Goal: Task Accomplishment & Management: Complete application form

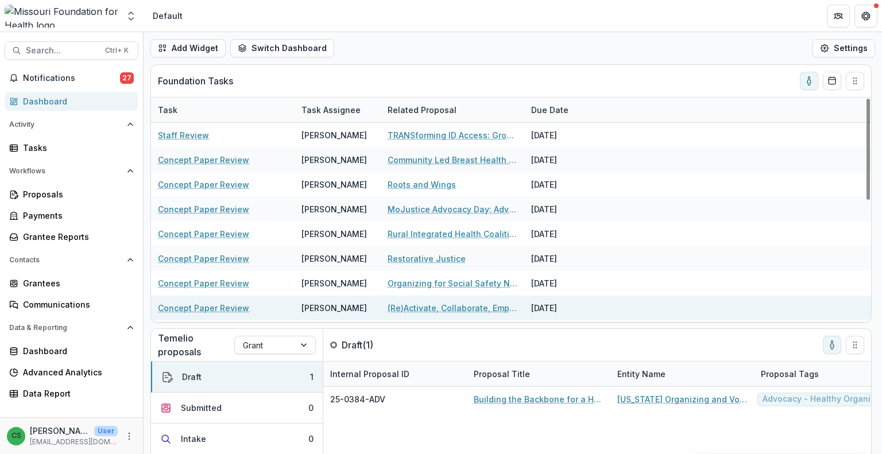
click at [489, 310] on link "(Re)Activate, Collaborate, Empower: [US_STATE]’s Blueprint for Preventing [MEDI…" at bounding box center [452, 308] width 130 height 12
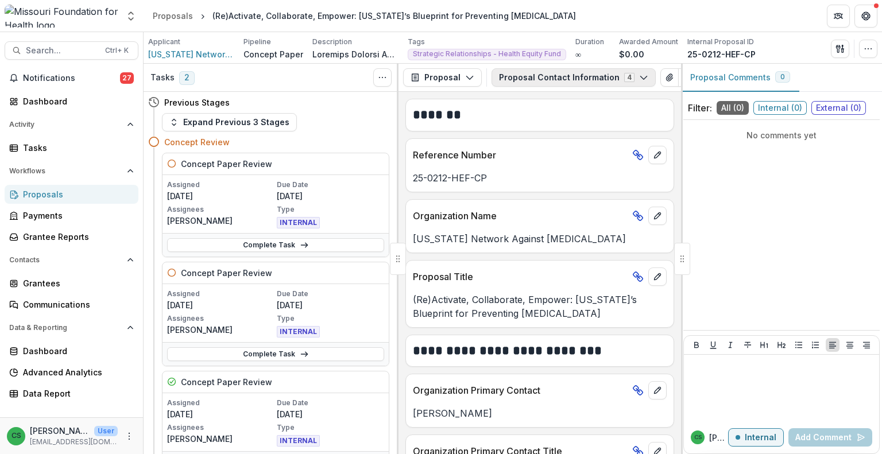
click at [598, 79] on button "Proposal Contact Information 4" at bounding box center [573, 77] width 164 height 18
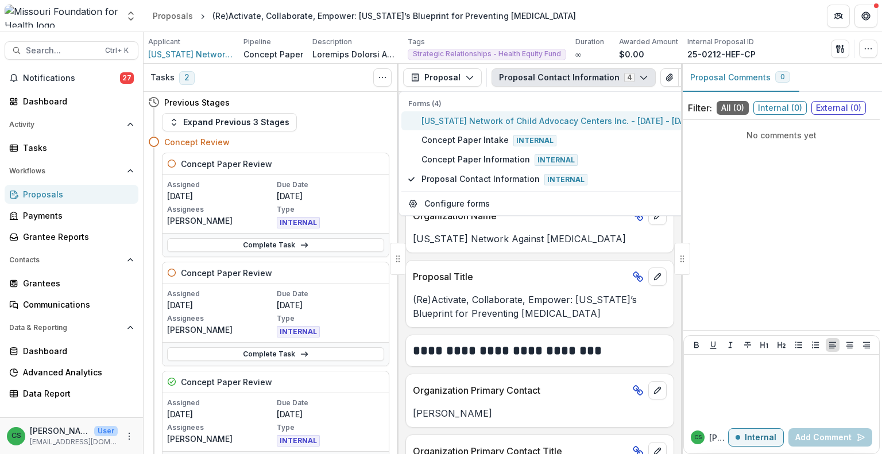
click at [564, 125] on span "[US_STATE] Network of Child Advocacy Centers Inc. - [DATE] - [DATE] Request for…" at bounding box center [617, 121] width 392 height 12
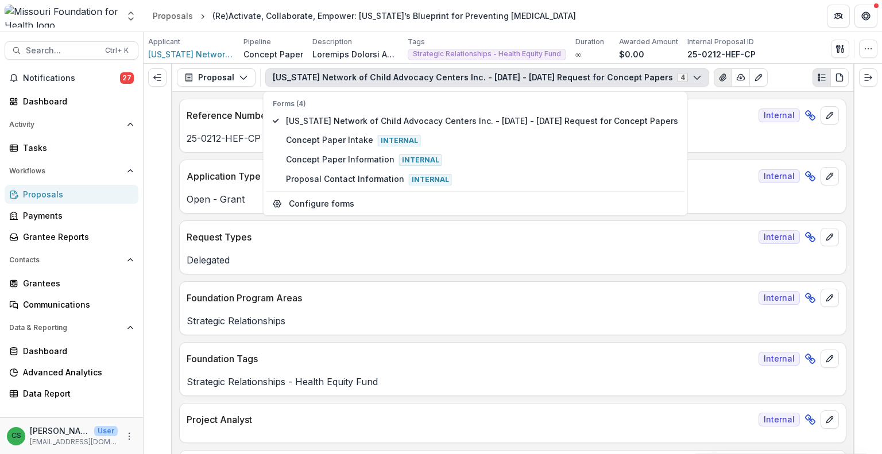
click at [714, 82] on button "View Attached Files" at bounding box center [723, 77] width 18 height 18
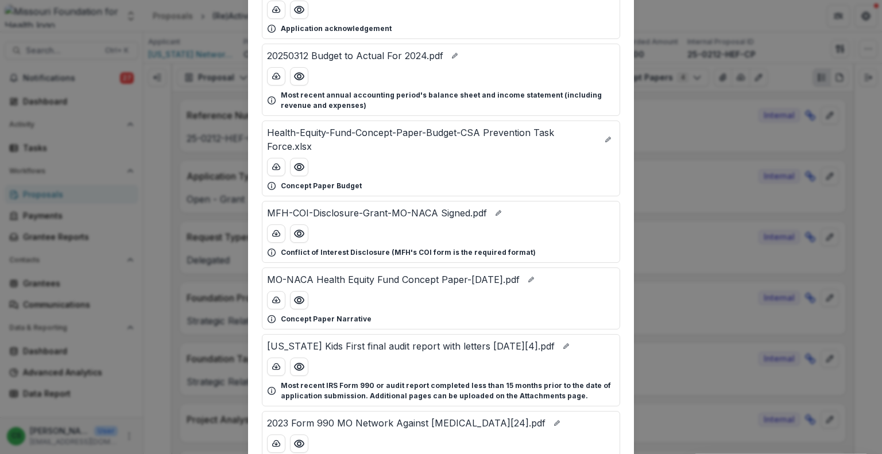
scroll to position [115, 0]
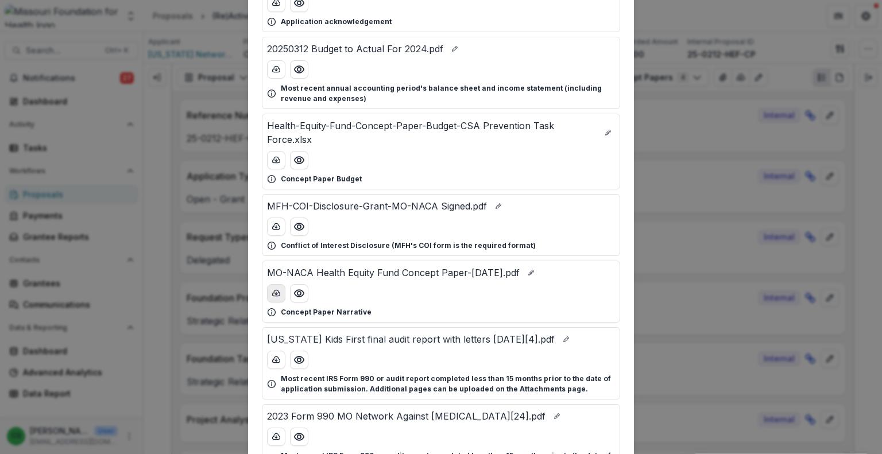
click at [277, 292] on icon "download-button" at bounding box center [276, 293] width 9 height 9
click at [278, 166] on button "download-button" at bounding box center [276, 160] width 18 height 18
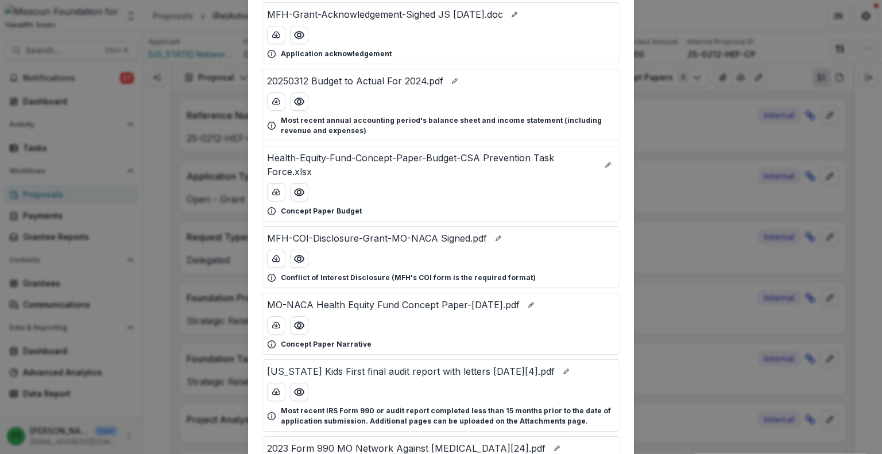
scroll to position [0, 0]
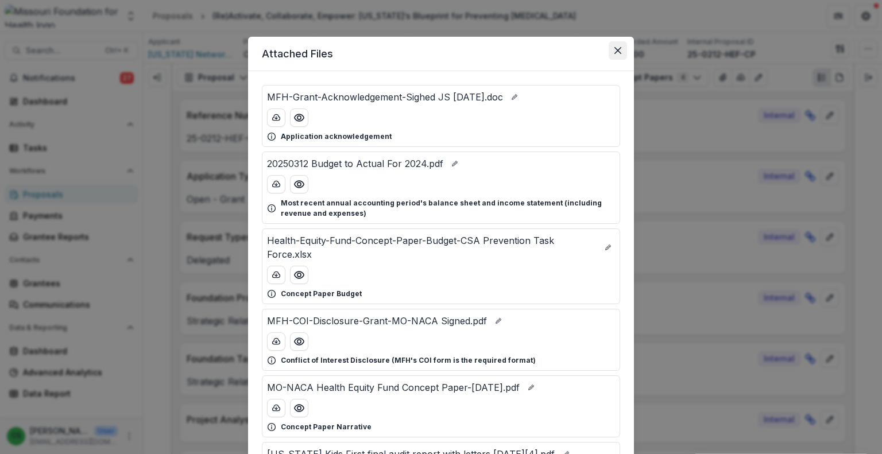
click at [618, 49] on icon "Close" at bounding box center [617, 50] width 7 height 7
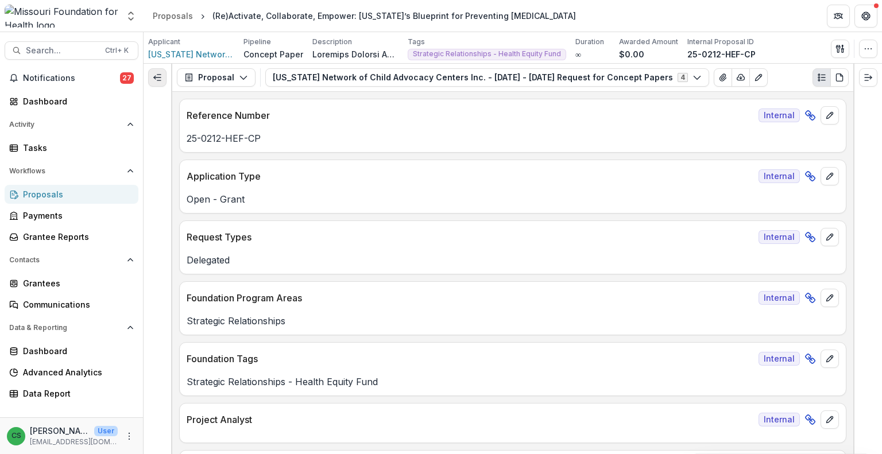
click at [162, 79] on button "Expand left" at bounding box center [157, 77] width 18 height 18
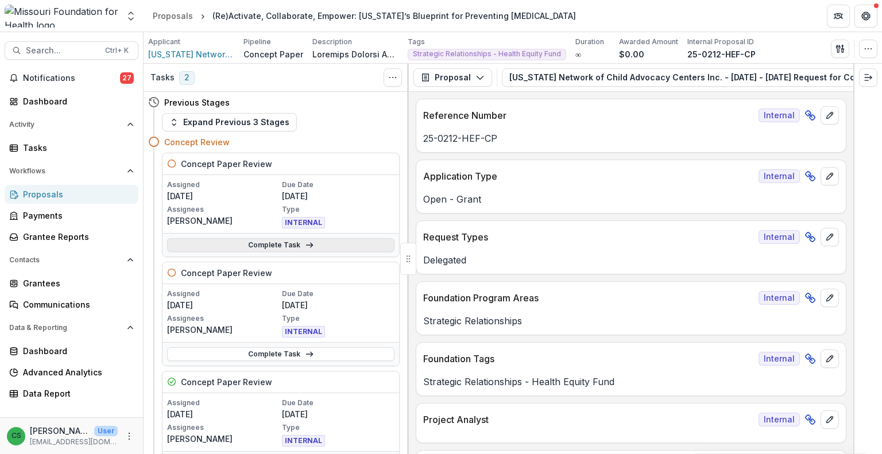
click at [296, 240] on link "Complete Task" at bounding box center [280, 245] width 227 height 14
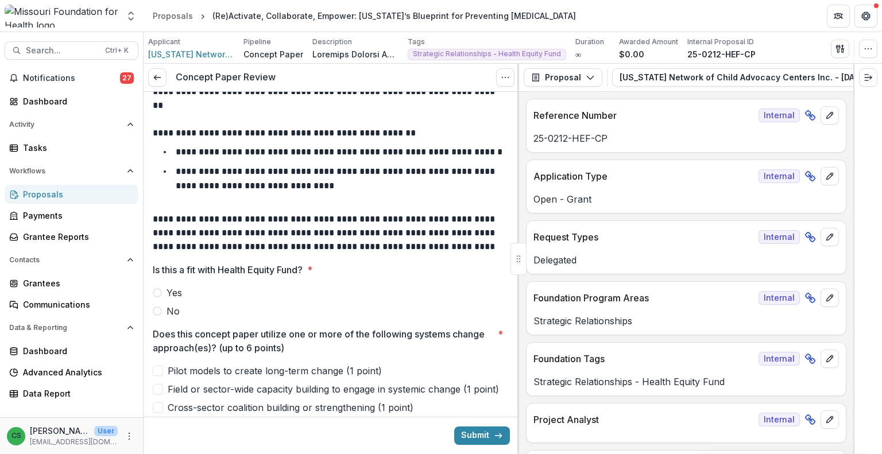
scroll to position [115, 0]
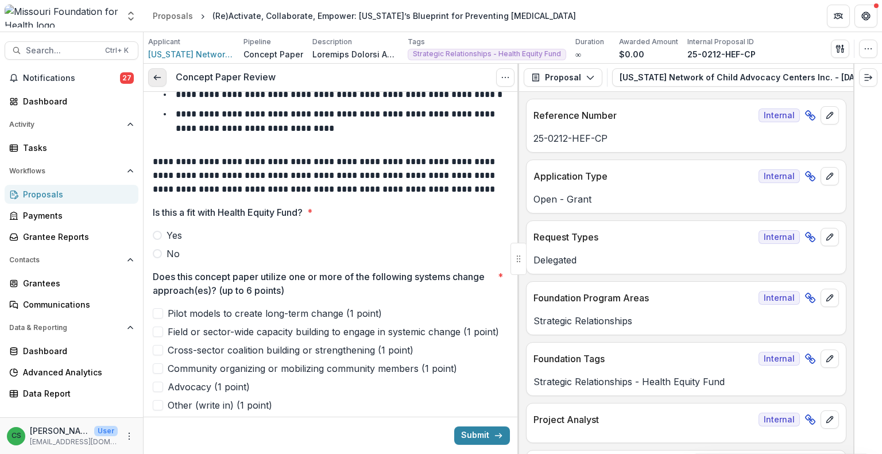
click at [157, 73] on icon at bounding box center [157, 77] width 9 height 9
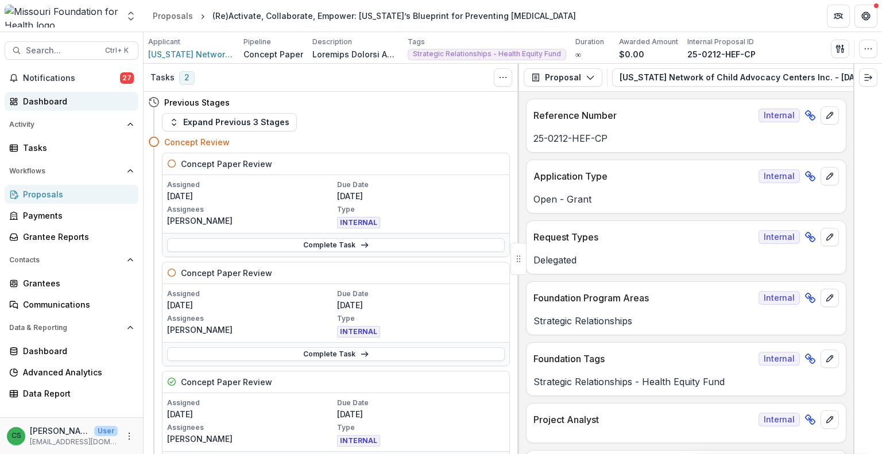
click at [88, 106] on div "Dashboard" at bounding box center [76, 101] width 106 height 12
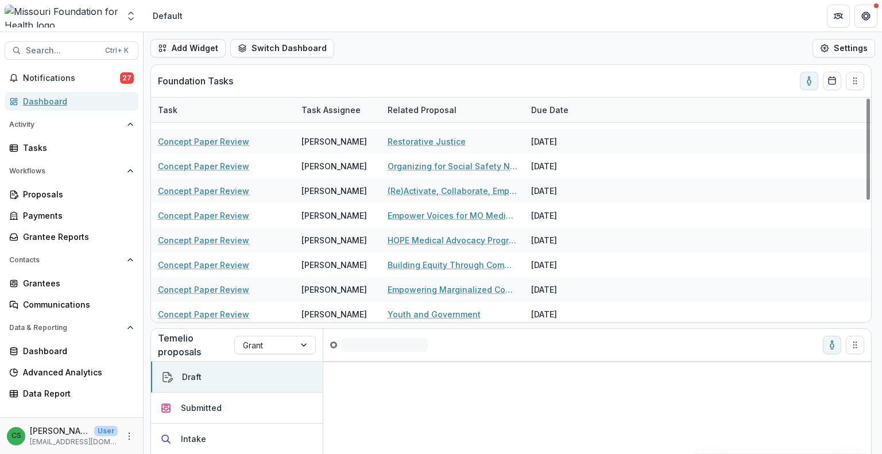
scroll to position [96, 0]
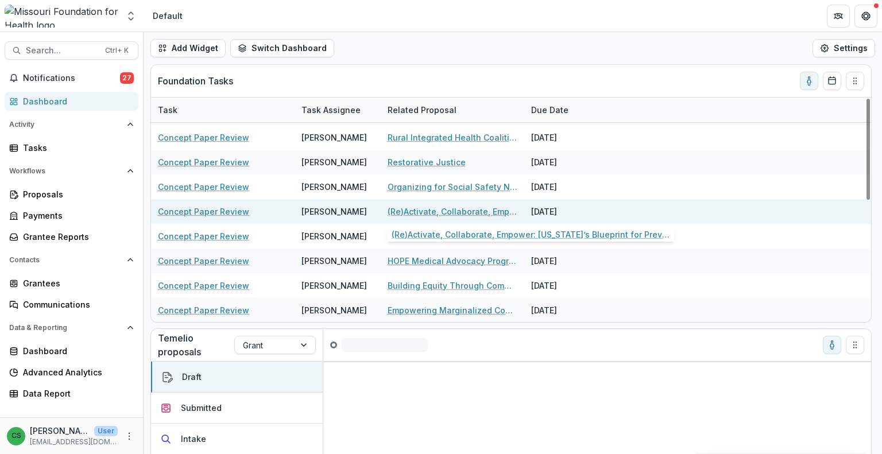
click at [434, 207] on link "(Re)Activate, Collaborate, Empower: [US_STATE]’s Blueprint for Preventing [MEDI…" at bounding box center [452, 212] width 130 height 12
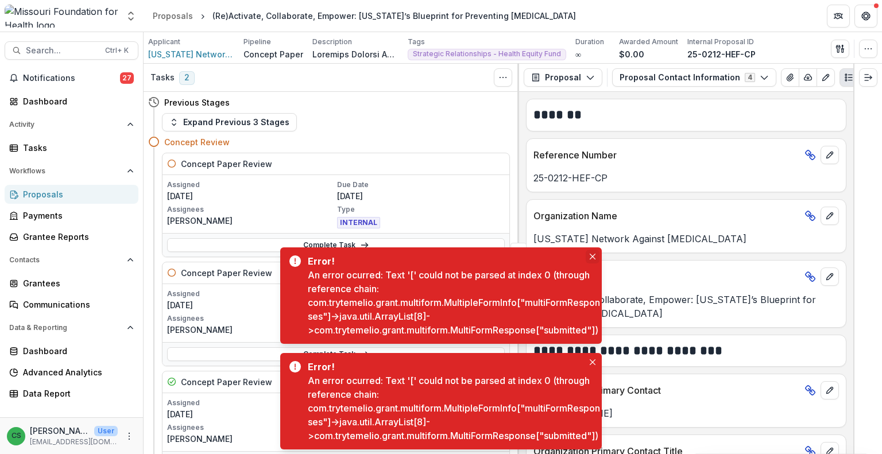
click at [592, 250] on button "Close" at bounding box center [593, 257] width 14 height 14
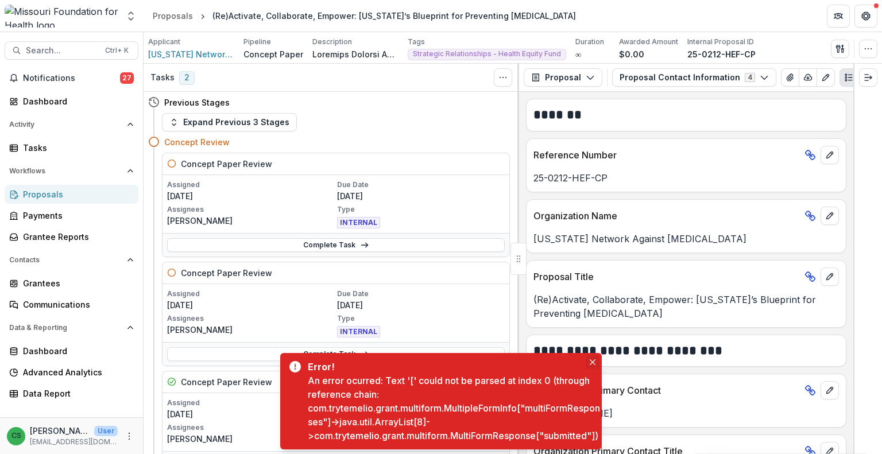
click at [592, 355] on button "Close" at bounding box center [593, 362] width 14 height 14
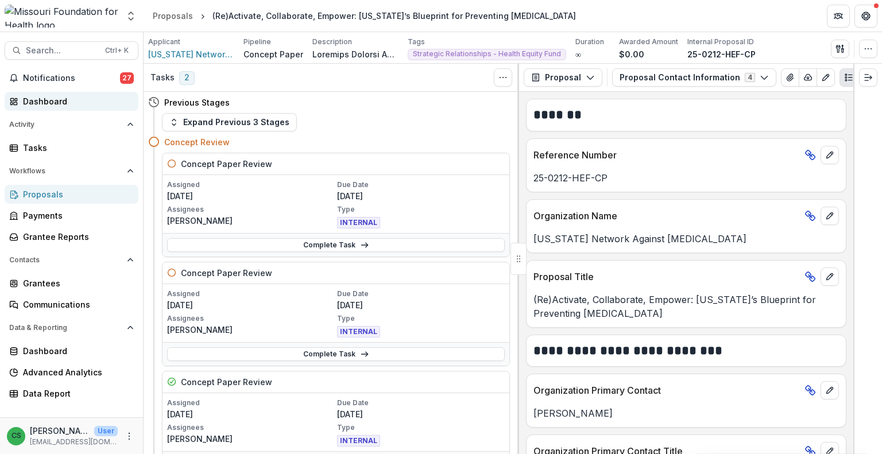
click at [68, 102] on div "Dashboard" at bounding box center [76, 101] width 106 height 12
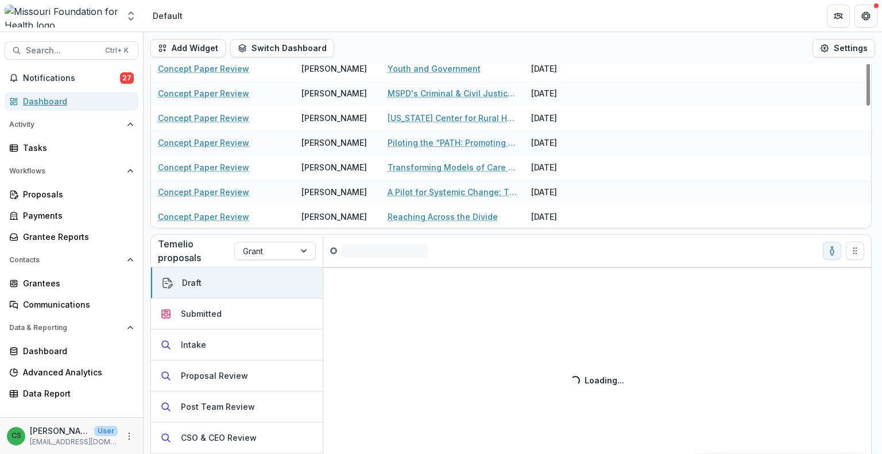
scroll to position [75, 0]
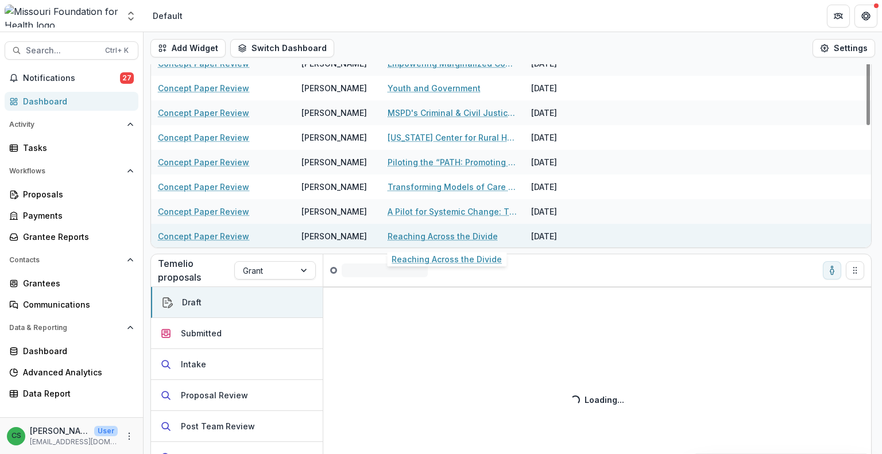
click at [442, 237] on link "Reaching Across the Divide" at bounding box center [442, 236] width 110 height 12
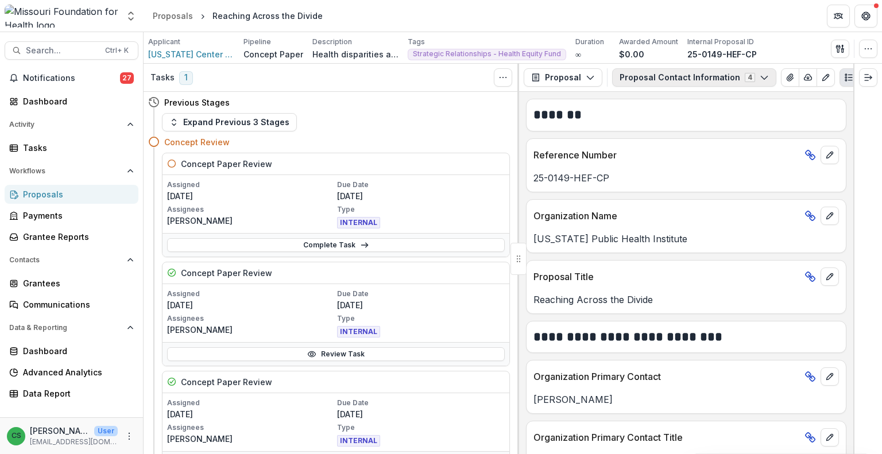
click at [656, 84] on button "Proposal Contact Information 4" at bounding box center [694, 77] width 164 height 18
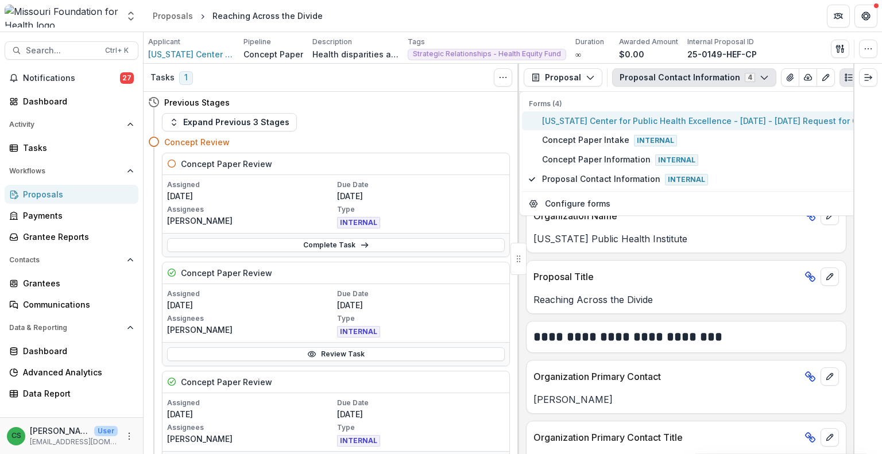
click at [654, 115] on span "[US_STATE] Center for Public Health Excellence - [DATE] - [DATE] Request for Co…" at bounding box center [729, 121] width 374 height 12
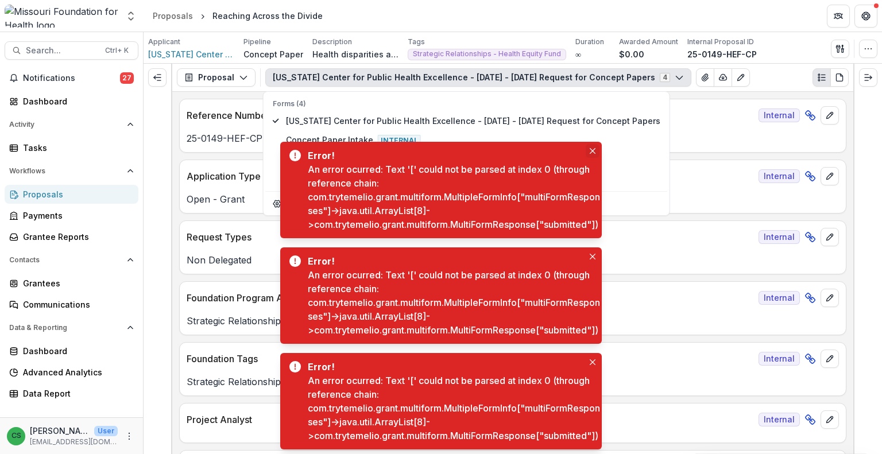
click at [593, 148] on icon "Close" at bounding box center [593, 151] width 6 height 6
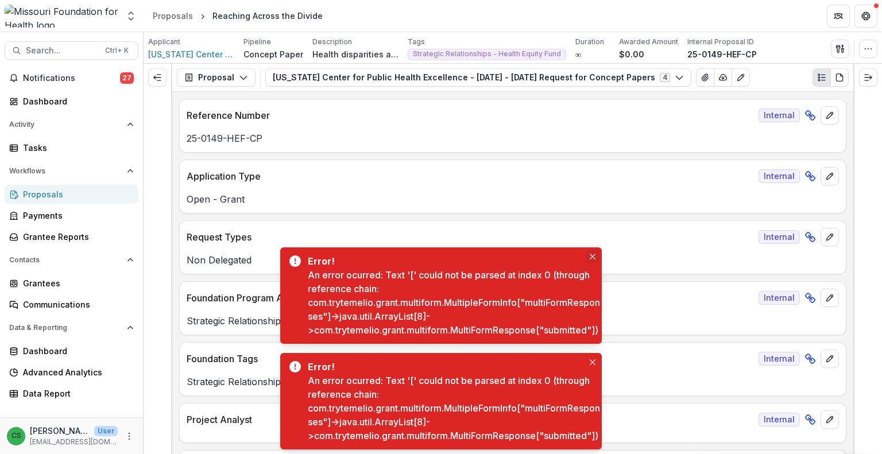
click at [594, 254] on icon "Close" at bounding box center [593, 257] width 6 height 6
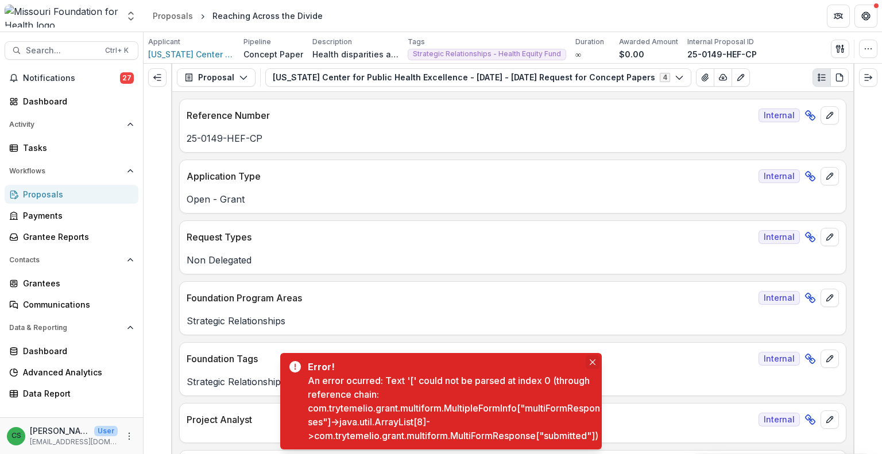
click at [594, 355] on button "Close" at bounding box center [593, 362] width 14 height 14
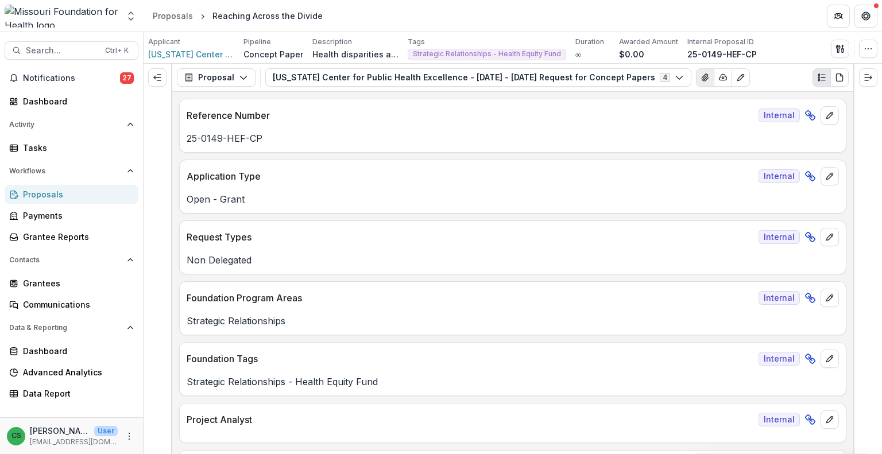
click at [700, 75] on icon "View Attached Files" at bounding box center [704, 77] width 9 height 9
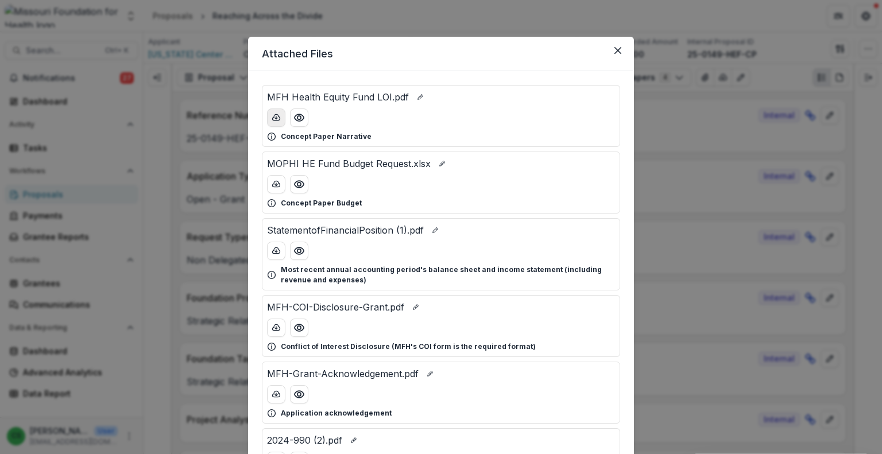
click at [269, 118] on button "download-button" at bounding box center [276, 117] width 18 height 18
click at [273, 185] on icon "download-button" at bounding box center [276, 184] width 9 height 9
click at [614, 49] on icon "Close" at bounding box center [617, 50] width 7 height 7
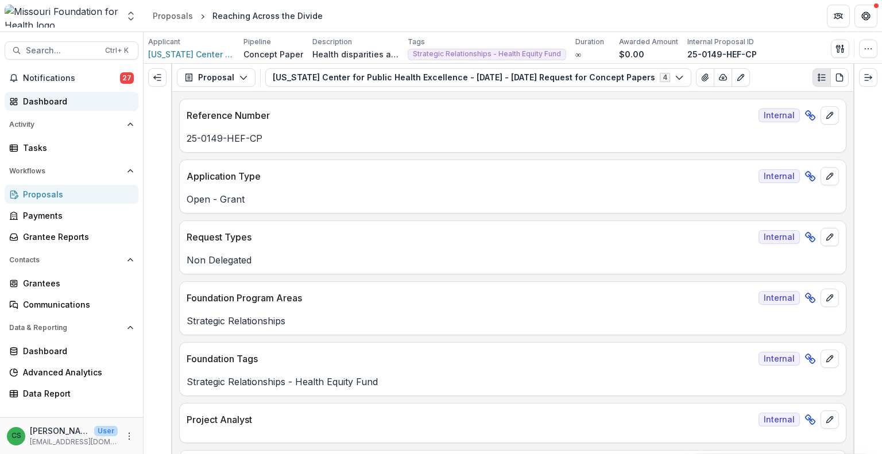
click at [57, 100] on div "Dashboard" at bounding box center [76, 101] width 106 height 12
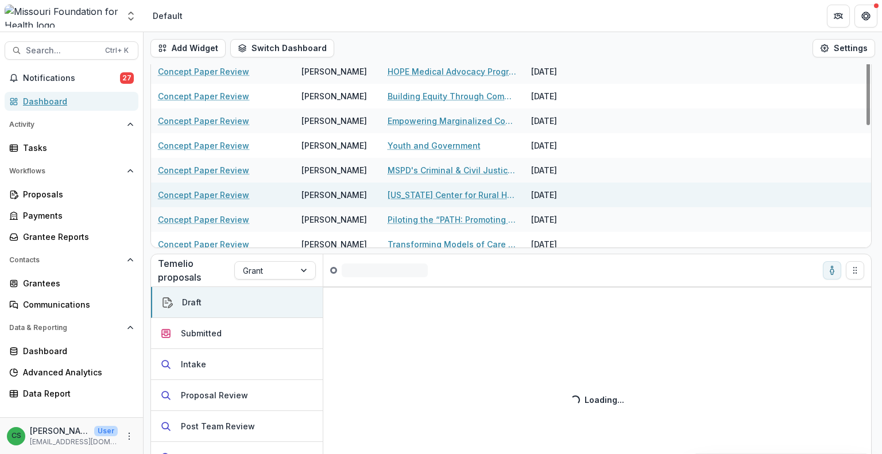
scroll to position [269, 0]
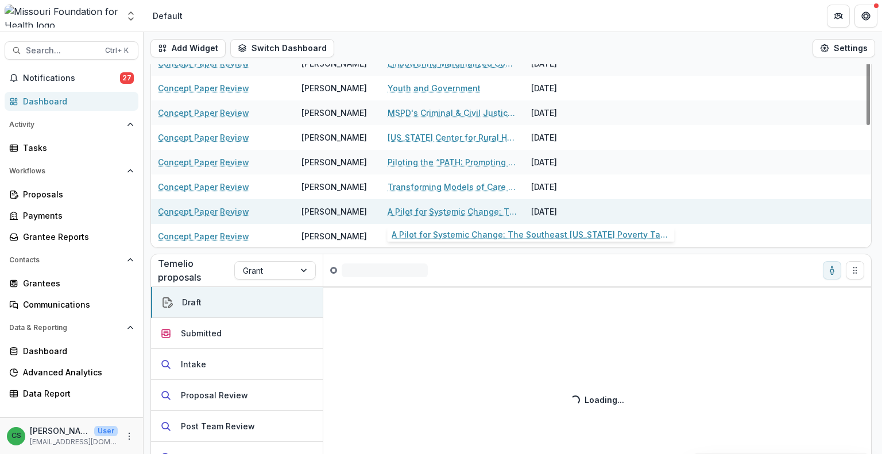
click at [454, 206] on link "A Pilot for Systemic Change: The Southeast [US_STATE] Poverty Task Force" at bounding box center [452, 212] width 130 height 12
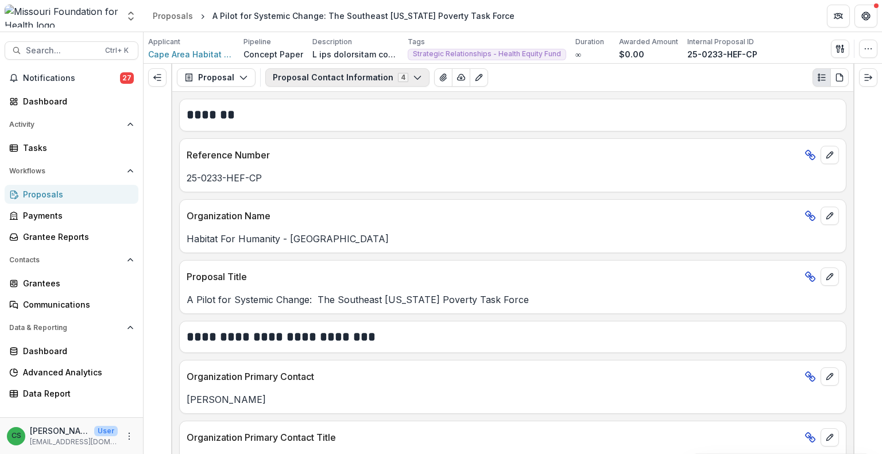
click at [398, 80] on button "Proposal Contact Information 4" at bounding box center [347, 77] width 164 height 18
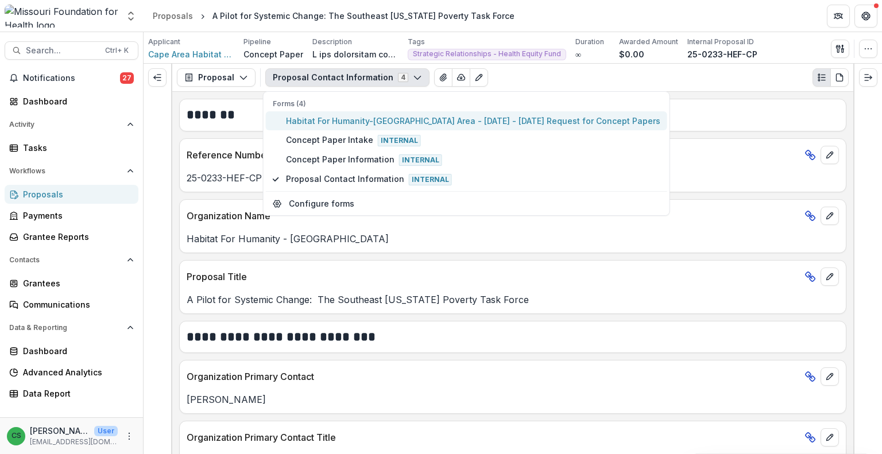
click at [383, 123] on span "Habitat For Humanity-[GEOGRAPHIC_DATA] Area - [DATE] - [DATE] Request for Conce…" at bounding box center [473, 121] width 374 height 12
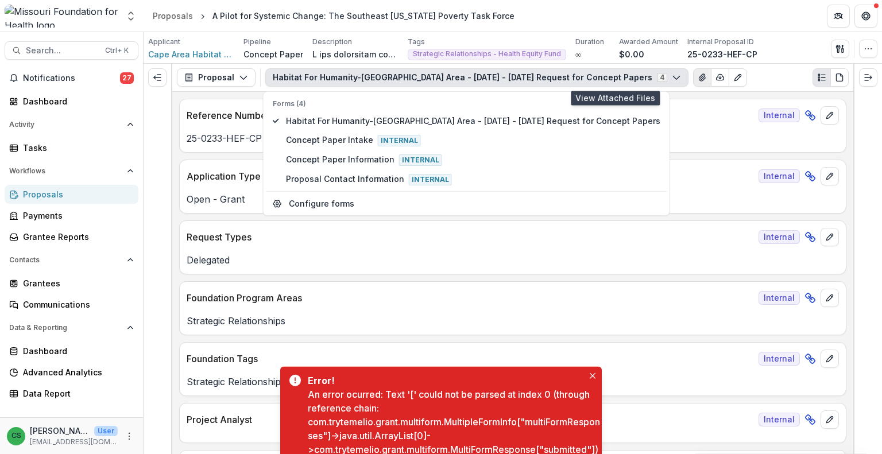
click at [693, 77] on button "View Attached Files" at bounding box center [702, 77] width 18 height 18
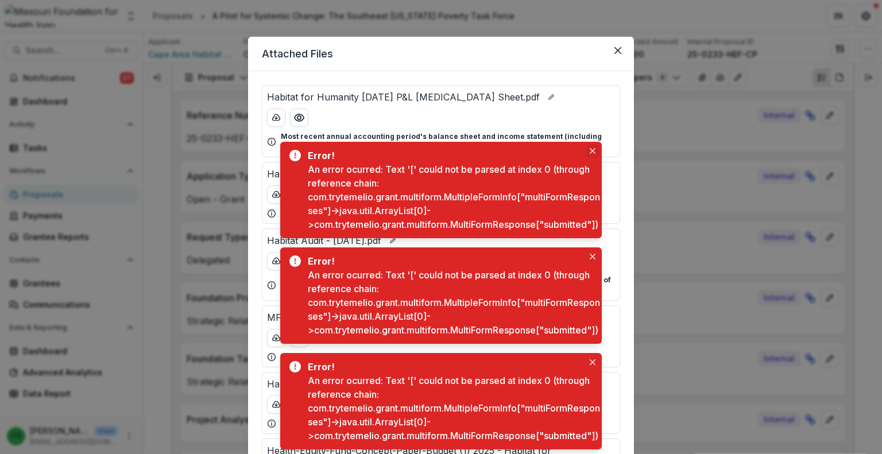
click at [591, 144] on button "Close" at bounding box center [593, 151] width 14 height 14
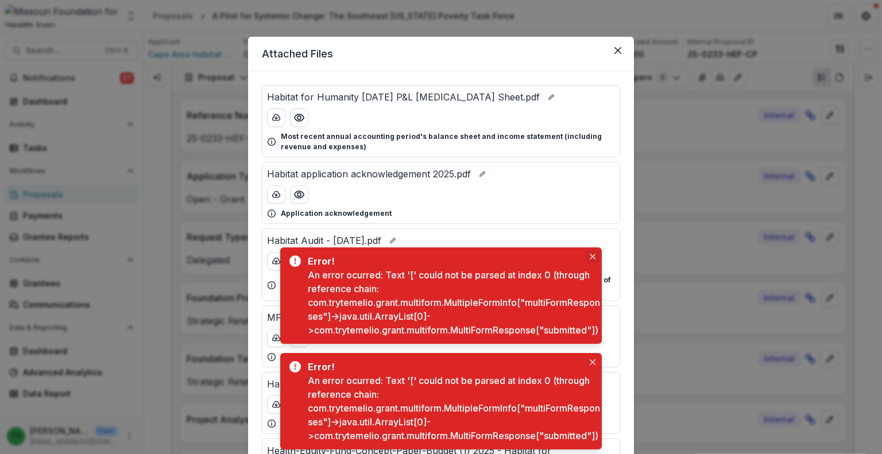
click at [592, 250] on button "Close" at bounding box center [593, 257] width 14 height 14
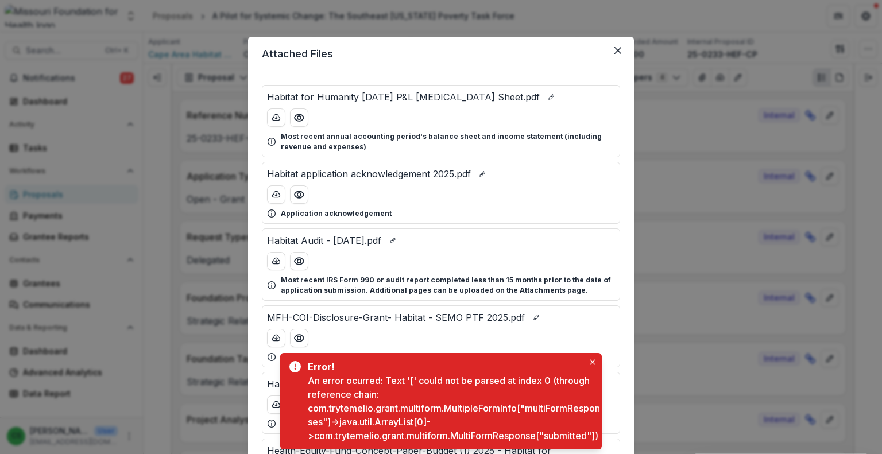
click at [592, 353] on div "Error! An error ocurred: Text '[' could not be parsed at index 0 (through refer…" at bounding box center [440, 401] width 321 height 96
click at [594, 359] on icon "Close" at bounding box center [593, 362] width 6 height 6
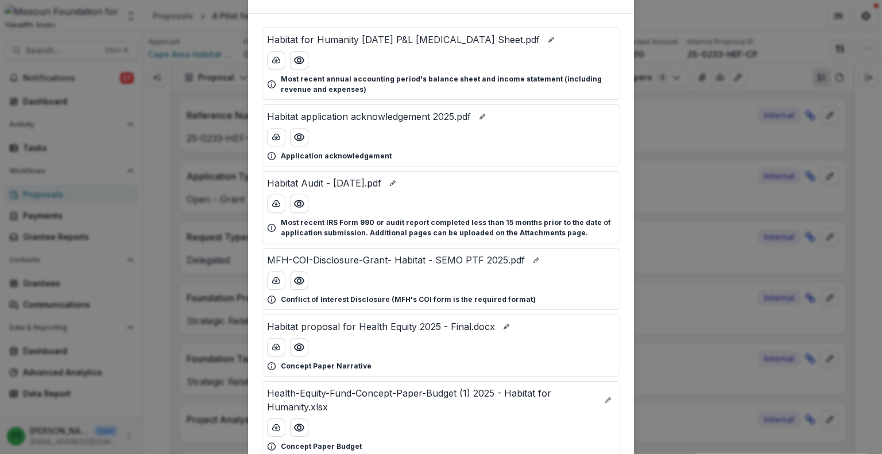
scroll to position [115, 0]
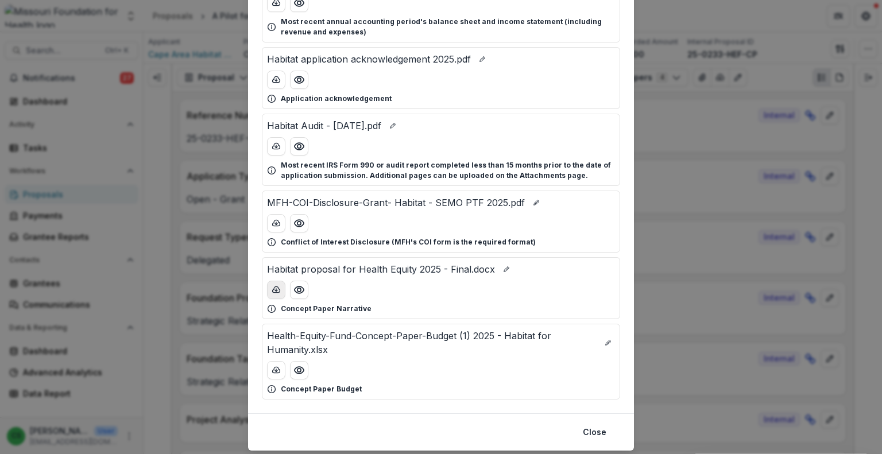
click at [278, 292] on icon "download-button" at bounding box center [276, 289] width 9 height 9
click at [276, 372] on icon "download-button" at bounding box center [276, 370] width 9 height 9
click at [269, 366] on button "download-button" at bounding box center [276, 370] width 18 height 18
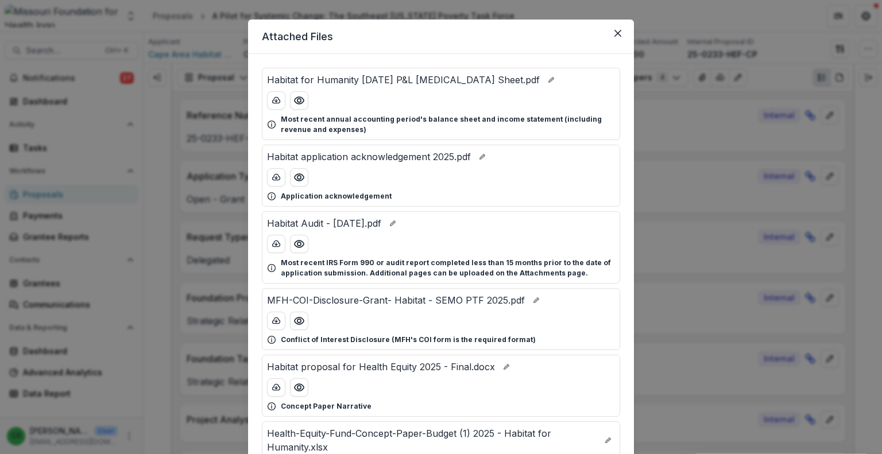
scroll to position [0, 0]
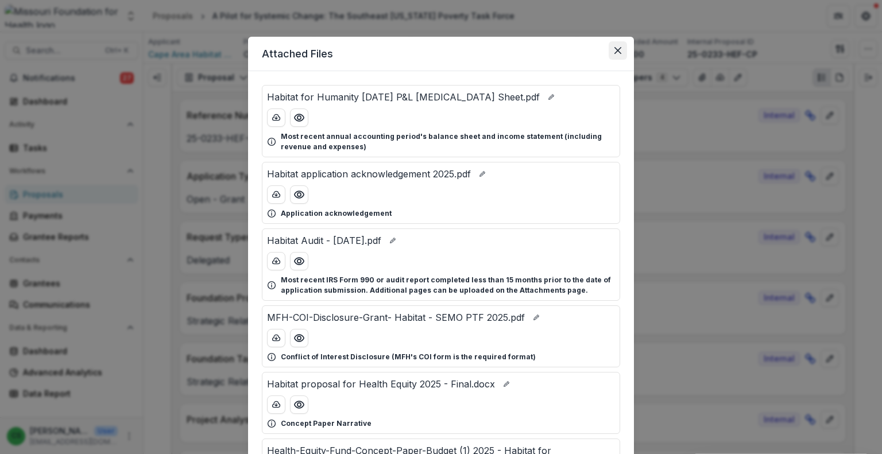
click at [618, 50] on icon "Close" at bounding box center [617, 50] width 7 height 7
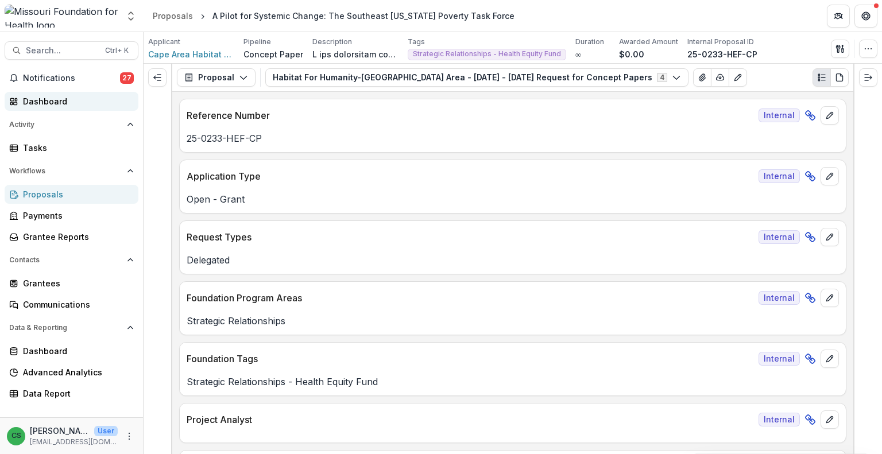
click at [54, 108] on link "Dashboard" at bounding box center [72, 101] width 134 height 19
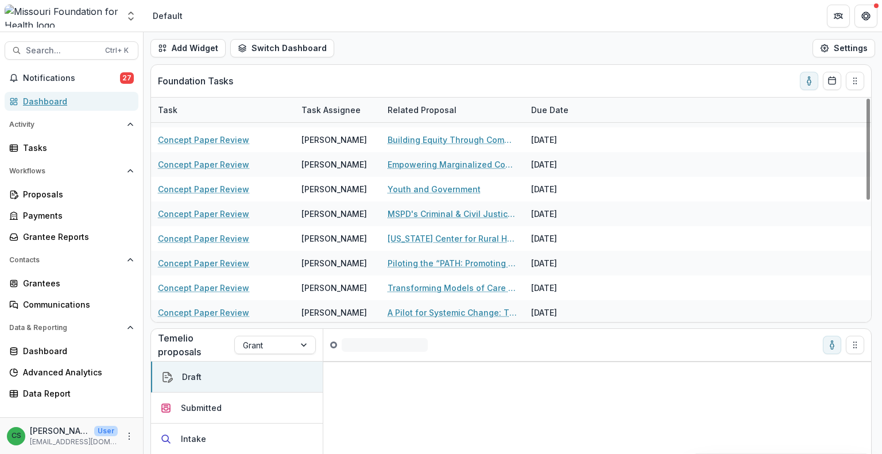
scroll to position [269, 0]
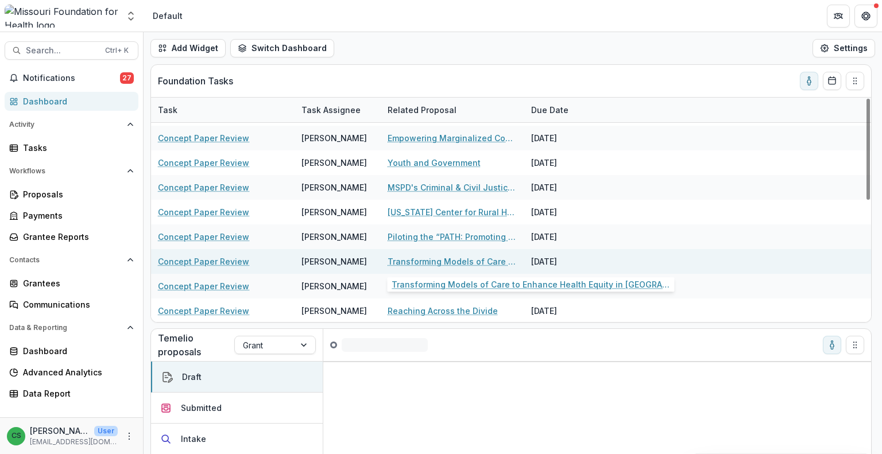
click at [449, 258] on link "Transforming Models of Care to Enhance Health Equity in [GEOGRAPHIC_DATA][US_ST…" at bounding box center [452, 261] width 130 height 12
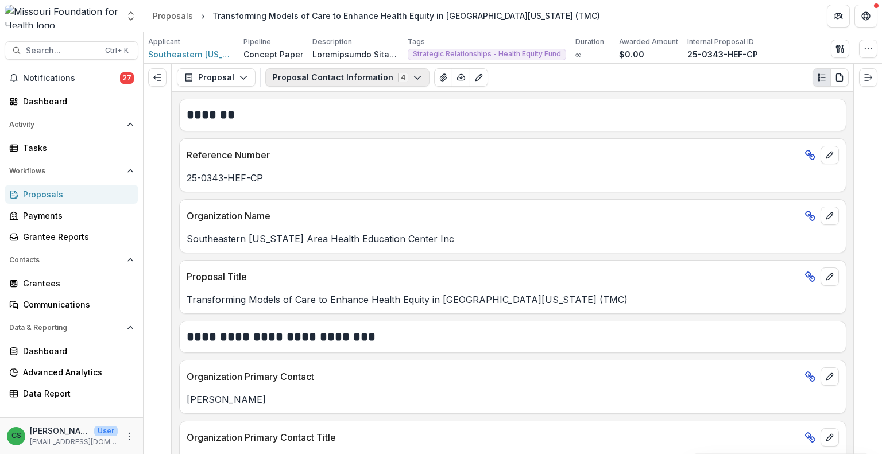
click at [346, 79] on button "Proposal Contact Information 4" at bounding box center [347, 77] width 164 height 18
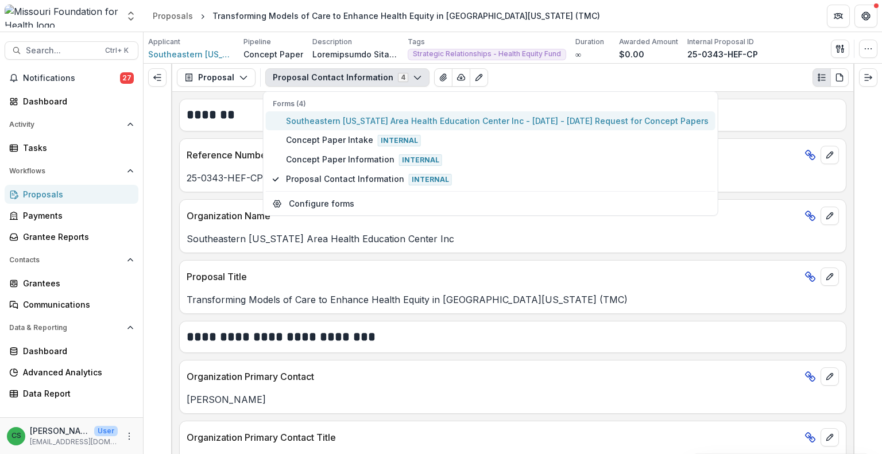
click at [346, 117] on span "Southeastern [US_STATE] Area Health Education Center Inc - [DATE] - [DATE] Requ…" at bounding box center [497, 121] width 423 height 12
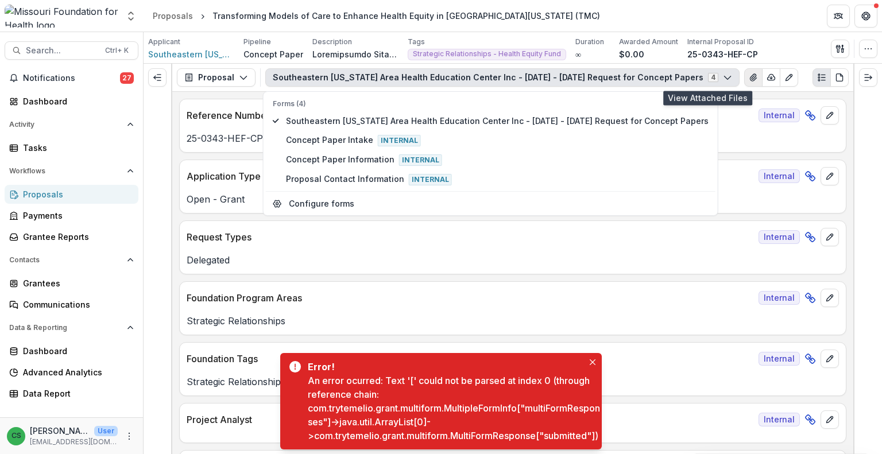
click at [744, 71] on button "View Attached Files" at bounding box center [753, 77] width 18 height 18
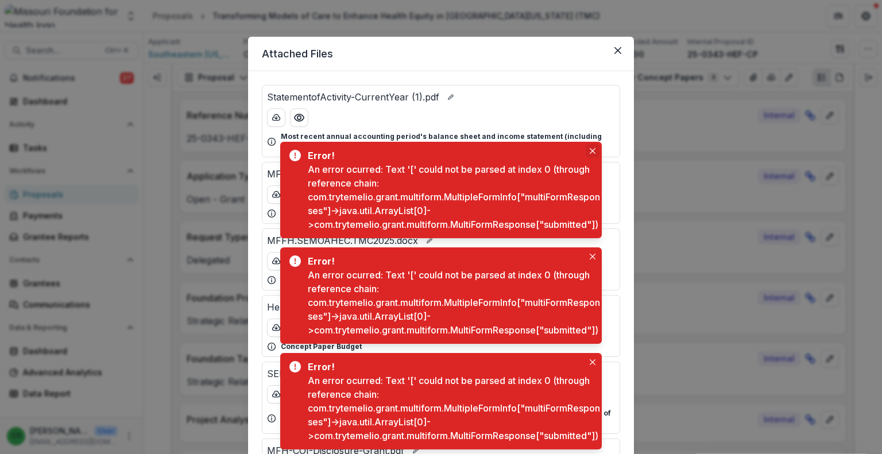
click at [595, 144] on button "Close" at bounding box center [593, 151] width 14 height 14
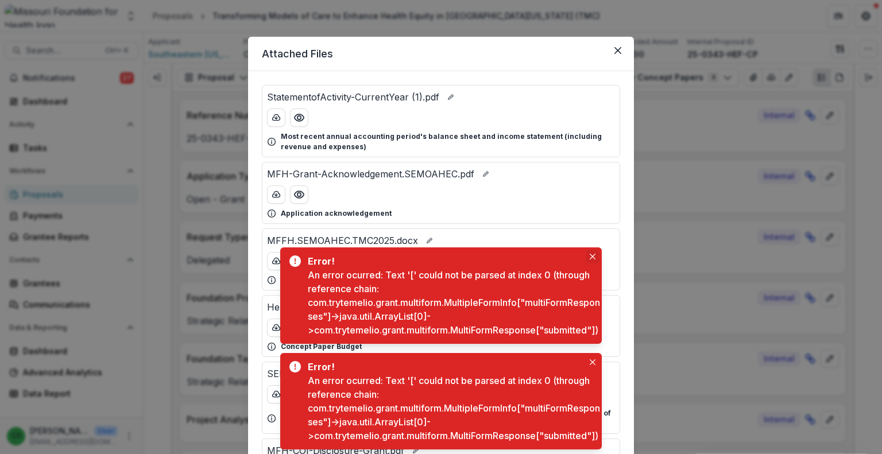
click at [591, 250] on button "Close" at bounding box center [593, 257] width 14 height 14
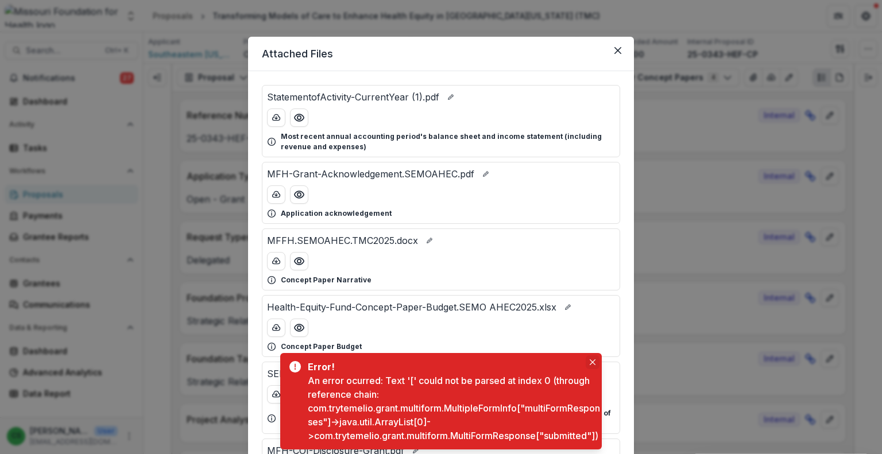
click at [595, 359] on icon "Close" at bounding box center [593, 362] width 6 height 6
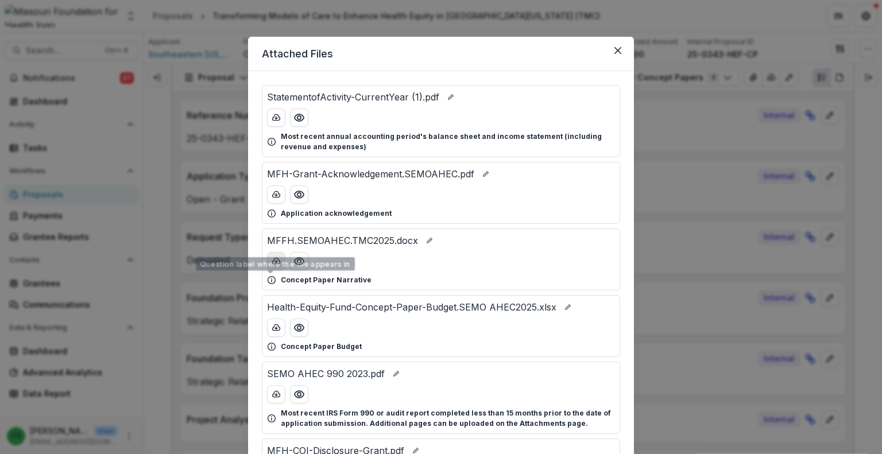
click at [278, 262] on icon "download-button" at bounding box center [276, 261] width 7 height 6
click at [273, 329] on icon "download-button" at bounding box center [276, 327] width 7 height 6
click at [622, 55] on button "Close" at bounding box center [618, 50] width 18 height 18
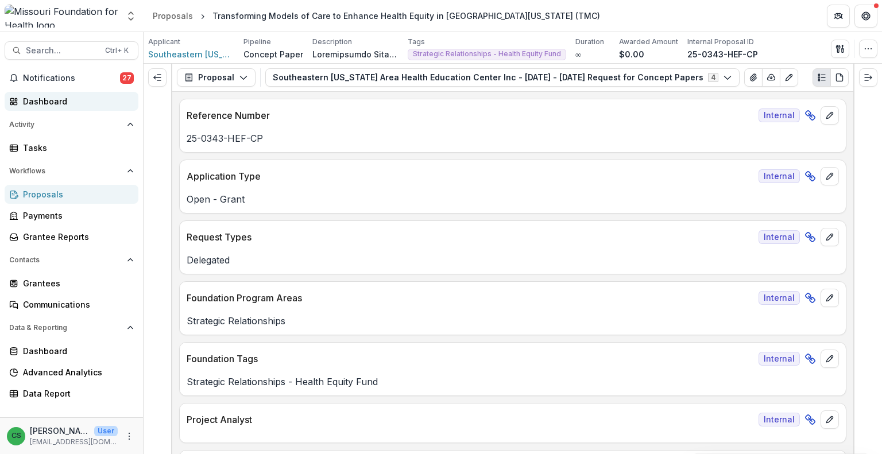
click at [82, 101] on div "Dashboard" at bounding box center [76, 101] width 106 height 12
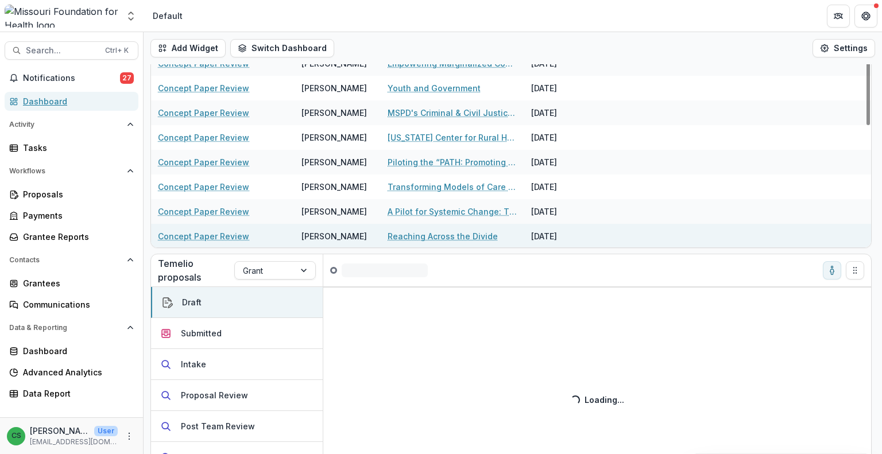
scroll to position [17, 0]
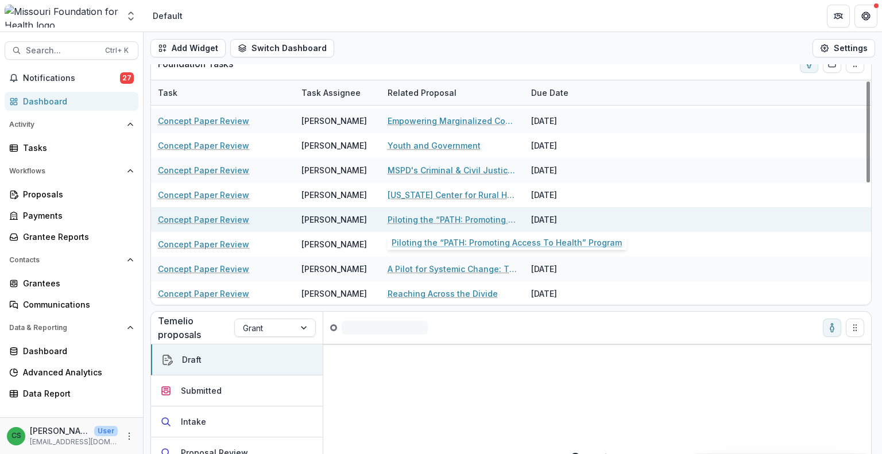
click at [444, 219] on link "Piloting the “PATH: Promoting Access To Health” Program" at bounding box center [452, 220] width 130 height 12
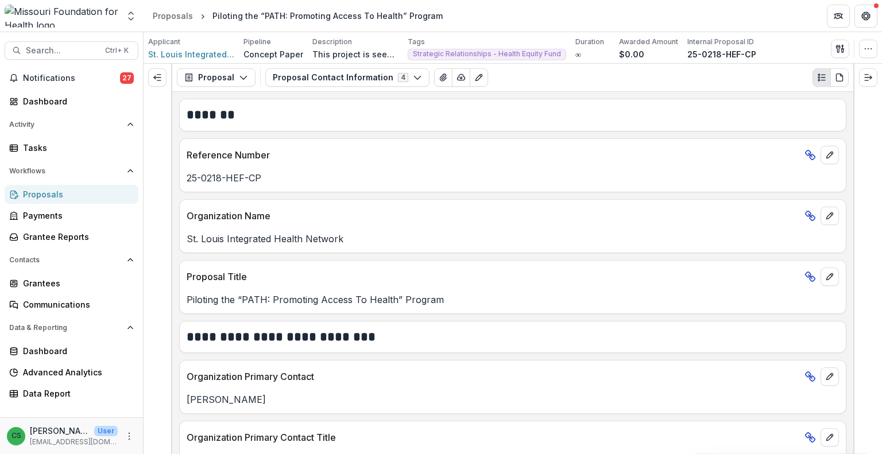
click at [356, 77] on header "Description" at bounding box center [352, 76] width 181 height 22
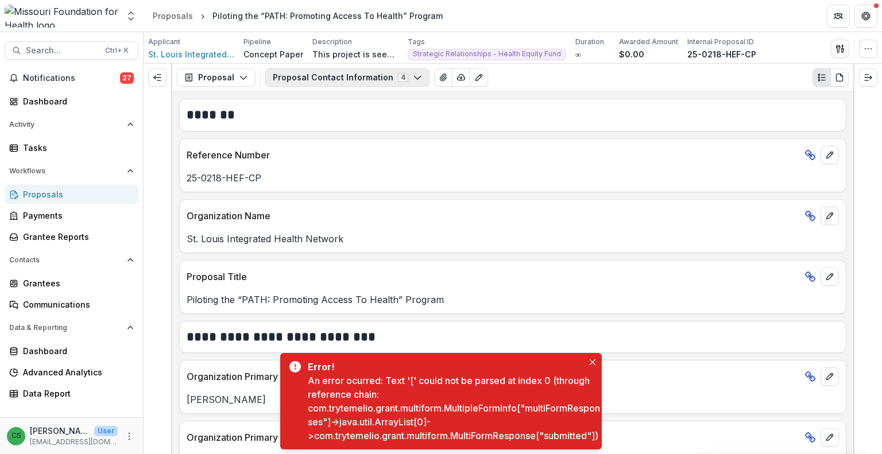
click at [319, 77] on button "Proposal Contact Information 4" at bounding box center [347, 77] width 164 height 18
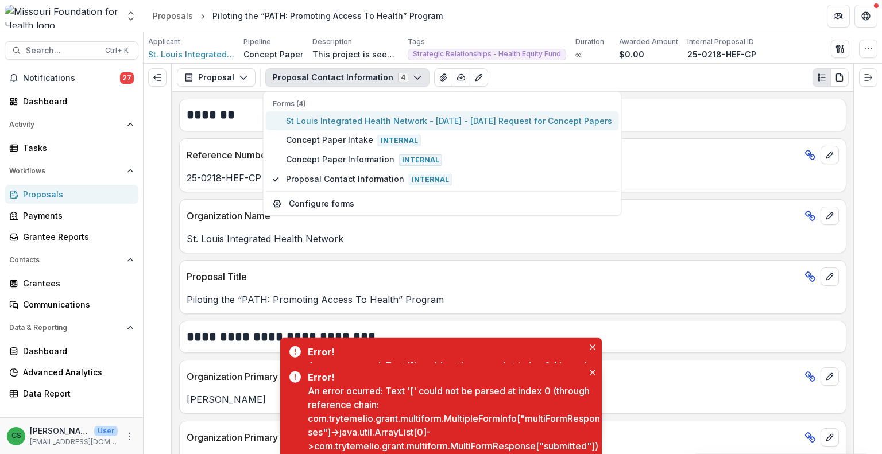
click at [336, 123] on span "St Louis Integrated Health Network - [DATE] - [DATE] Request for Concept Papers" at bounding box center [449, 121] width 326 height 12
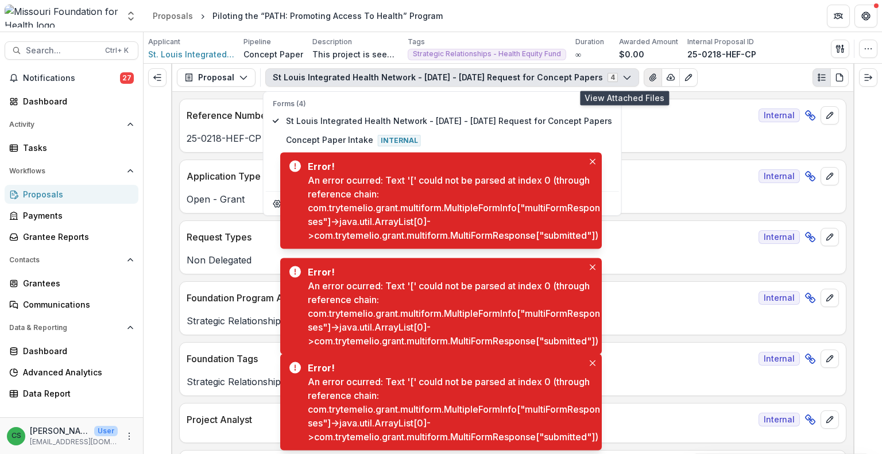
click at [644, 84] on button "View Attached Files" at bounding box center [653, 77] width 18 height 18
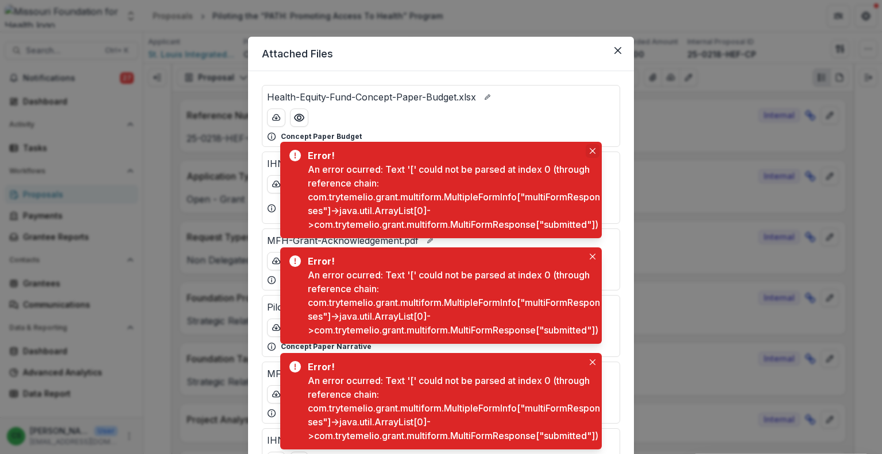
click at [590, 148] on icon "Close" at bounding box center [593, 151] width 6 height 6
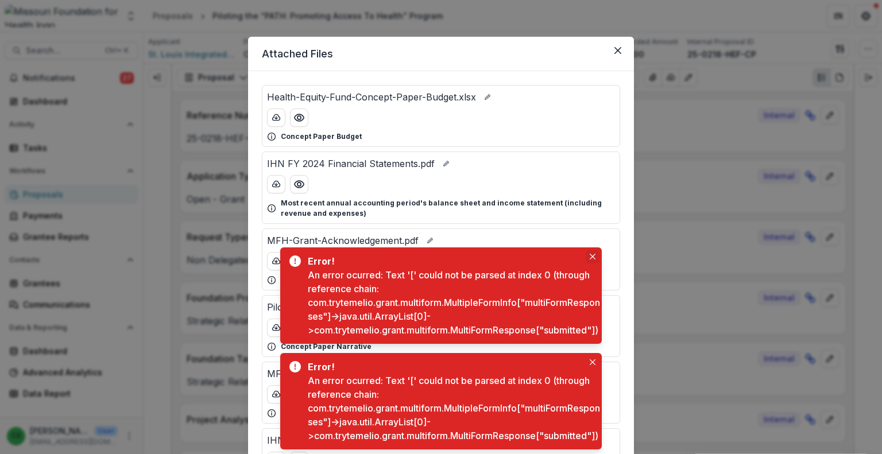
click at [591, 254] on icon "Close" at bounding box center [593, 257] width 6 height 6
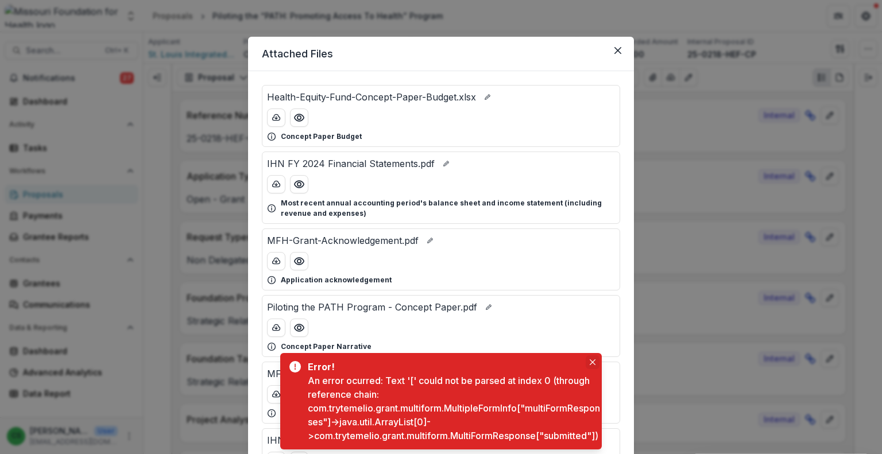
click at [593, 359] on icon "Close" at bounding box center [593, 362] width 6 height 6
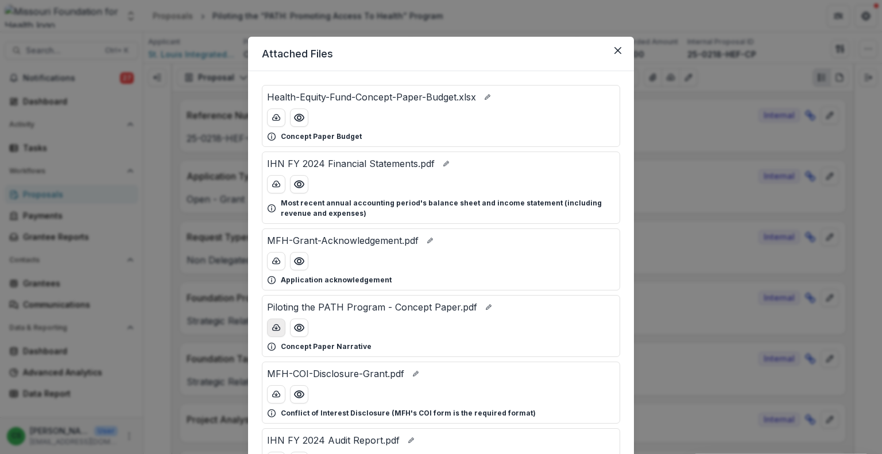
click at [273, 328] on icon "download-button" at bounding box center [276, 327] width 9 height 9
click at [273, 123] on button "download-button" at bounding box center [276, 117] width 18 height 18
click at [617, 51] on icon "Close" at bounding box center [617, 50] width 7 height 7
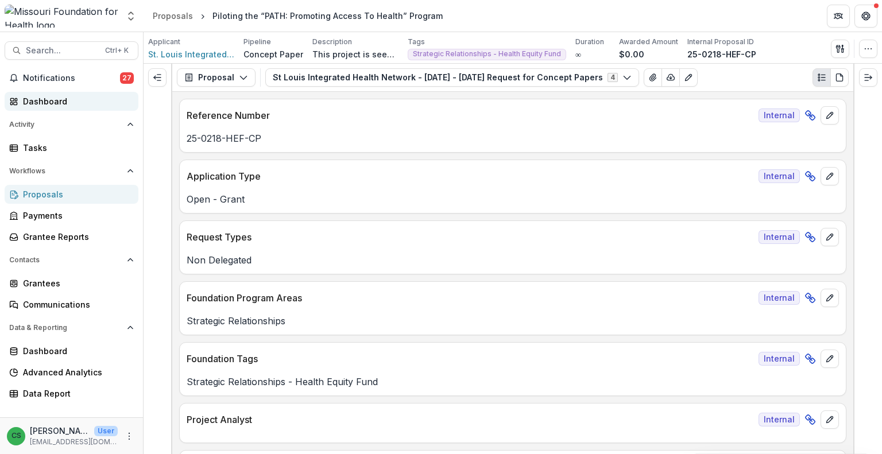
click at [57, 107] on div "Dashboard" at bounding box center [76, 101] width 106 height 12
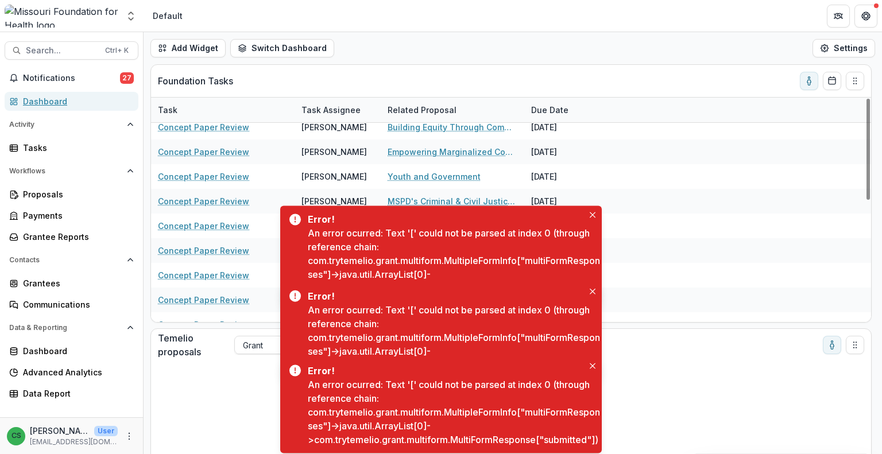
scroll to position [269, 0]
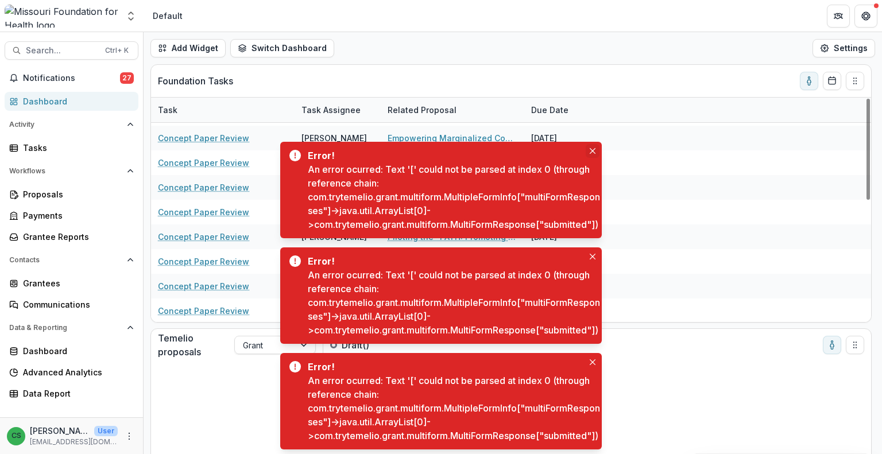
click at [597, 144] on button "Close" at bounding box center [593, 151] width 14 height 14
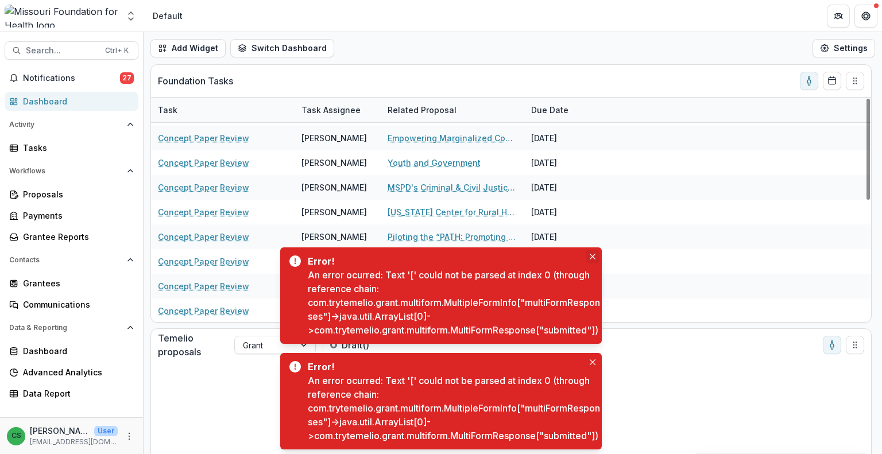
click at [592, 250] on button "Close" at bounding box center [593, 257] width 14 height 14
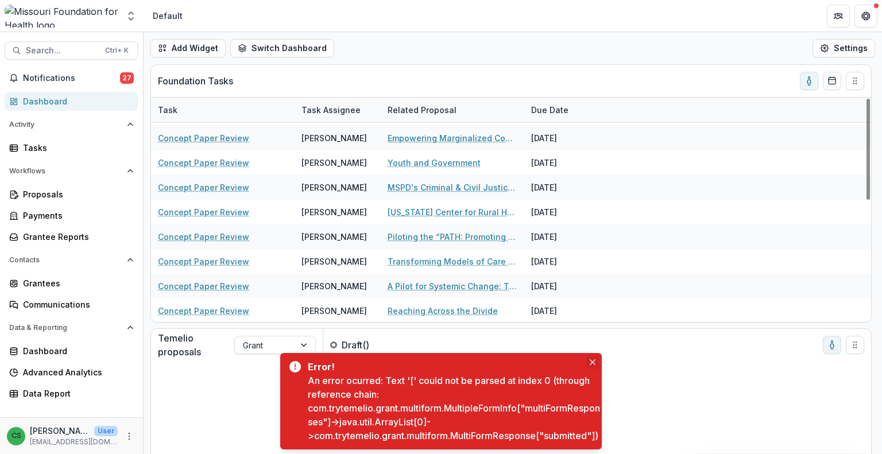
click at [588, 355] on button "Close" at bounding box center [593, 362] width 14 height 14
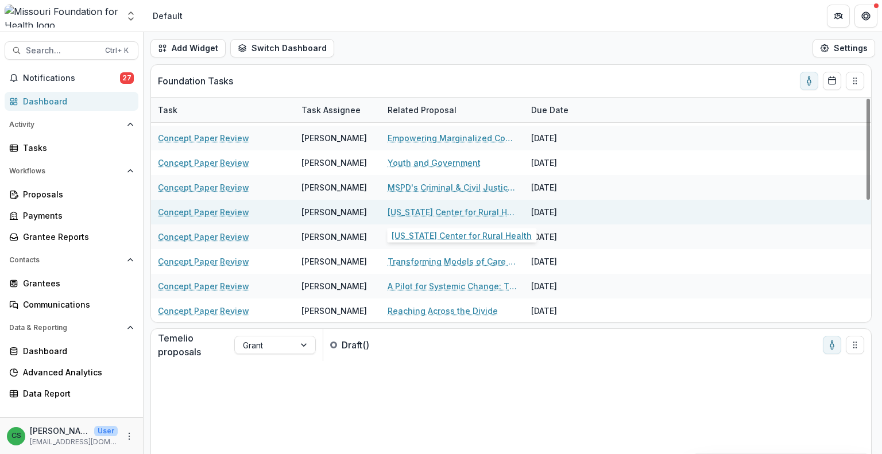
click at [433, 210] on link "[US_STATE] Center for Rural Health" at bounding box center [452, 212] width 130 height 12
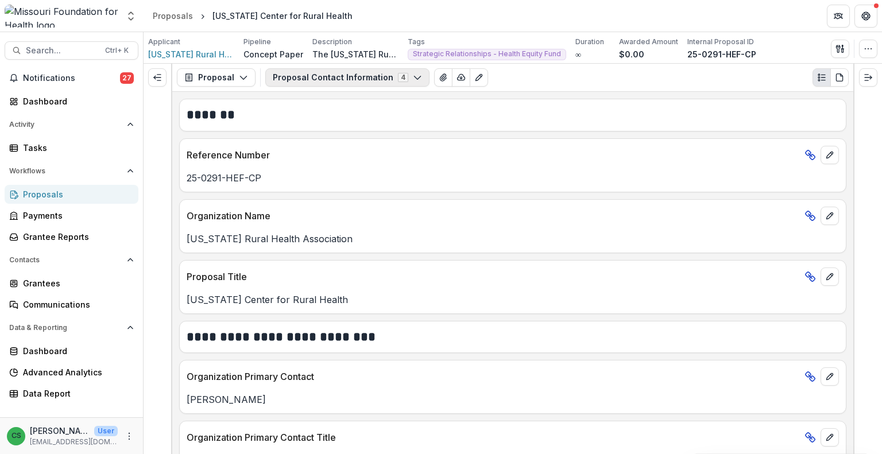
click at [287, 80] on button "Proposal Contact Information 4" at bounding box center [347, 77] width 164 height 18
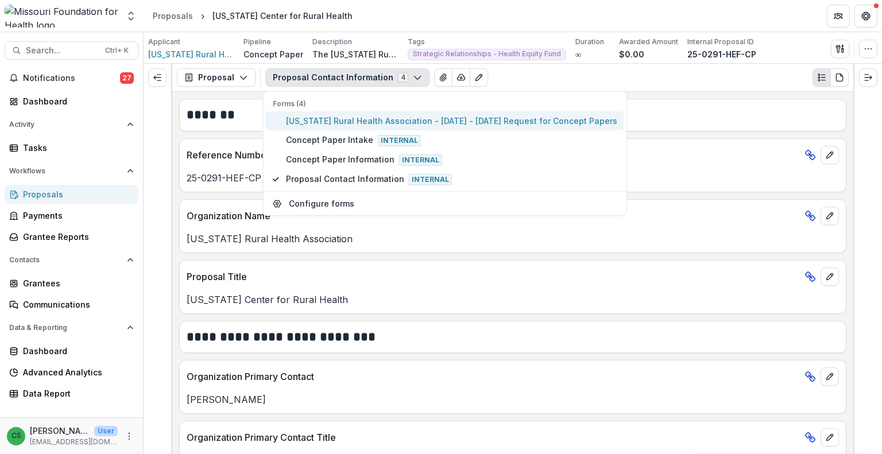
click at [300, 121] on span "[US_STATE] Rural Health Association - [DATE] - [DATE] Request for Concept Papers" at bounding box center [451, 121] width 331 height 12
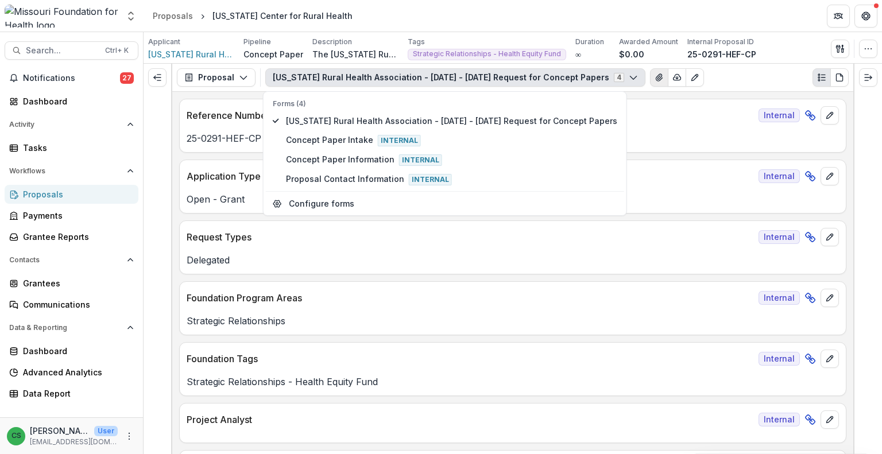
click at [650, 82] on button "View Attached Files" at bounding box center [659, 77] width 18 height 18
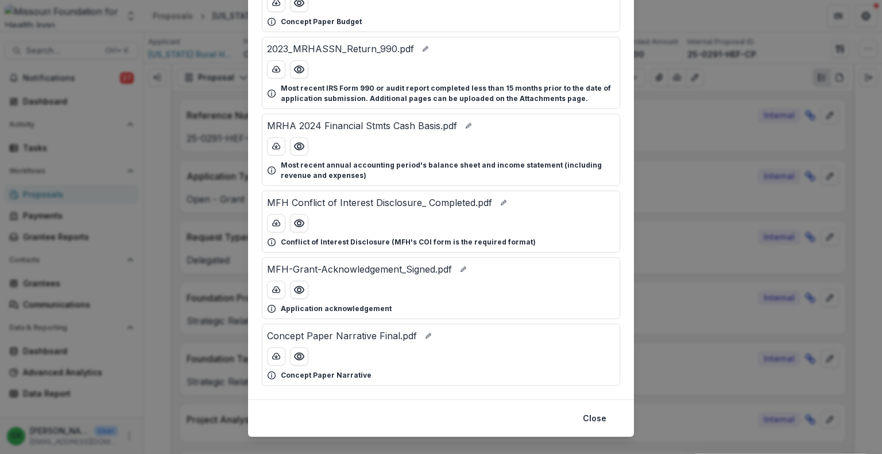
scroll to position [133, 0]
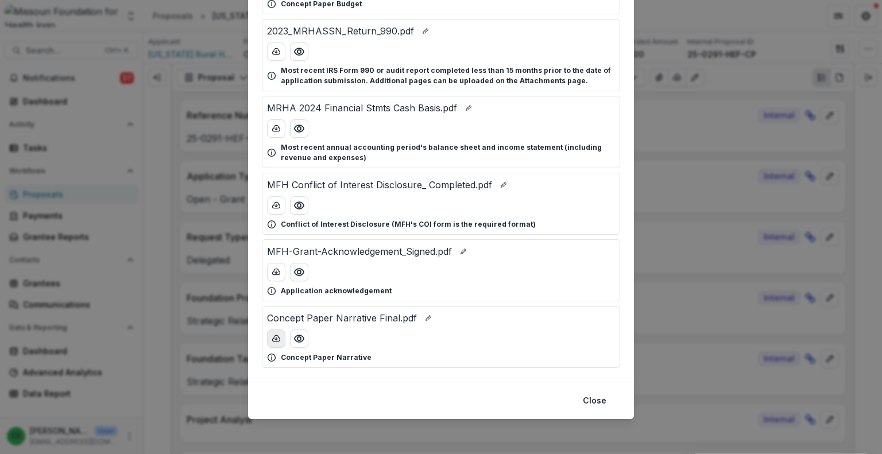
click at [278, 342] on icon "download-button" at bounding box center [276, 338] width 9 height 9
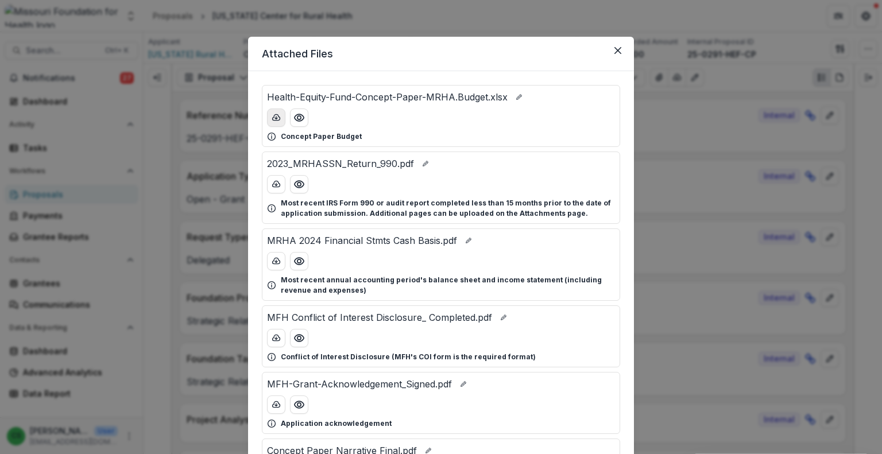
click at [276, 115] on icon "download-button" at bounding box center [276, 117] width 9 height 9
click at [625, 48] on button "Close" at bounding box center [618, 50] width 18 height 18
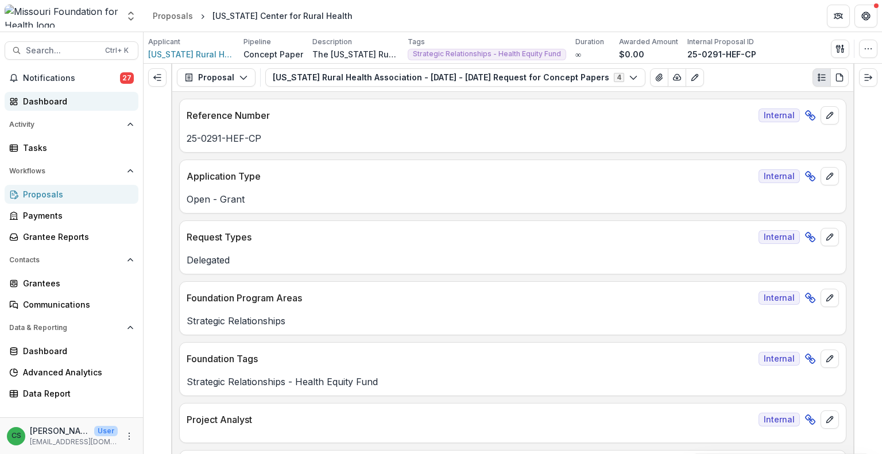
click at [77, 95] on div "Dashboard" at bounding box center [76, 101] width 106 height 12
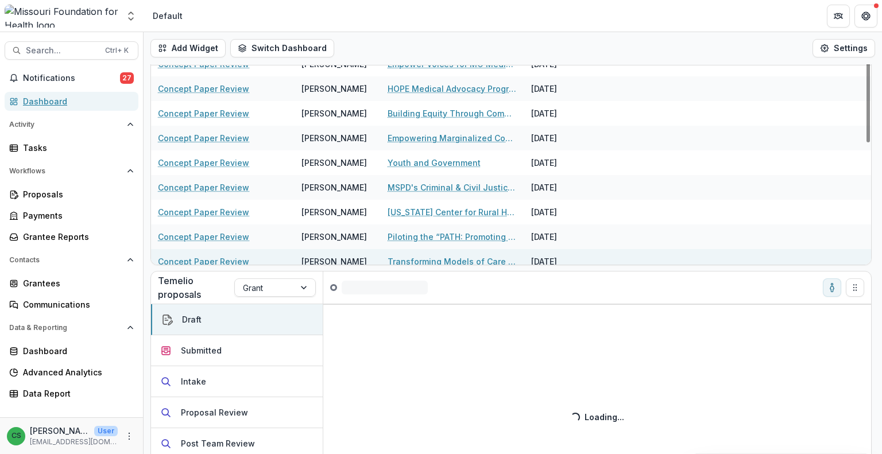
scroll to position [269, 0]
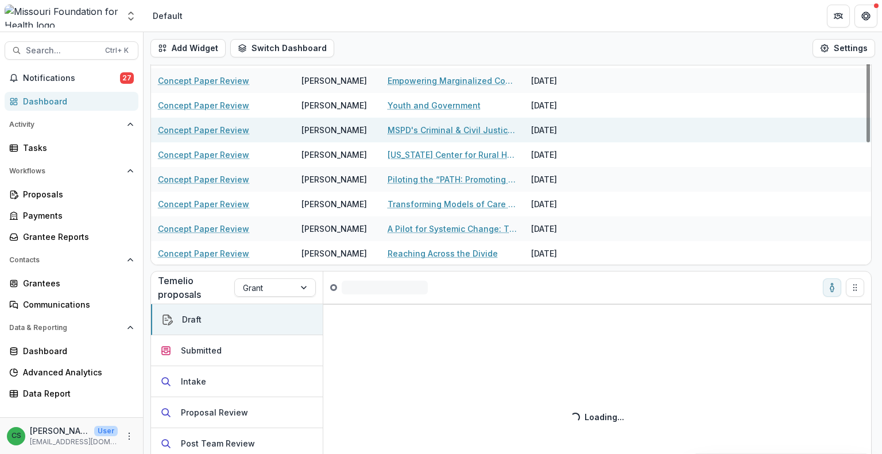
click at [420, 126] on link "MSPD's Criminal & Civil Justice Partnership" at bounding box center [452, 130] width 130 height 12
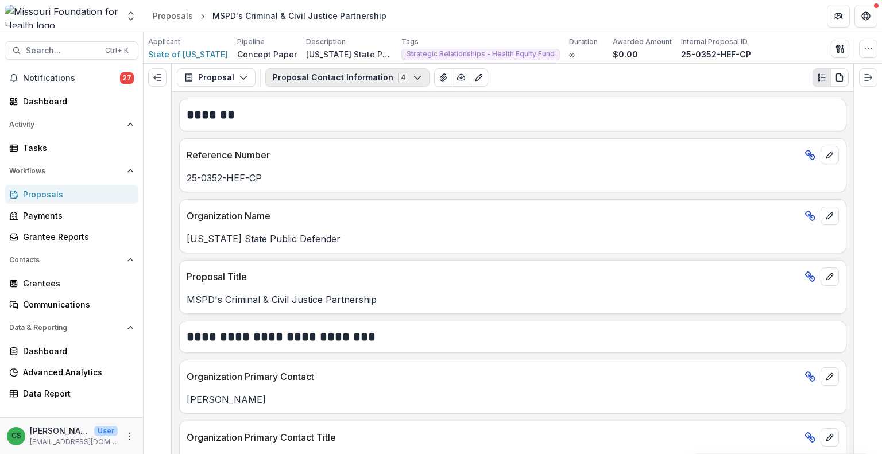
click at [358, 78] on button "Proposal Contact Information 4" at bounding box center [347, 77] width 164 height 18
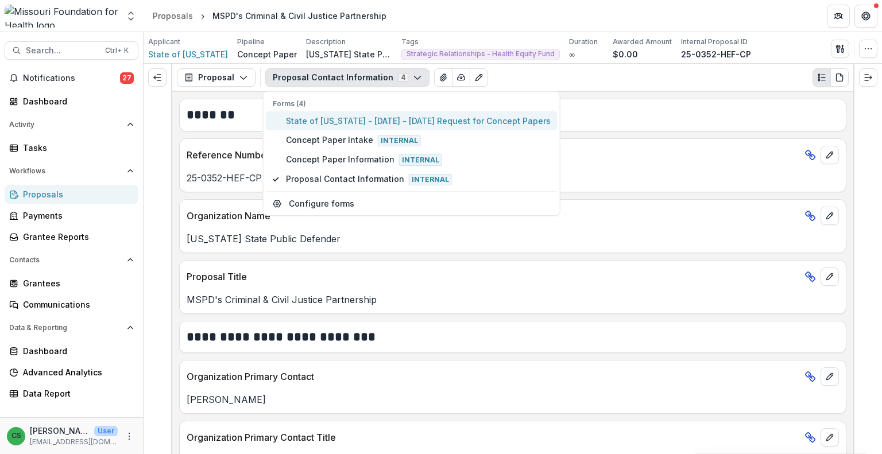
click at [351, 121] on span "State of [US_STATE] - [DATE] - [DATE] Request for Concept Papers" at bounding box center [418, 121] width 265 height 12
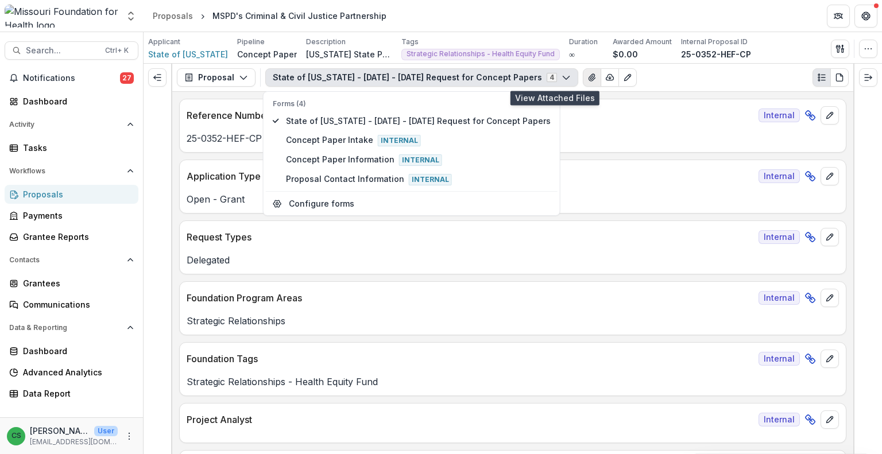
click at [587, 82] on icon "View Attached Files" at bounding box center [591, 77] width 9 height 9
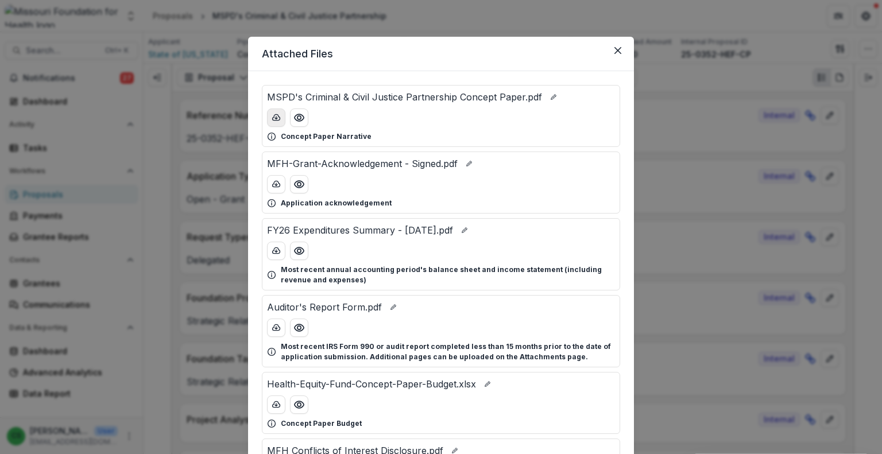
click at [273, 114] on icon "download-button" at bounding box center [276, 117] width 7 height 6
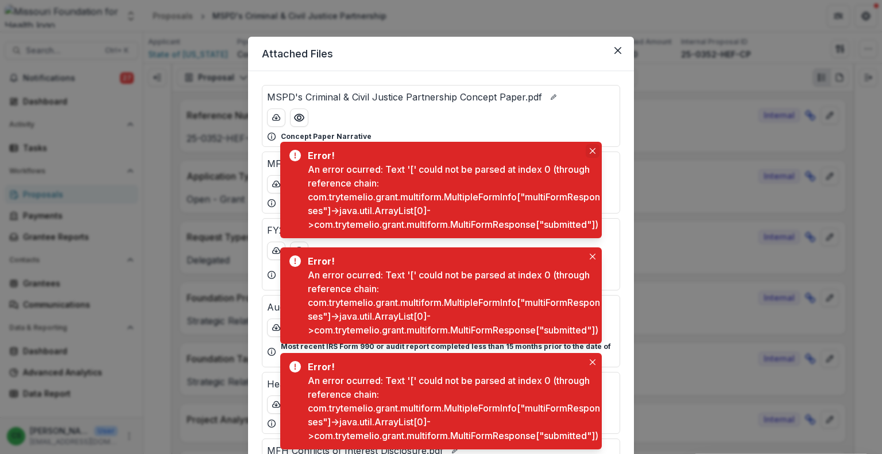
click at [595, 144] on button "Close" at bounding box center [593, 151] width 14 height 14
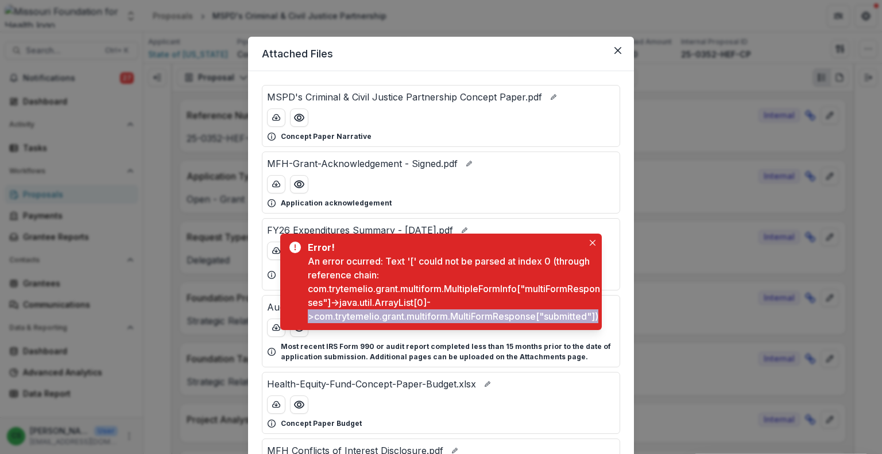
click at [472, 319] on div "Error! An error ocurred: Text '[' could not be parsed at index 0 (through refer…" at bounding box center [455, 282] width 294 height 83
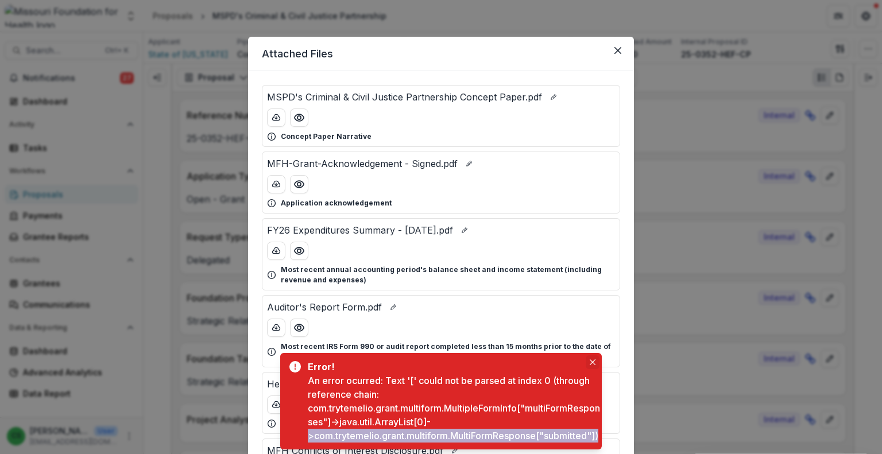
click at [591, 359] on icon "Close" at bounding box center [593, 362] width 6 height 6
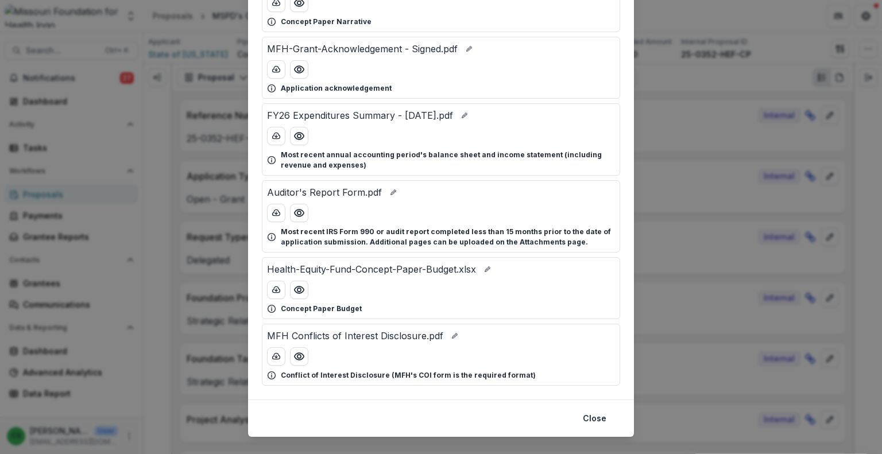
scroll to position [133, 0]
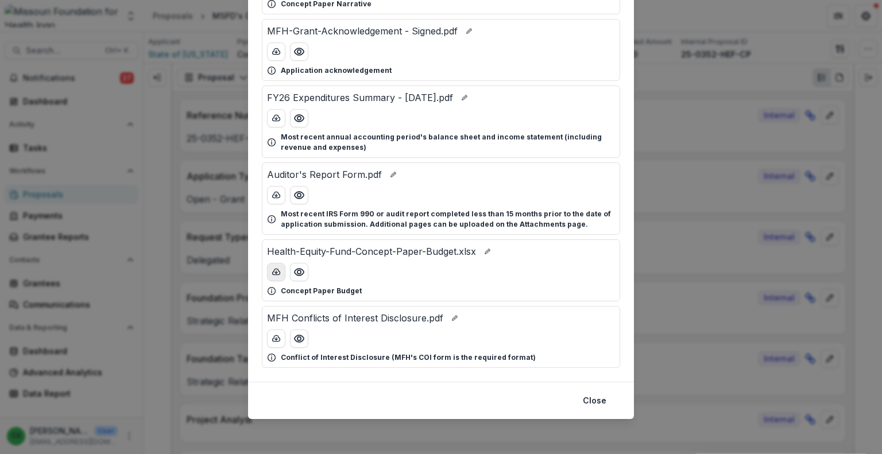
click at [272, 274] on icon "download-button" at bounding box center [276, 272] width 9 height 9
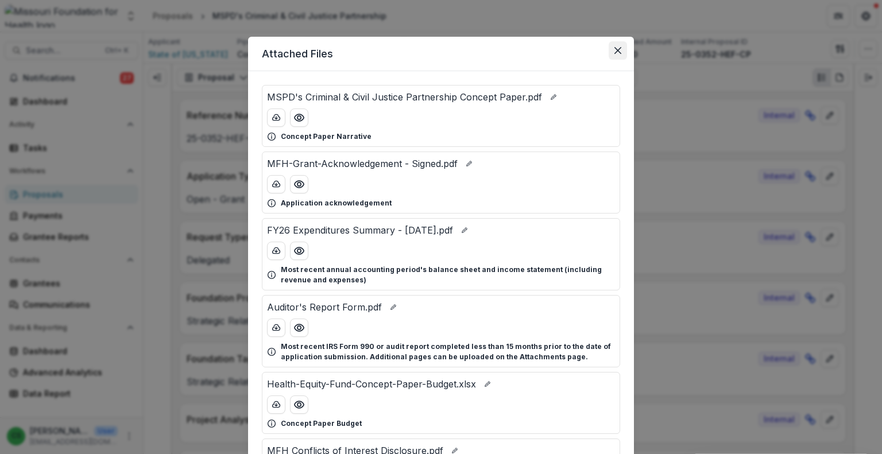
click at [615, 48] on icon "Close" at bounding box center [617, 50] width 7 height 7
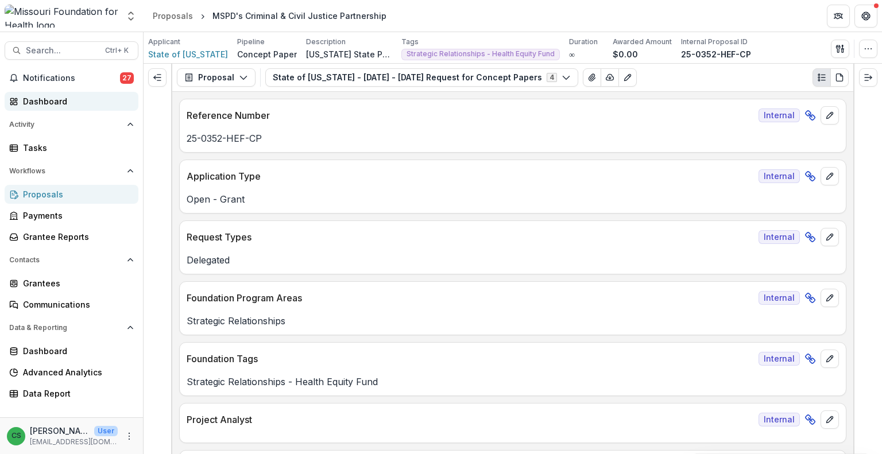
click at [94, 101] on div "Dashboard" at bounding box center [76, 101] width 106 height 12
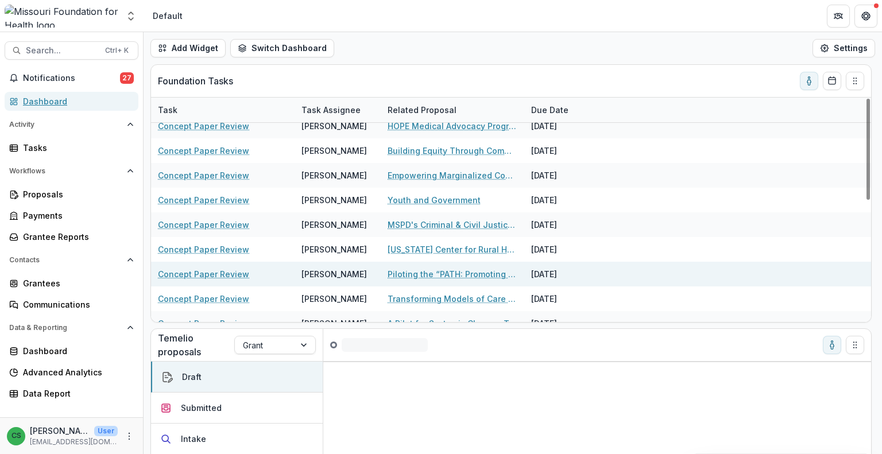
scroll to position [211, 0]
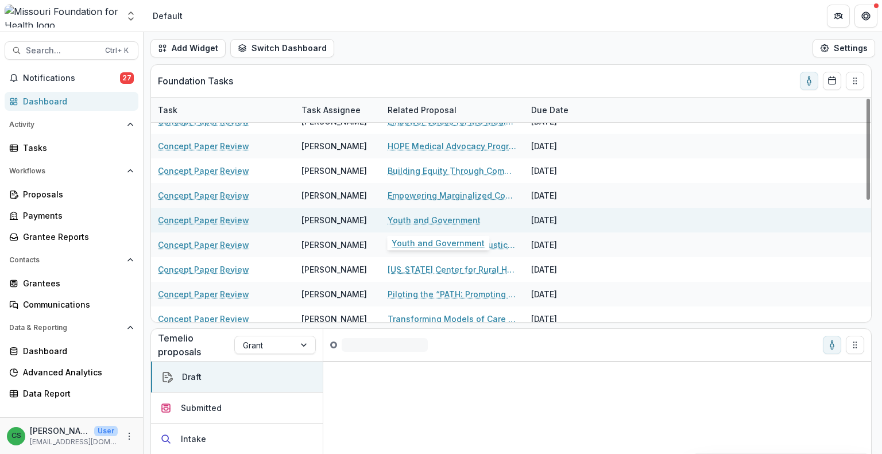
click at [426, 215] on link "Youth and Government" at bounding box center [433, 220] width 93 height 12
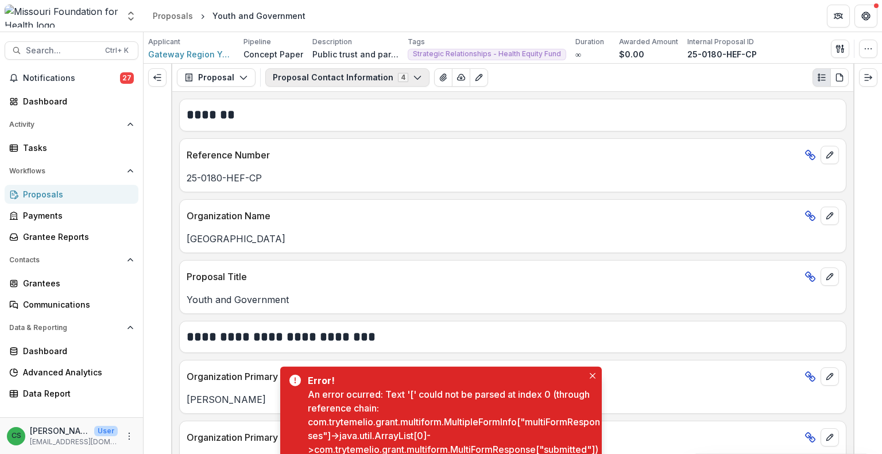
click at [361, 82] on button "Proposal Contact Information 4" at bounding box center [347, 77] width 164 height 18
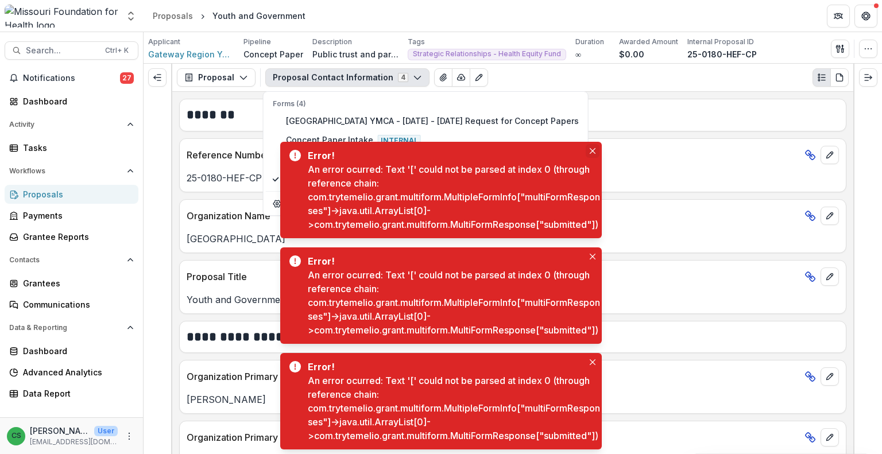
click at [595, 144] on button "Close" at bounding box center [593, 151] width 14 height 14
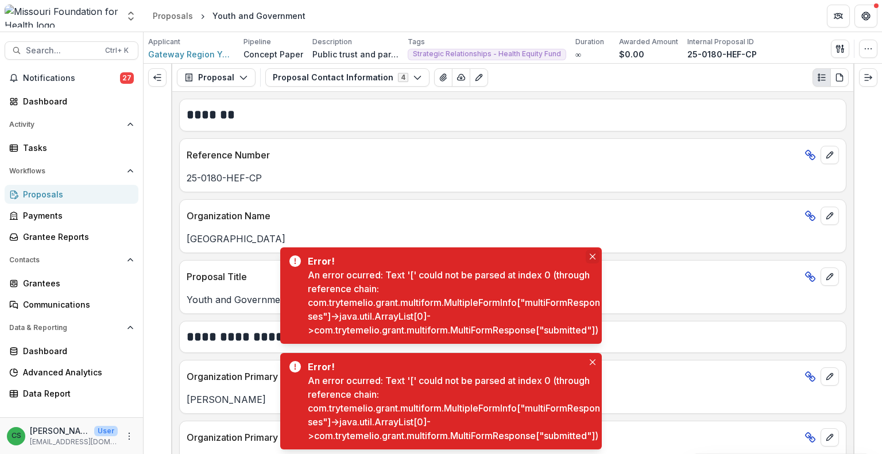
click at [588, 250] on button "Close" at bounding box center [593, 257] width 14 height 14
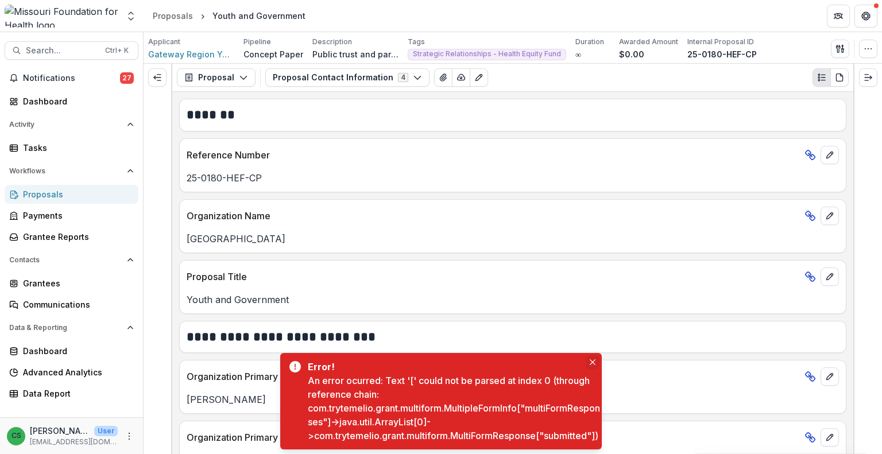
click at [592, 359] on icon "Close" at bounding box center [593, 362] width 6 height 6
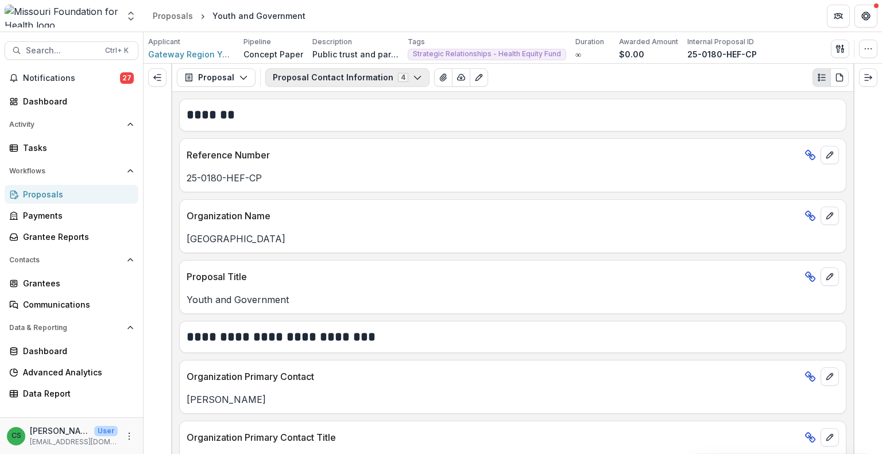
click at [378, 77] on button "Proposal Contact Information 4" at bounding box center [347, 77] width 164 height 18
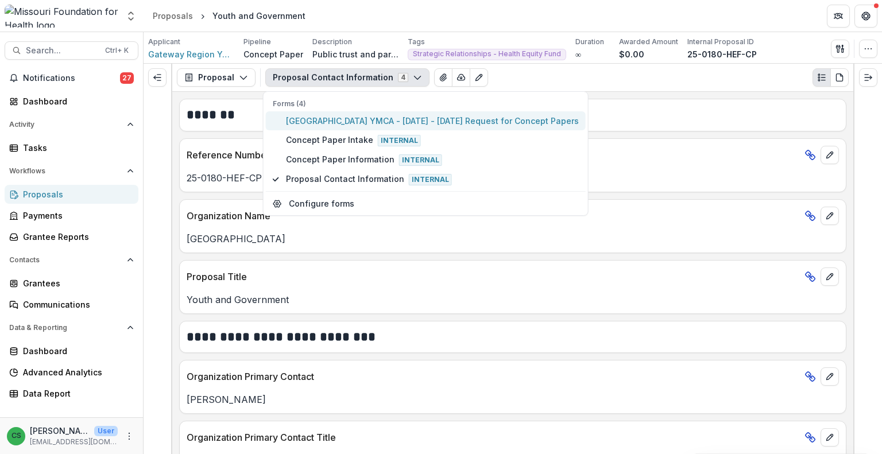
click at [358, 116] on span "[GEOGRAPHIC_DATA] YMCA - [DATE] - [DATE] Request for Concept Papers" at bounding box center [432, 121] width 293 height 12
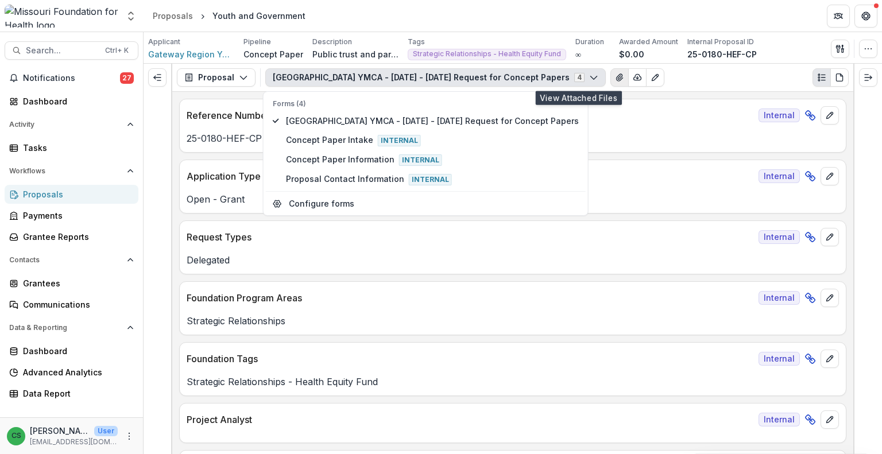
click at [615, 73] on icon "View Attached Files" at bounding box center [619, 77] width 9 height 9
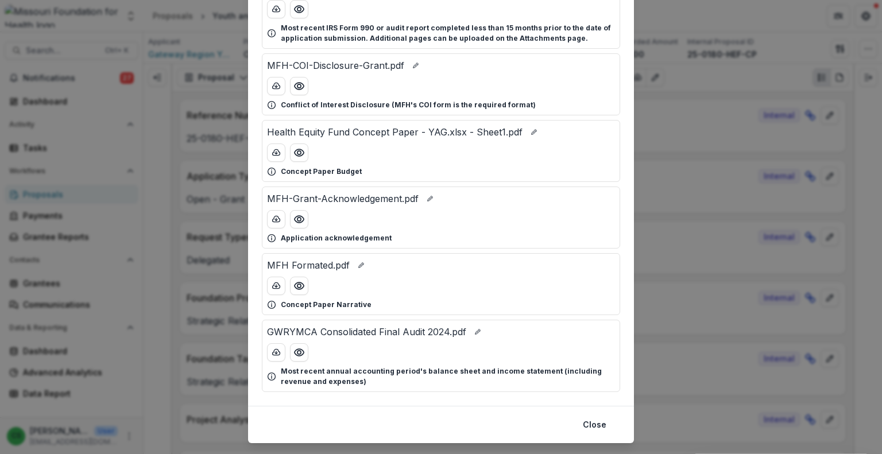
scroll to position [115, 0]
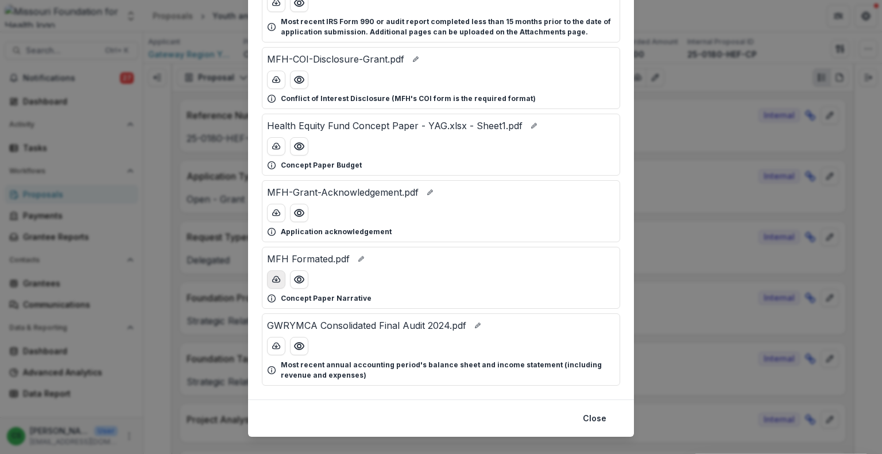
click at [275, 280] on polyline "download-button" at bounding box center [276, 280] width 2 height 1
click at [282, 148] on button "download-button" at bounding box center [276, 146] width 18 height 18
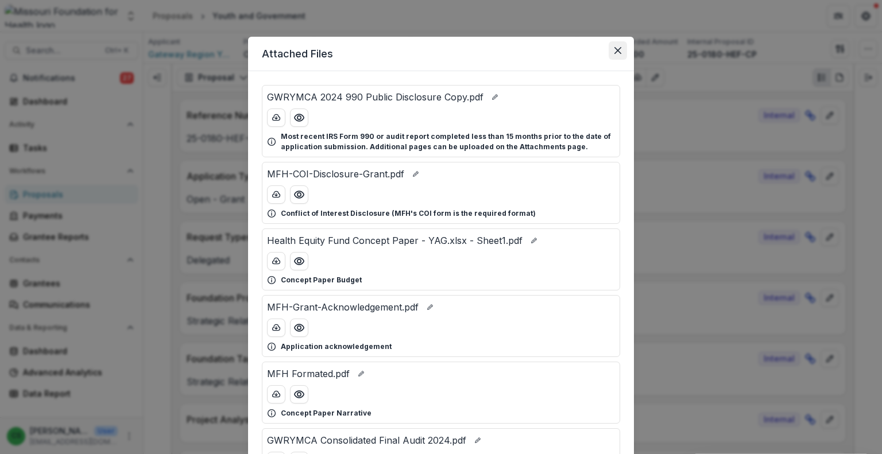
click at [618, 50] on icon "Close" at bounding box center [617, 50] width 7 height 7
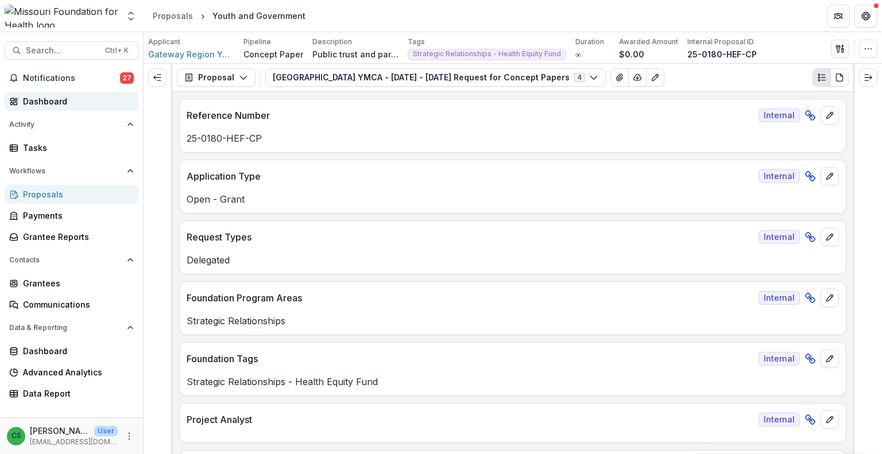
click at [97, 102] on div "Dashboard" at bounding box center [76, 101] width 106 height 12
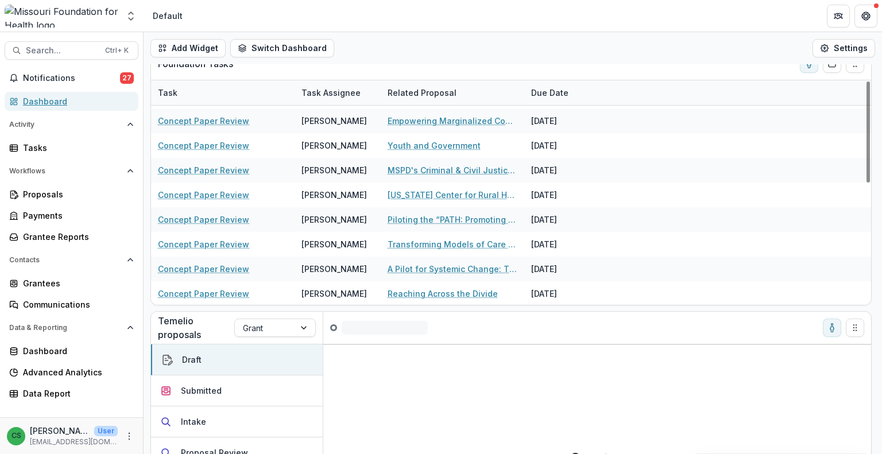
scroll to position [211, 0]
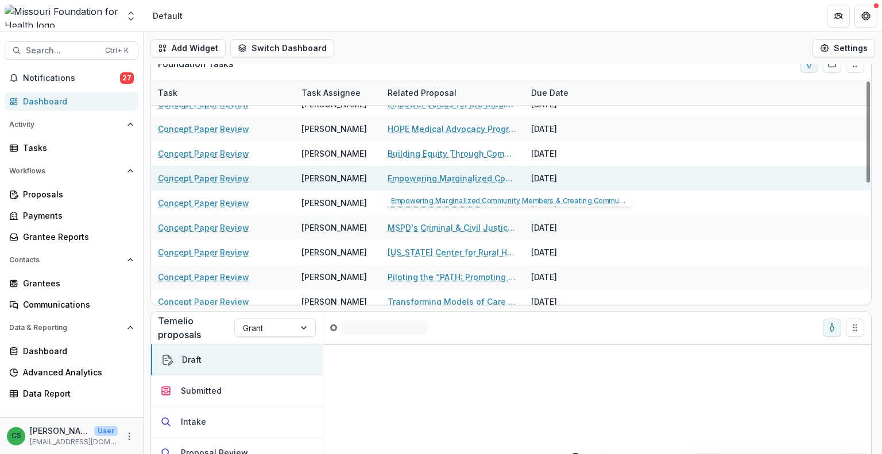
click at [460, 175] on link "Empowering Marginalized Community Members & Creating Community Solutions" at bounding box center [452, 178] width 130 height 12
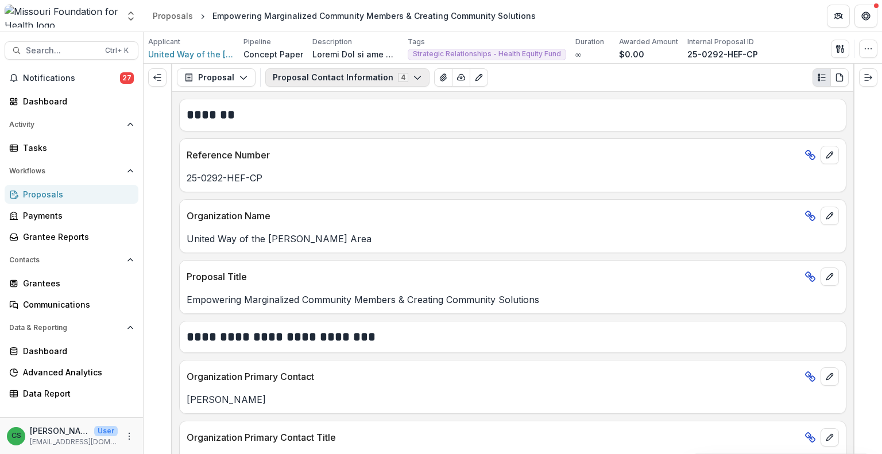
click at [283, 75] on button "Proposal Contact Information 4" at bounding box center [347, 77] width 164 height 18
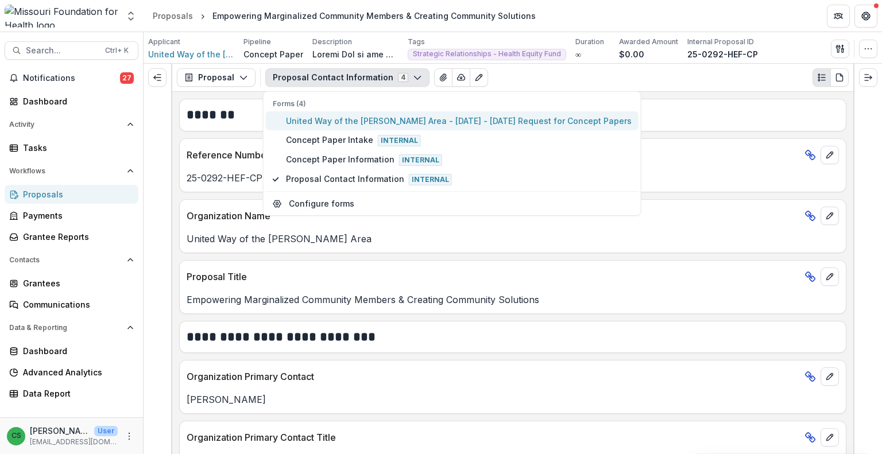
click at [305, 113] on button "United Way of the [PERSON_NAME] Area - [DATE] - [DATE] Request for Concept Pape…" at bounding box center [452, 120] width 373 height 19
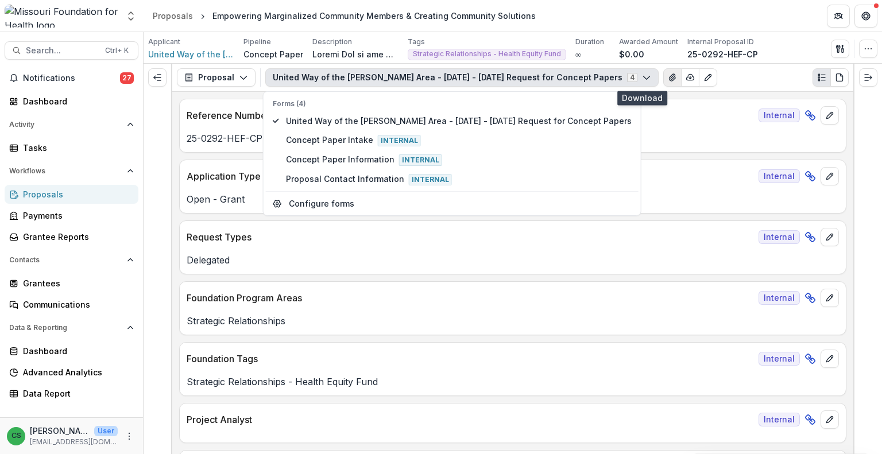
click at [669, 78] on icon "View Attached Files" at bounding box center [672, 77] width 6 height 7
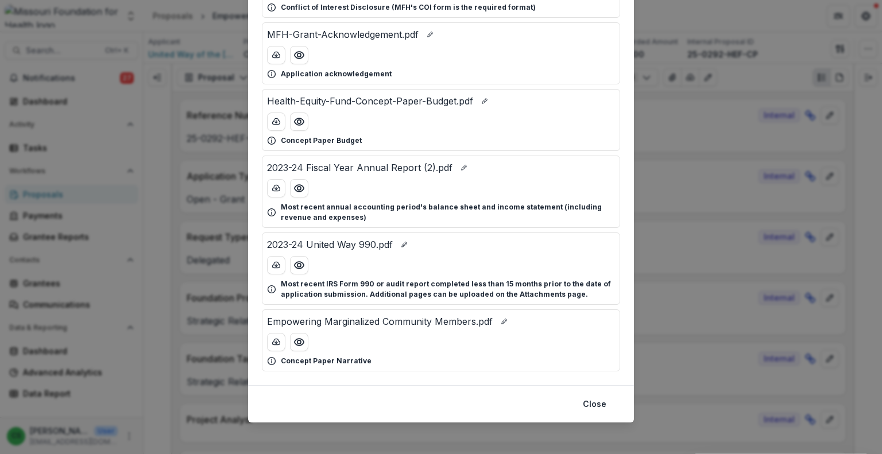
scroll to position [133, 0]
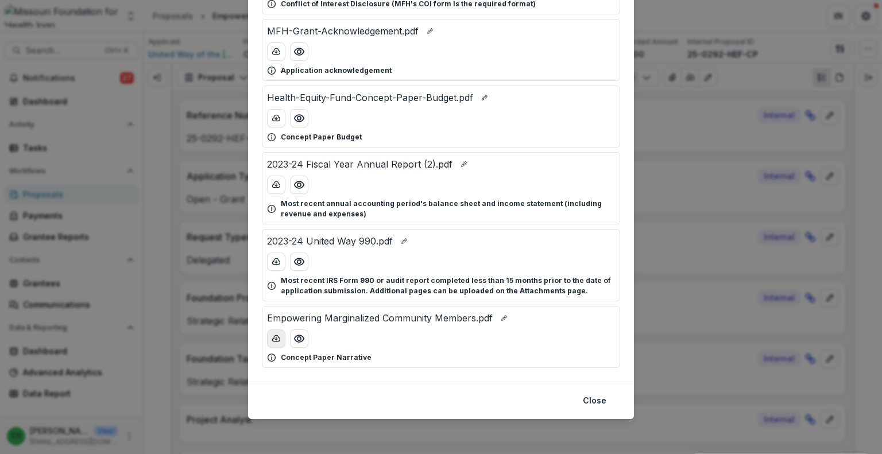
click at [277, 331] on button "download-button" at bounding box center [276, 339] width 18 height 18
click at [276, 118] on line "download-button" at bounding box center [276, 118] width 0 height 2
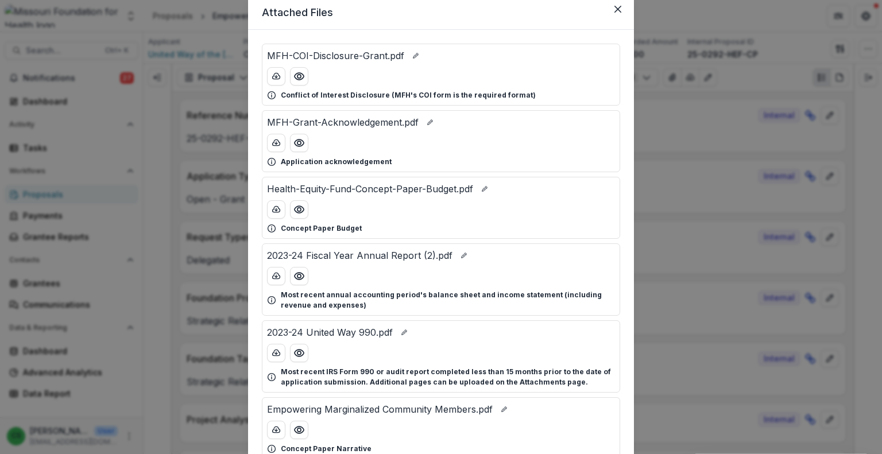
scroll to position [0, 0]
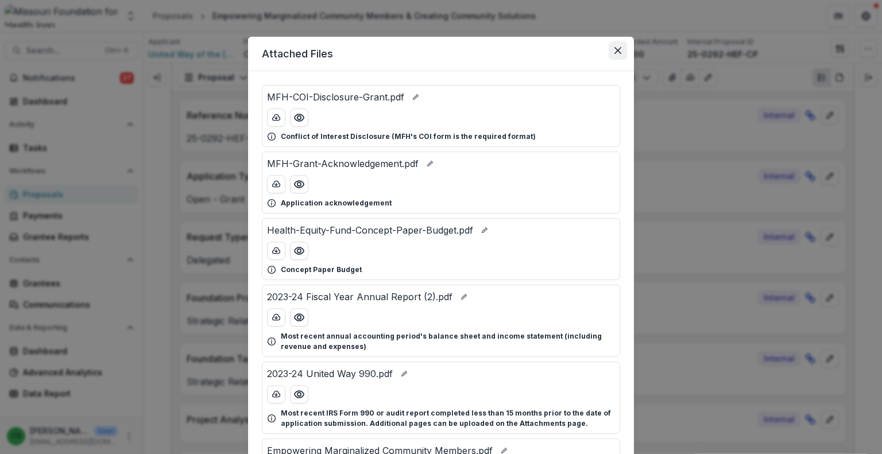
click at [617, 47] on icon "Close" at bounding box center [617, 50] width 7 height 7
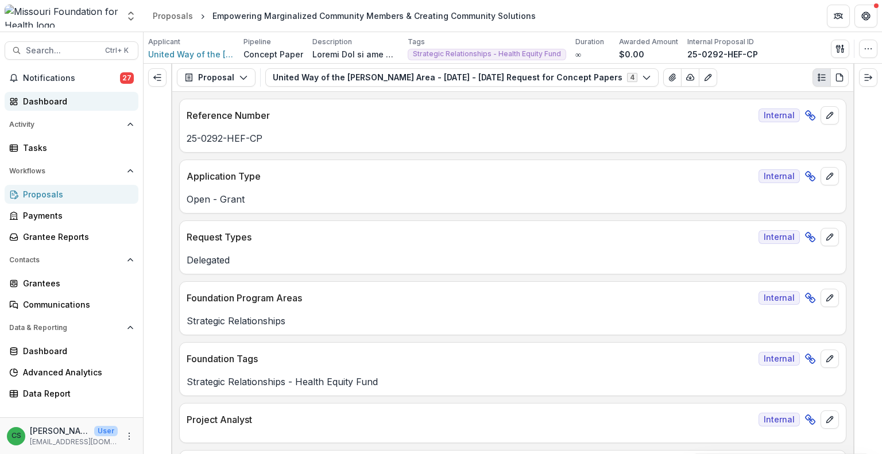
click at [75, 98] on div "Dashboard" at bounding box center [76, 101] width 106 height 12
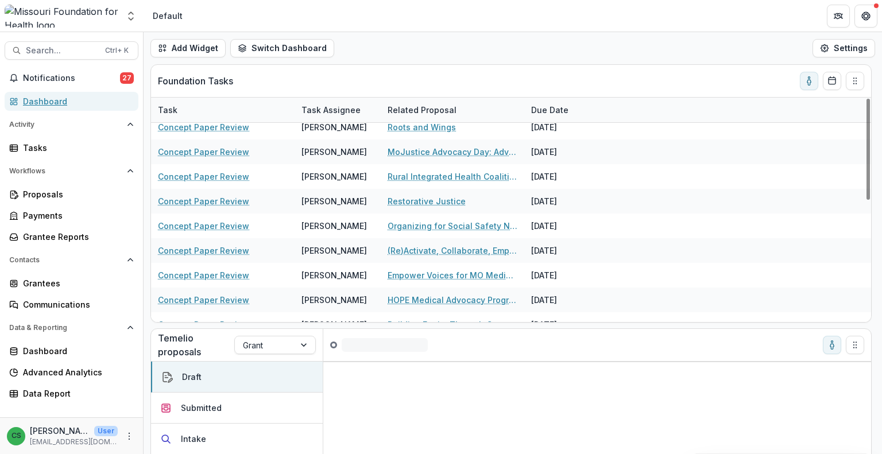
scroll to position [115, 0]
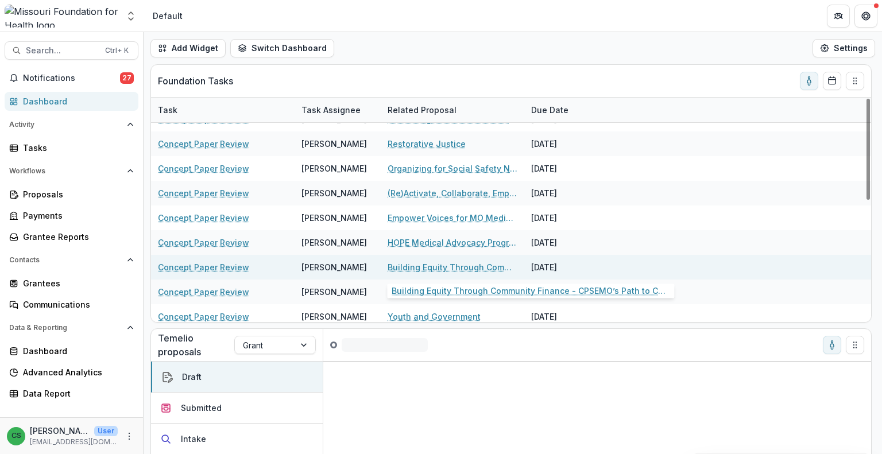
click at [452, 265] on link "Building Equity Through Community Finance - CPSEMO’s Path to CDFI Certification" at bounding box center [452, 267] width 130 height 12
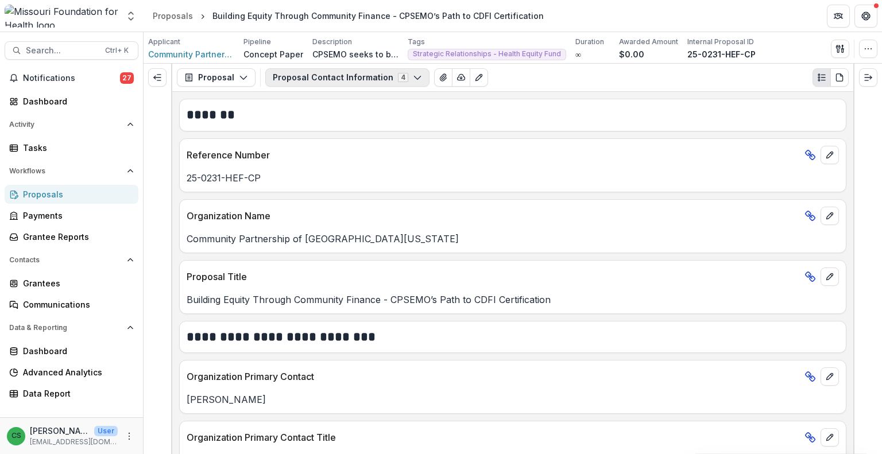
click at [343, 77] on button "Proposal Contact Information 4" at bounding box center [347, 77] width 164 height 18
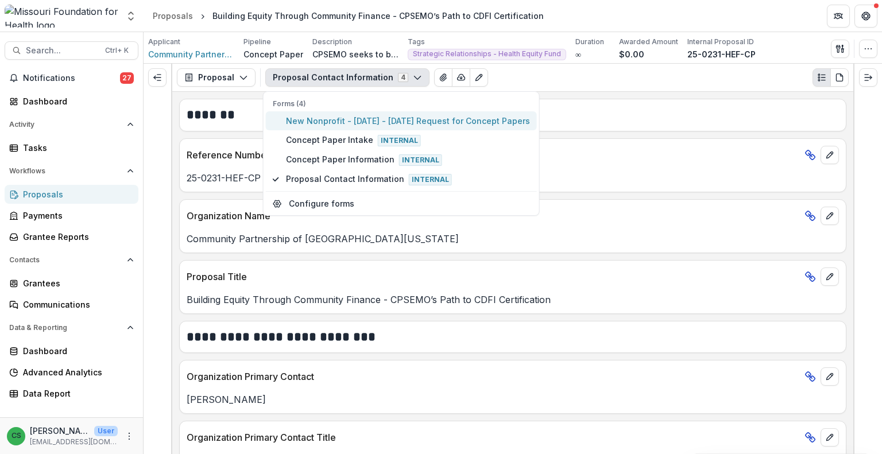
click at [351, 117] on span "New Nonprofit - [DATE] - [DATE] Request for Concept Papers" at bounding box center [408, 121] width 244 height 12
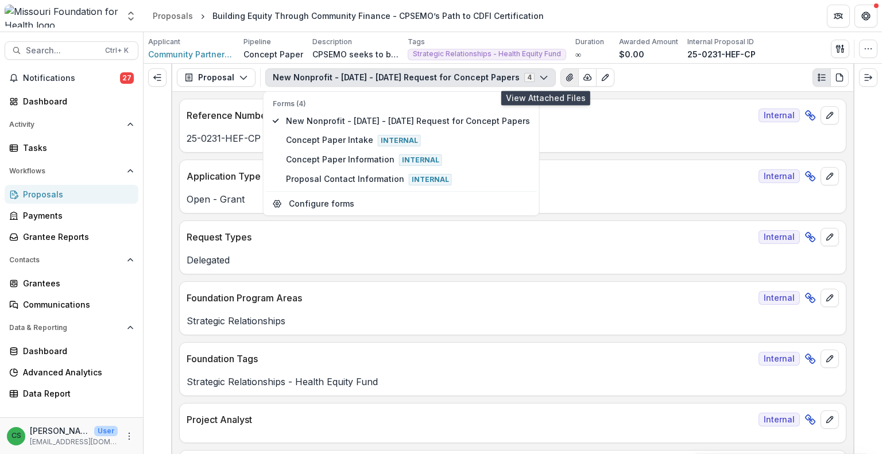
click at [565, 81] on icon "View Attached Files" at bounding box center [569, 77] width 9 height 9
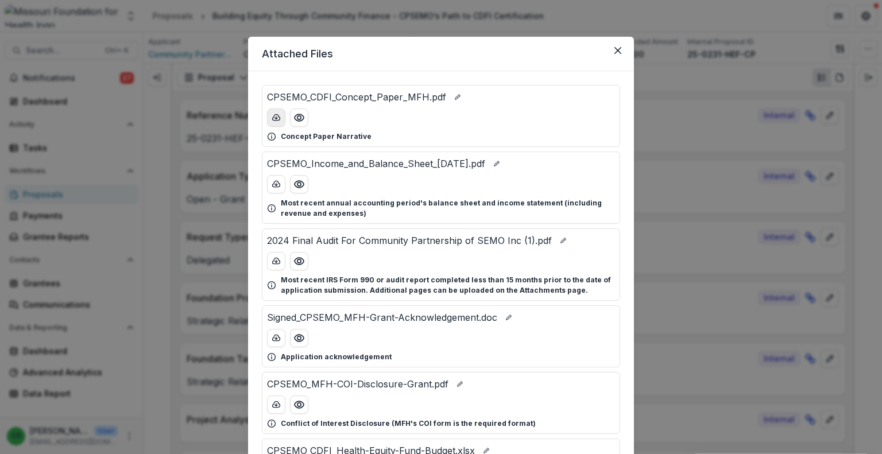
click at [277, 109] on button "download-button" at bounding box center [276, 117] width 18 height 18
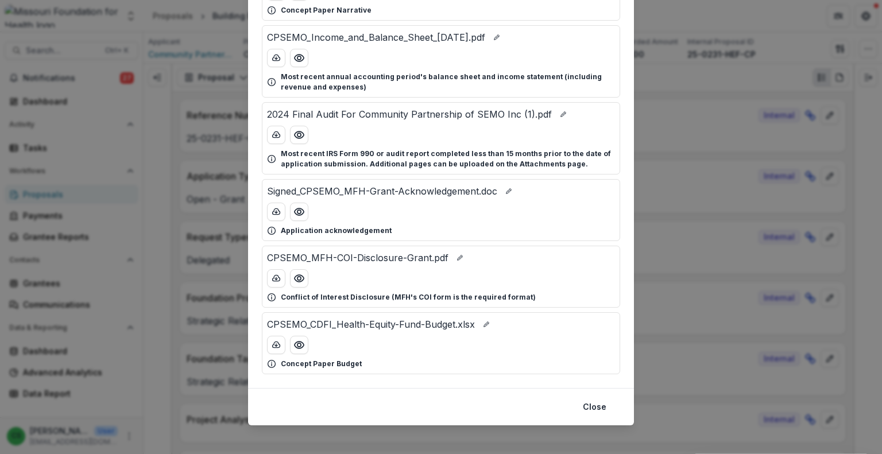
scroll to position [133, 0]
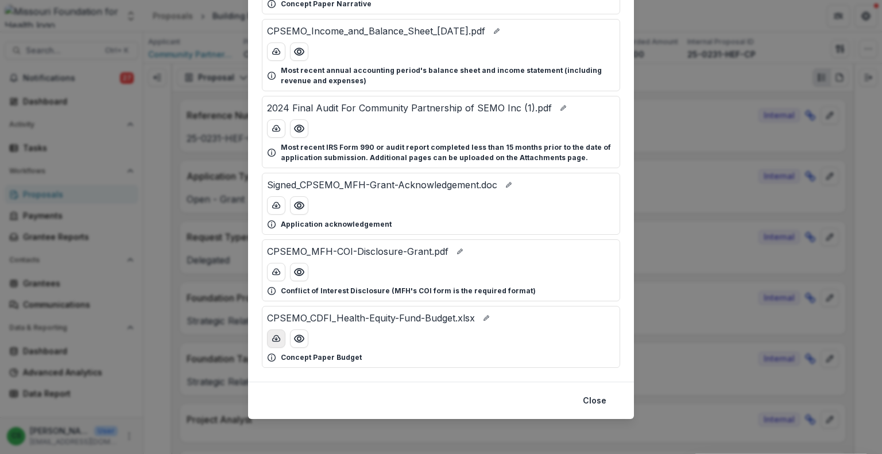
click at [278, 334] on icon "download-button" at bounding box center [276, 338] width 9 height 9
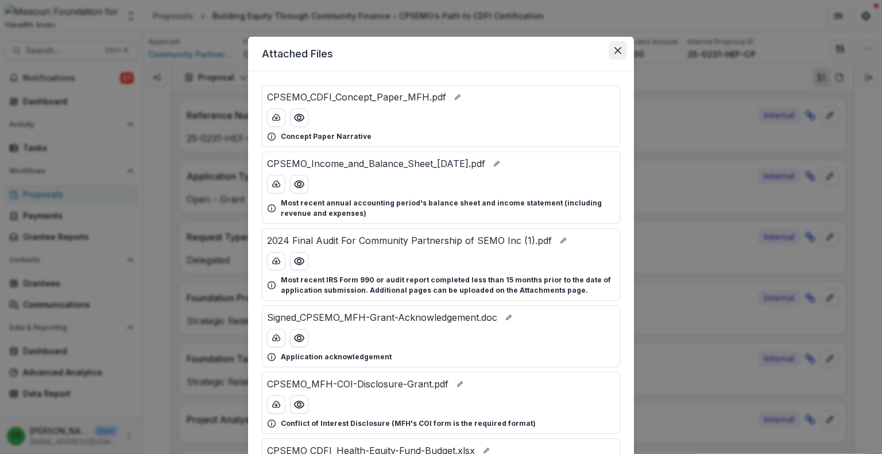
click at [622, 52] on button "Close" at bounding box center [618, 50] width 18 height 18
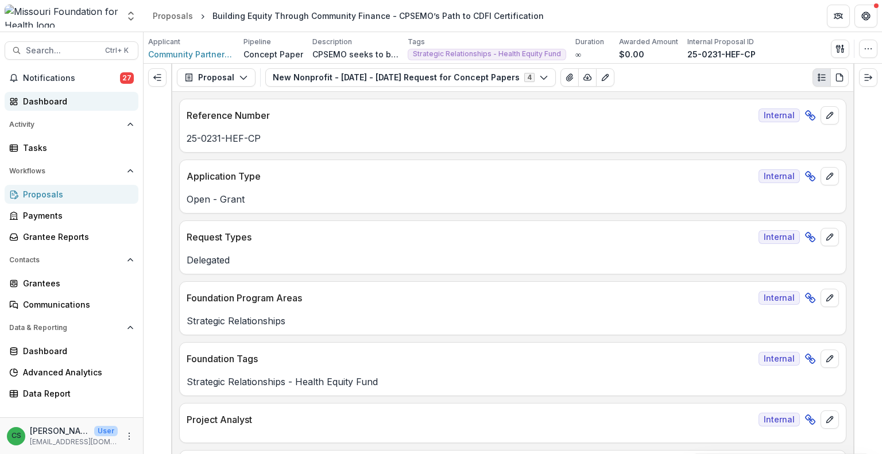
click at [92, 96] on div "Dashboard" at bounding box center [76, 101] width 106 height 12
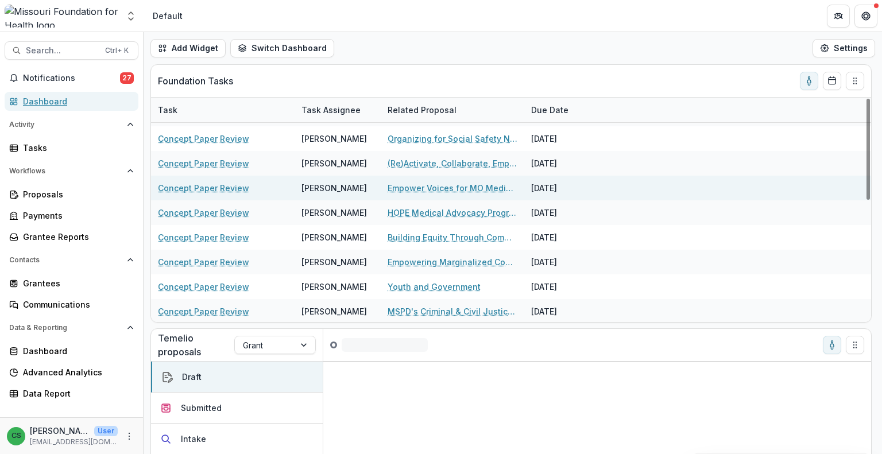
scroll to position [172, 0]
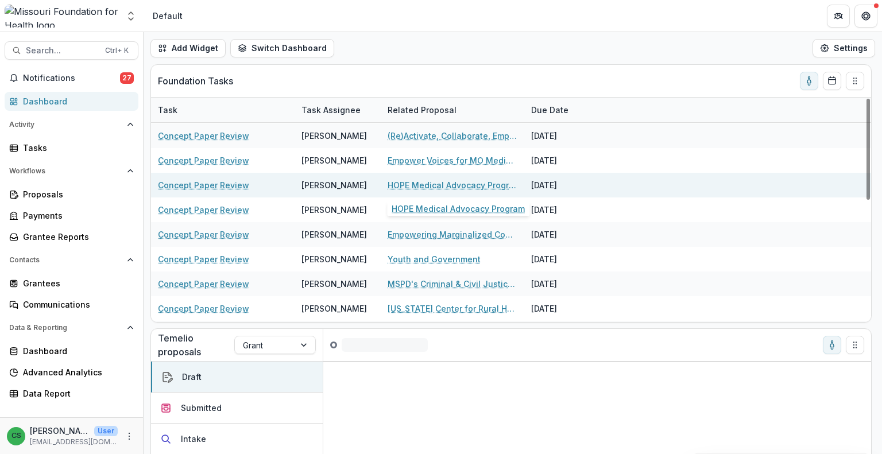
click at [436, 185] on link "HOPE Medical Advocacy Program" at bounding box center [452, 185] width 130 height 12
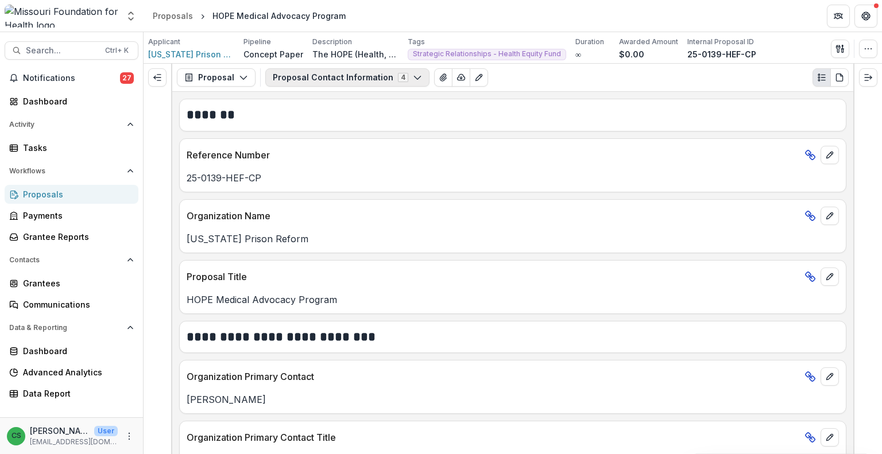
click at [356, 71] on button "Proposal Contact Information 4" at bounding box center [347, 77] width 164 height 18
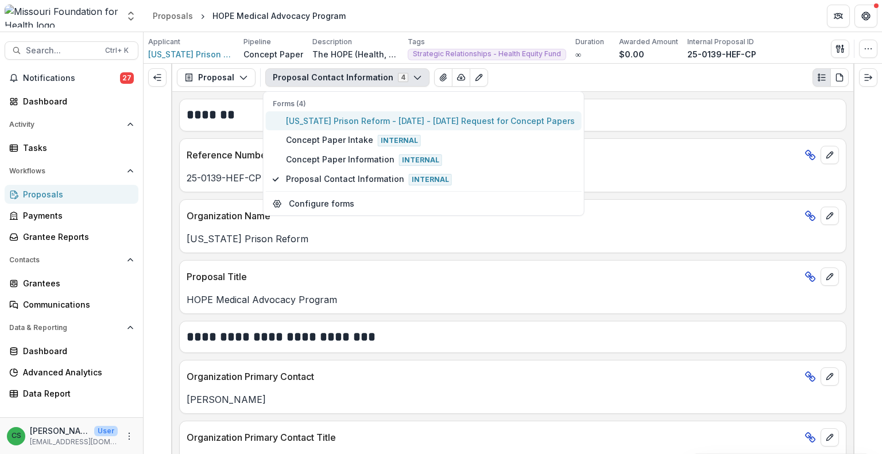
click at [364, 122] on span "[US_STATE] Prison Reform - [DATE] - [DATE] Request for Concept Papers" at bounding box center [430, 121] width 289 height 12
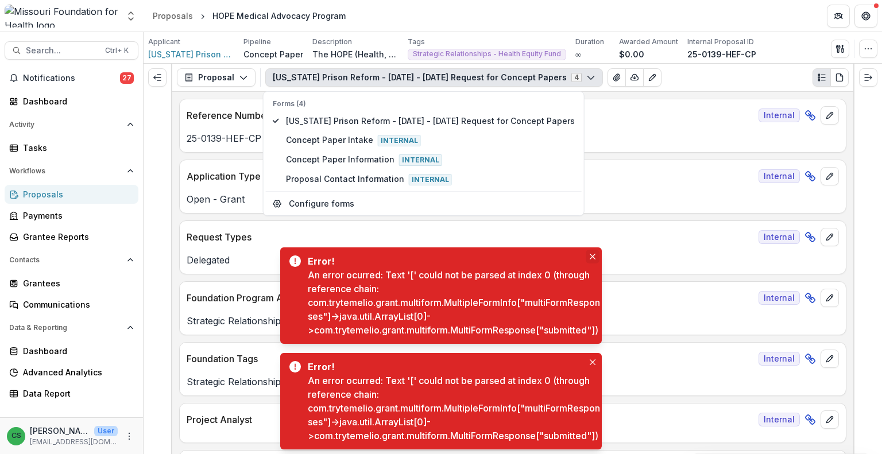
click at [594, 254] on icon "Close" at bounding box center [593, 257] width 6 height 6
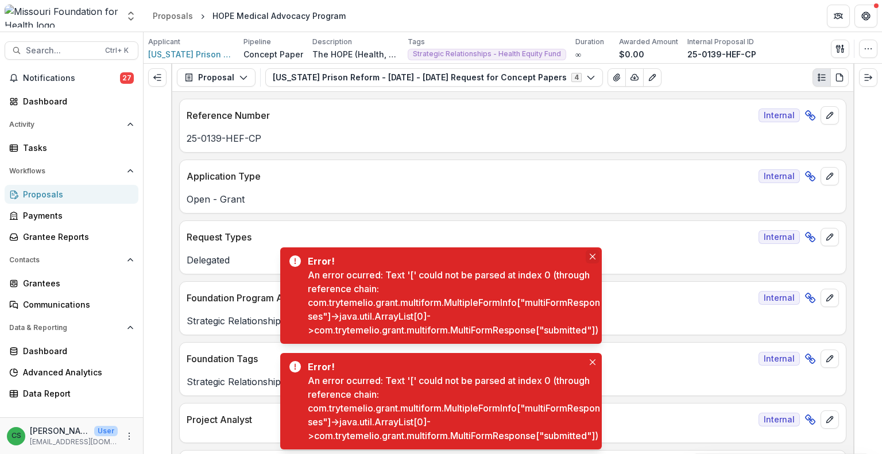
click at [593, 254] on icon "Close" at bounding box center [593, 257] width 6 height 6
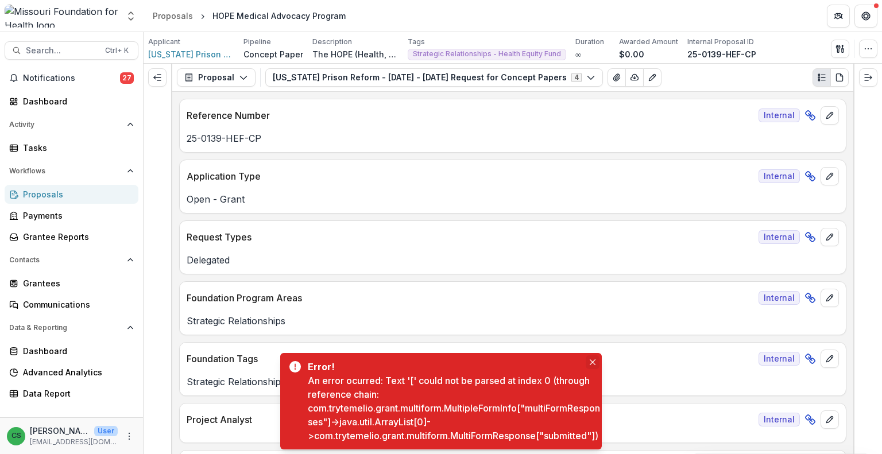
click at [592, 359] on icon "Close" at bounding box center [593, 362] width 6 height 6
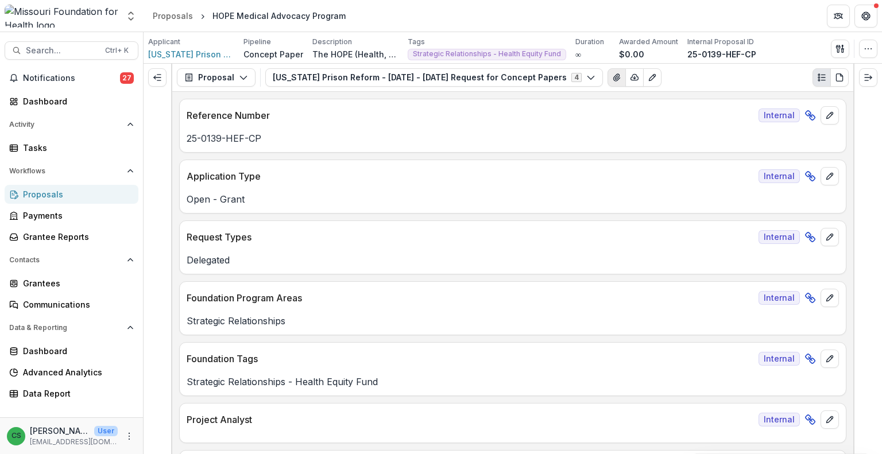
click at [607, 82] on button "View Attached Files" at bounding box center [616, 77] width 18 height 18
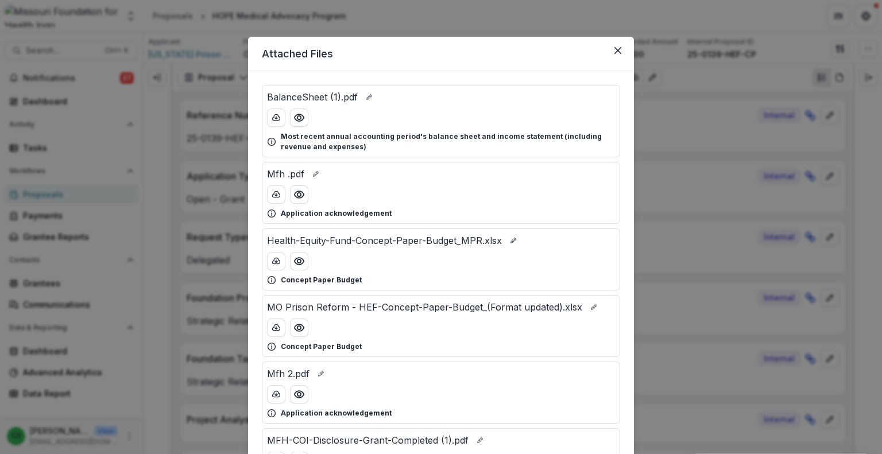
scroll to position [57, 0]
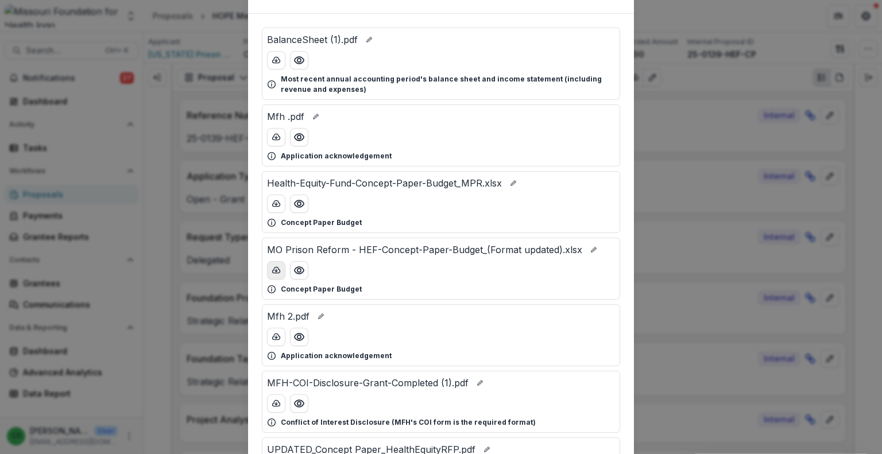
click at [273, 270] on icon "download-button" at bounding box center [276, 270] width 9 height 9
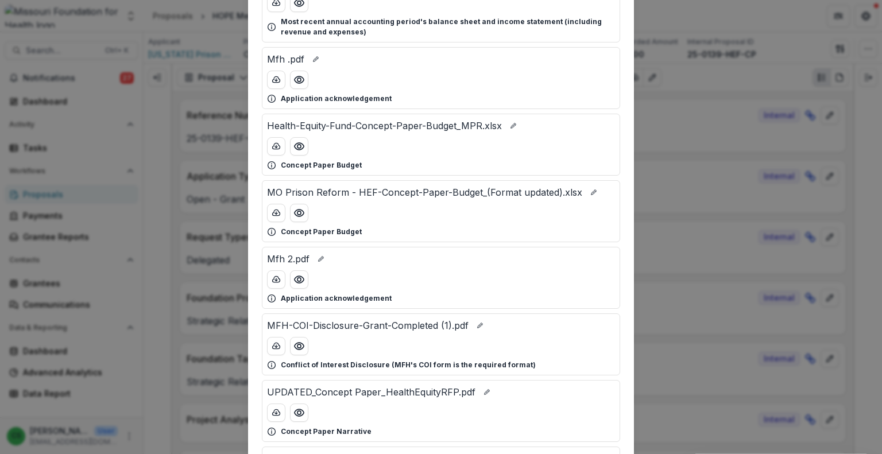
scroll to position [342, 0]
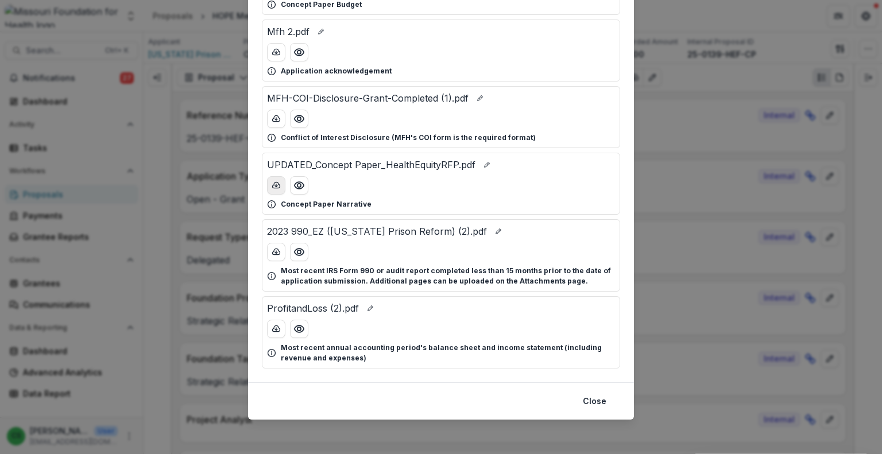
click at [273, 189] on button "download-button" at bounding box center [276, 185] width 18 height 18
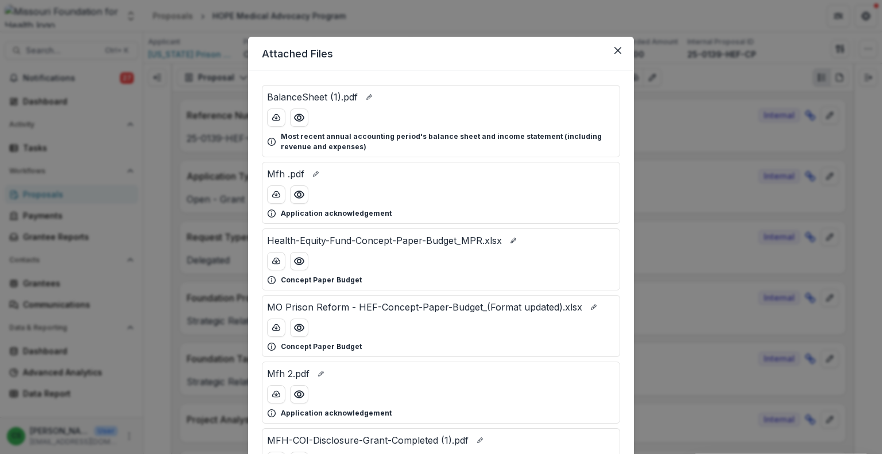
scroll to position [0, 0]
click at [611, 57] on button "Close" at bounding box center [618, 50] width 18 height 18
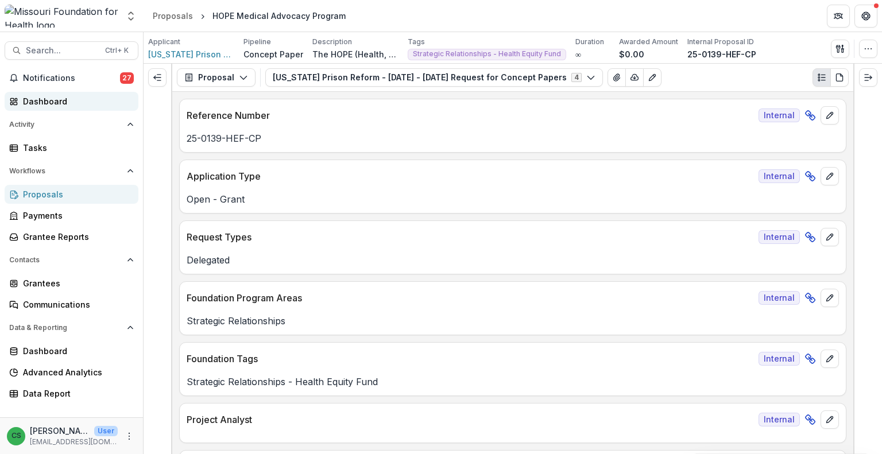
click at [94, 99] on div "Dashboard" at bounding box center [76, 101] width 106 height 12
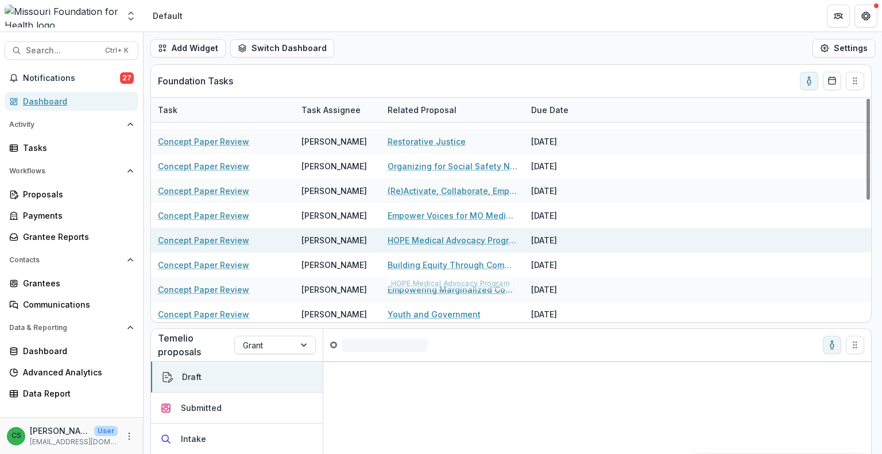
scroll to position [96, 0]
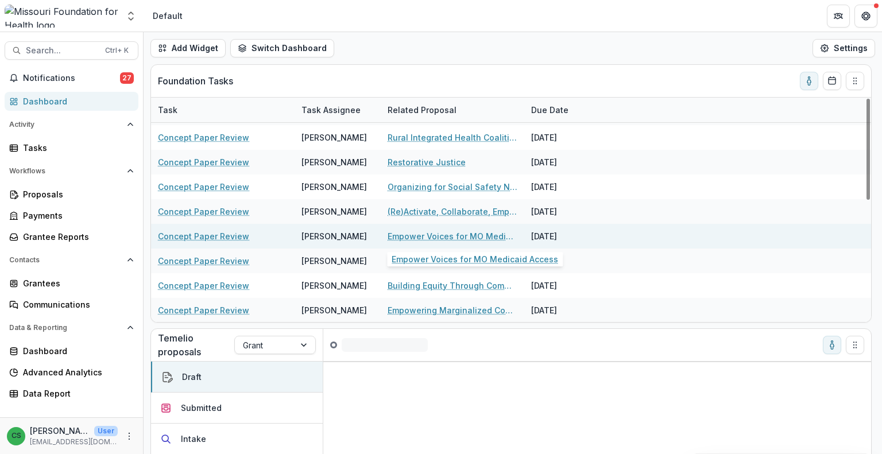
click at [442, 235] on link "Empower Voices for MO Medicaid Access" at bounding box center [452, 236] width 130 height 12
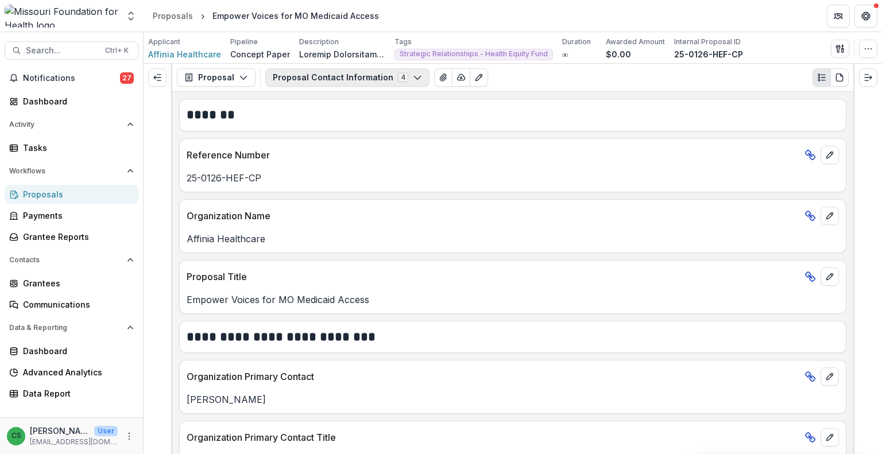
click at [349, 75] on button "Proposal Contact Information 4" at bounding box center [347, 77] width 164 height 18
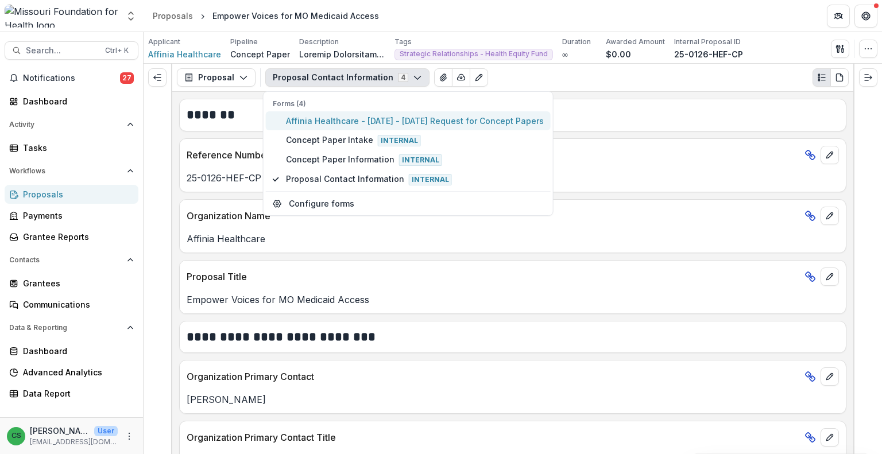
click at [350, 119] on span "Affinia Healthcare - [DATE] - [DATE] Request for Concept Papers" at bounding box center [415, 121] width 258 height 12
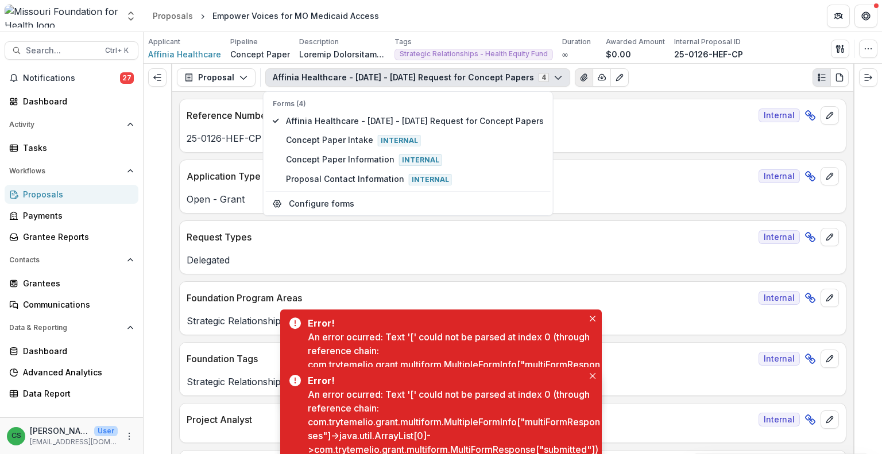
click at [580, 79] on icon "View Attached Files" at bounding box center [583, 77] width 6 height 7
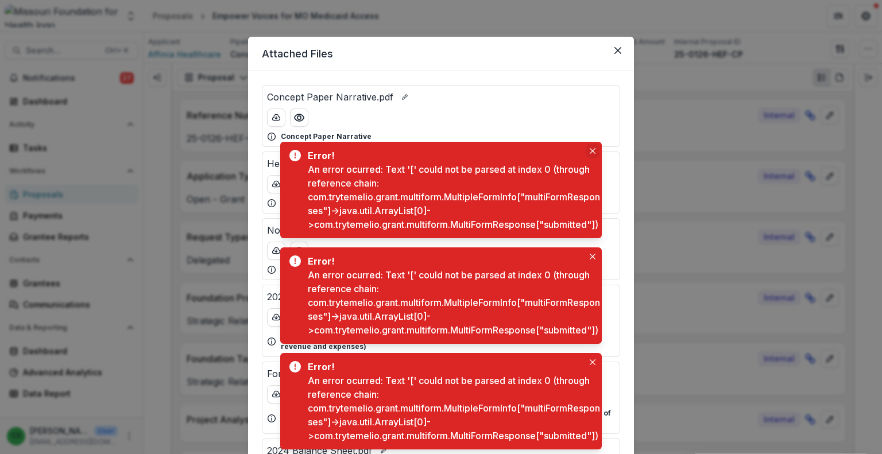
click at [594, 144] on button "Close" at bounding box center [593, 151] width 14 height 14
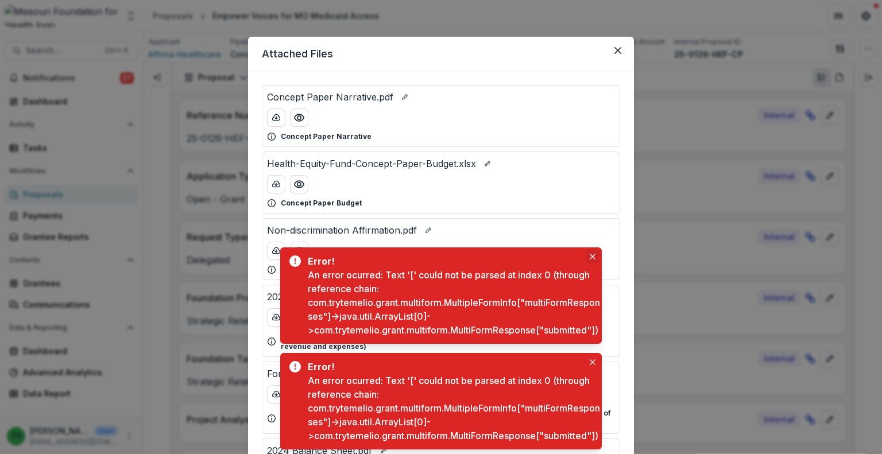
click at [595, 250] on button "Close" at bounding box center [593, 257] width 14 height 14
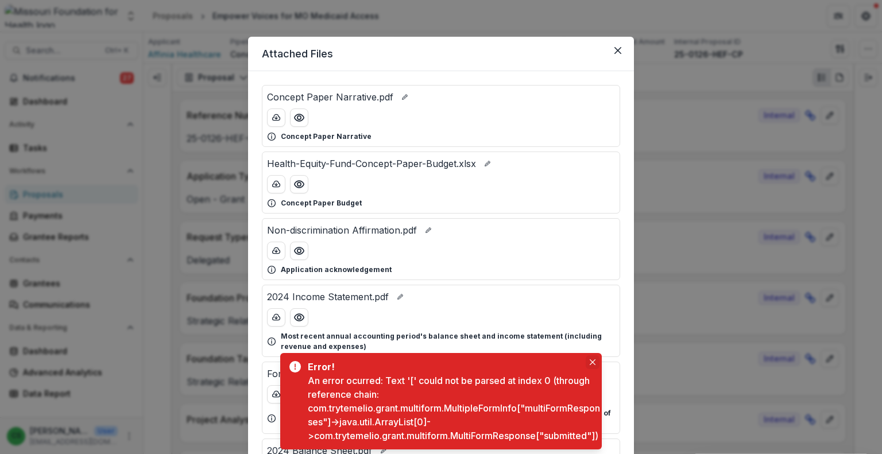
click at [594, 359] on icon "Close" at bounding box center [593, 362] width 6 height 6
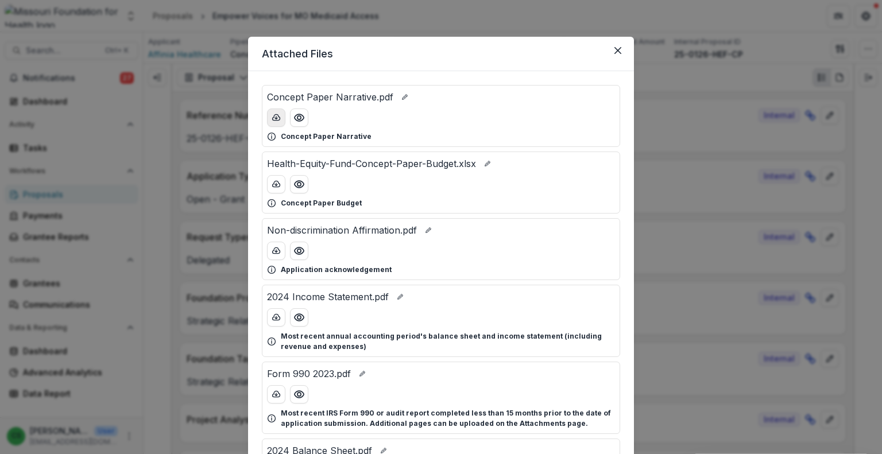
click at [277, 122] on button "download-button" at bounding box center [276, 117] width 18 height 18
click at [272, 185] on icon "download-button" at bounding box center [276, 184] width 9 height 9
click at [615, 47] on icon "Close" at bounding box center [617, 50] width 7 height 7
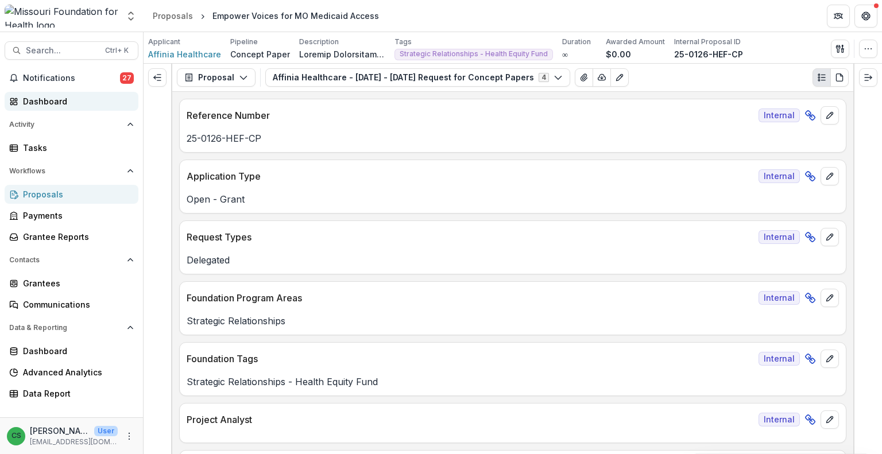
click at [65, 102] on div "Dashboard" at bounding box center [76, 101] width 106 height 12
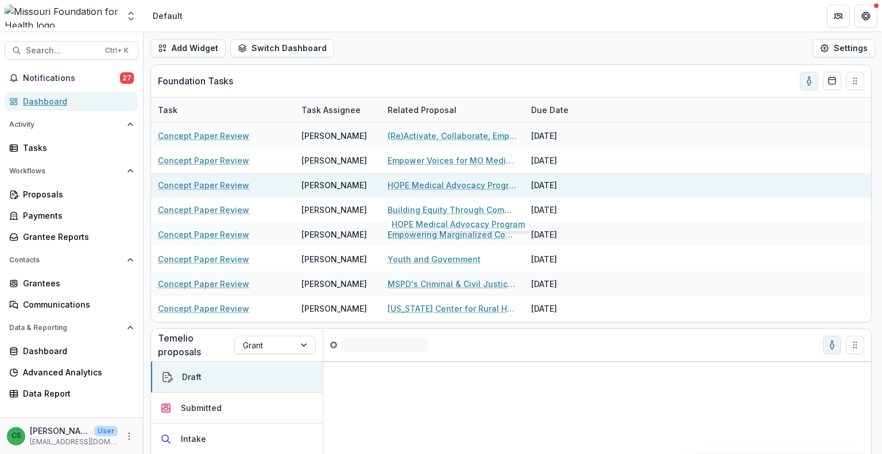
scroll to position [115, 0]
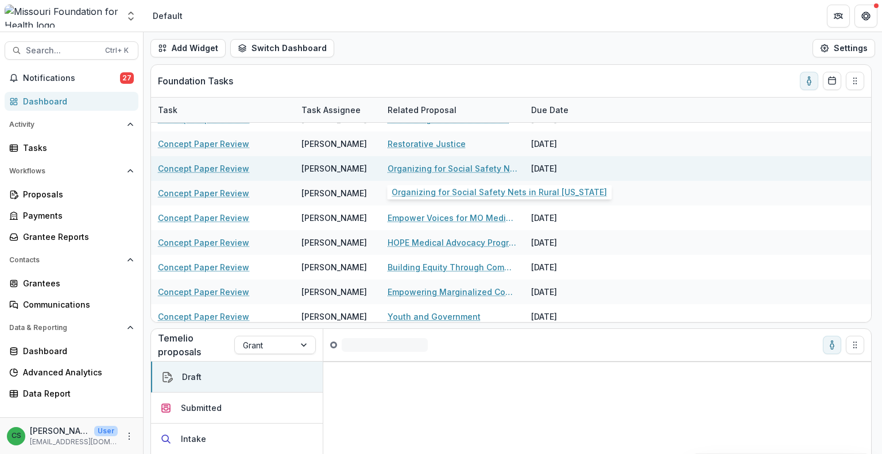
click at [437, 173] on link "Organizing for Social Safety Nets in Rural [US_STATE]" at bounding box center [452, 168] width 130 height 12
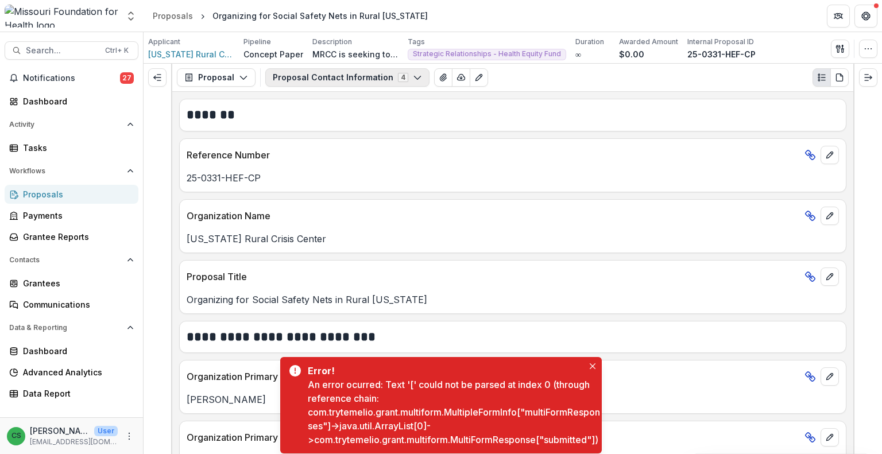
click at [361, 79] on button "Proposal Contact Information 4" at bounding box center [347, 77] width 164 height 18
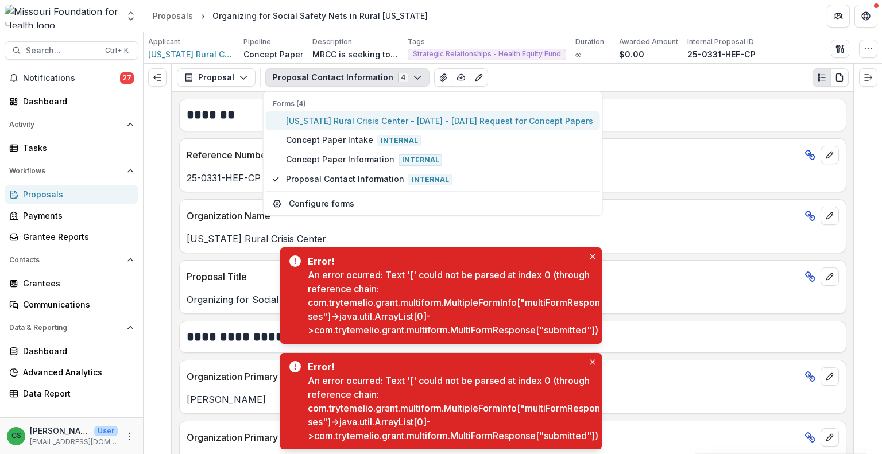
click at [361, 115] on span "[US_STATE] Rural Crisis Center - [DATE] - [DATE] Request for Concept Papers" at bounding box center [439, 121] width 307 height 12
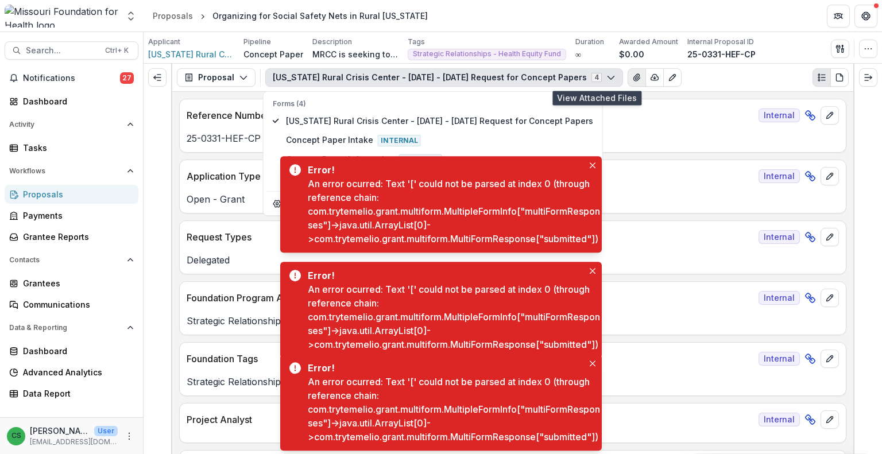
click at [632, 80] on icon "View Attached Files" at bounding box center [636, 77] width 9 height 9
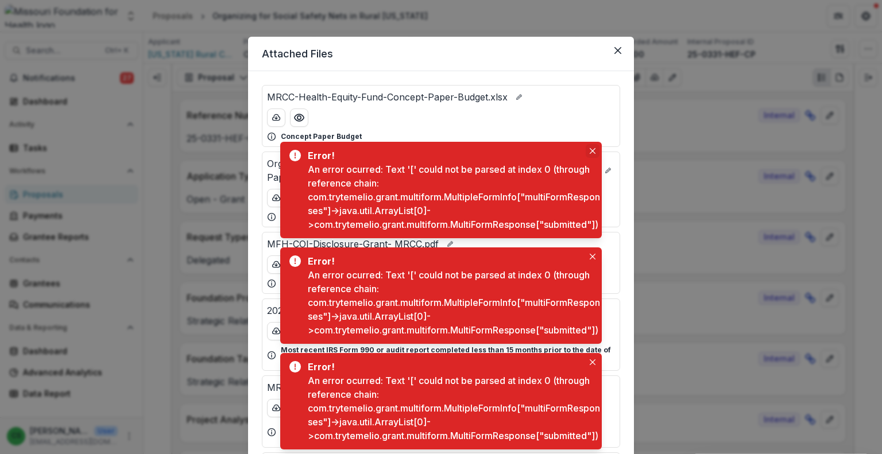
click at [588, 144] on button "Close" at bounding box center [593, 151] width 14 height 14
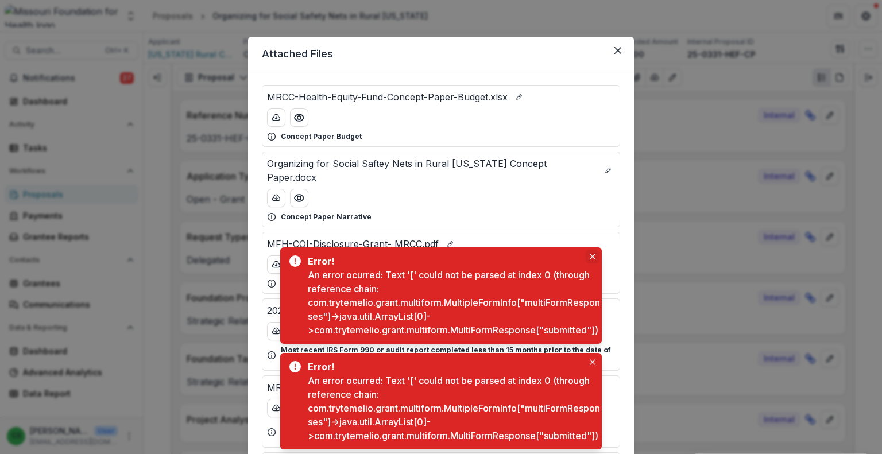
click at [592, 254] on icon "Close" at bounding box center [593, 257] width 6 height 6
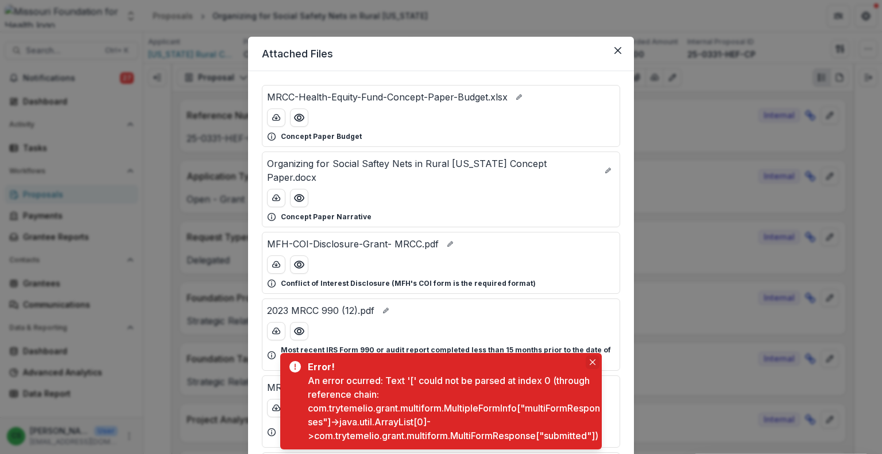
click at [592, 359] on icon "Close" at bounding box center [593, 362] width 6 height 6
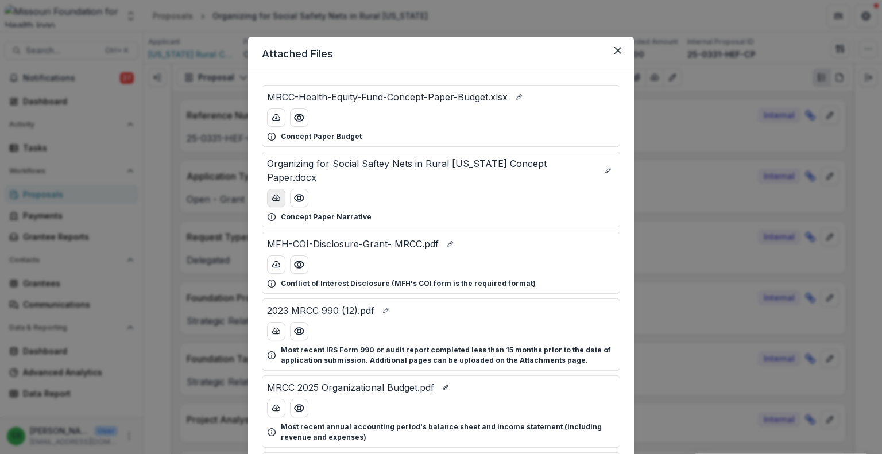
click at [276, 197] on line "download-button" at bounding box center [276, 198] width 0 height 2
click at [272, 120] on icon "download-button" at bounding box center [276, 117] width 9 height 9
click at [614, 52] on icon "Close" at bounding box center [617, 50] width 7 height 7
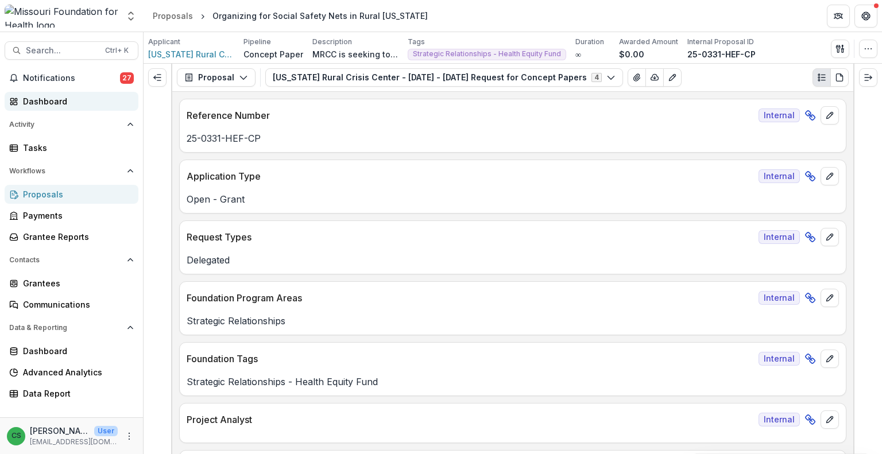
click at [85, 104] on div "Dashboard" at bounding box center [76, 101] width 106 height 12
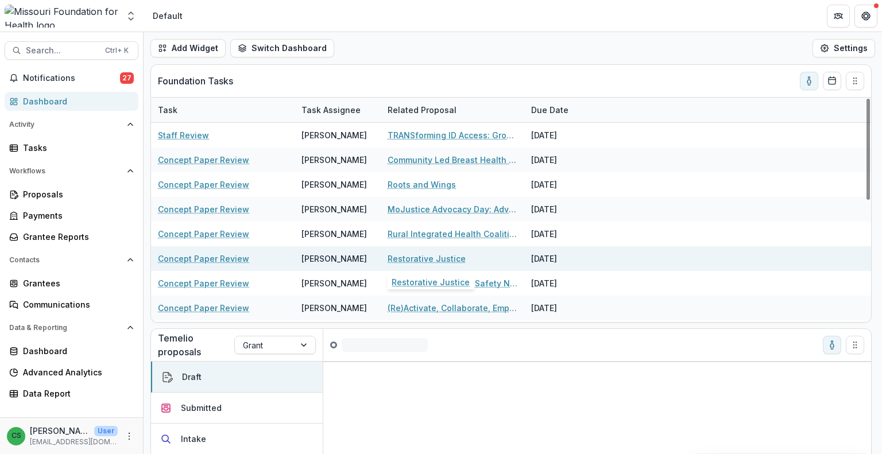
click at [412, 259] on link "Restorative Justice" at bounding box center [426, 259] width 78 height 12
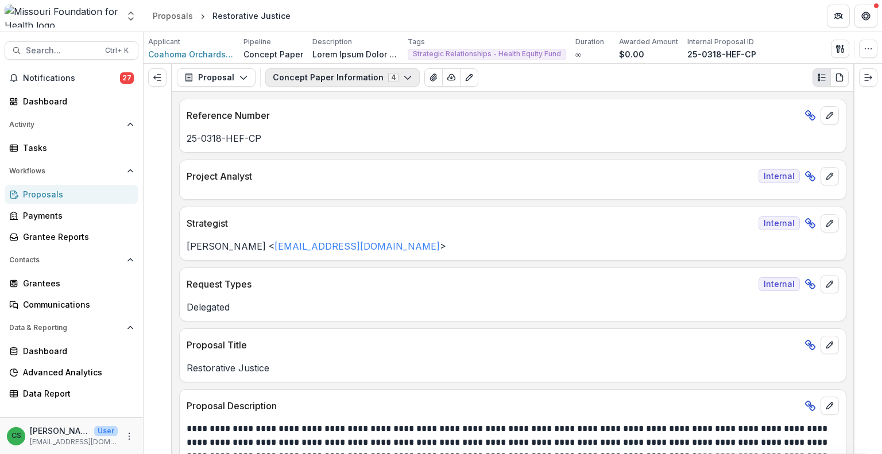
click at [365, 80] on button "Concept Paper Information 4" at bounding box center [342, 77] width 154 height 18
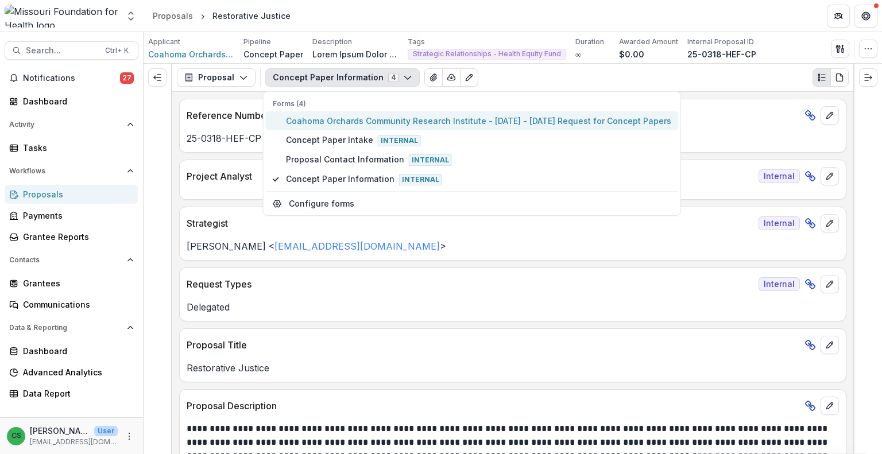
click at [361, 123] on span "Coahoma Orchards Community Research Institute - [DATE] - [DATE] Request for Con…" at bounding box center [478, 121] width 385 height 12
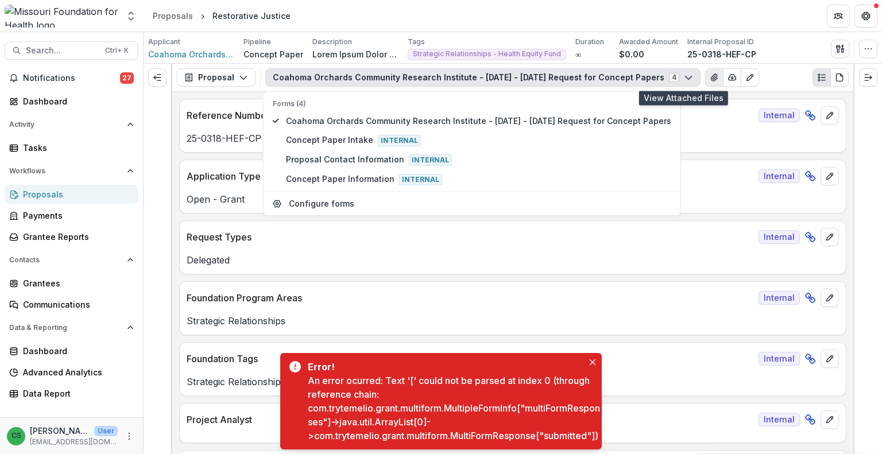
click at [711, 76] on icon "View Attached Files" at bounding box center [714, 77] width 6 height 7
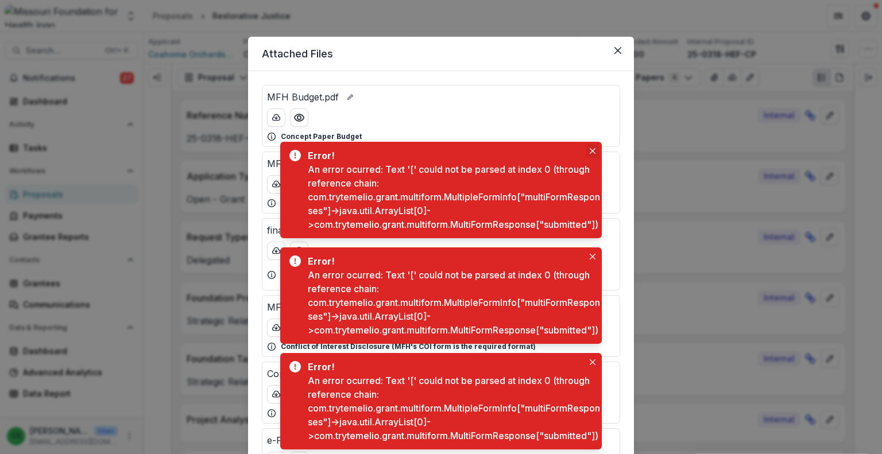
click at [595, 144] on button "Close" at bounding box center [593, 151] width 14 height 14
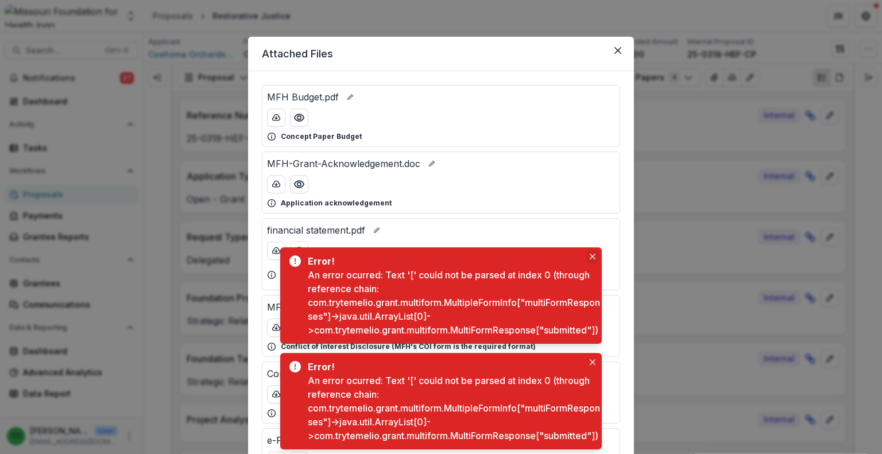
click at [592, 250] on button "Close" at bounding box center [593, 257] width 14 height 14
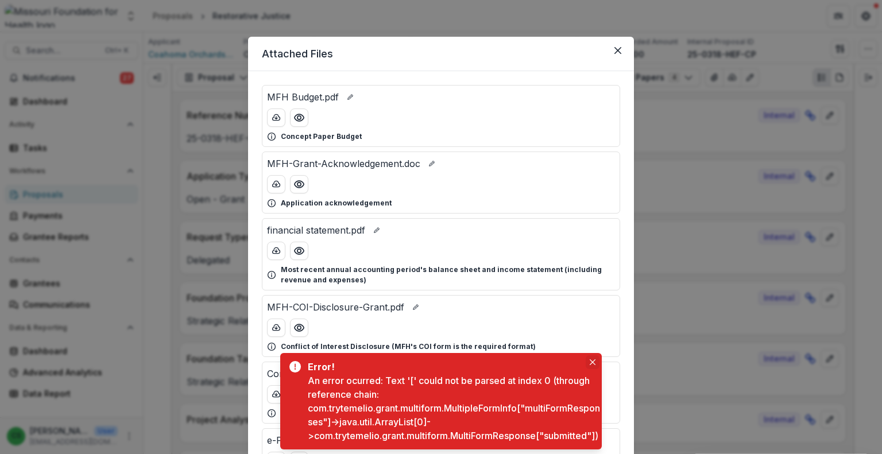
click at [594, 355] on button "Close" at bounding box center [593, 362] width 14 height 14
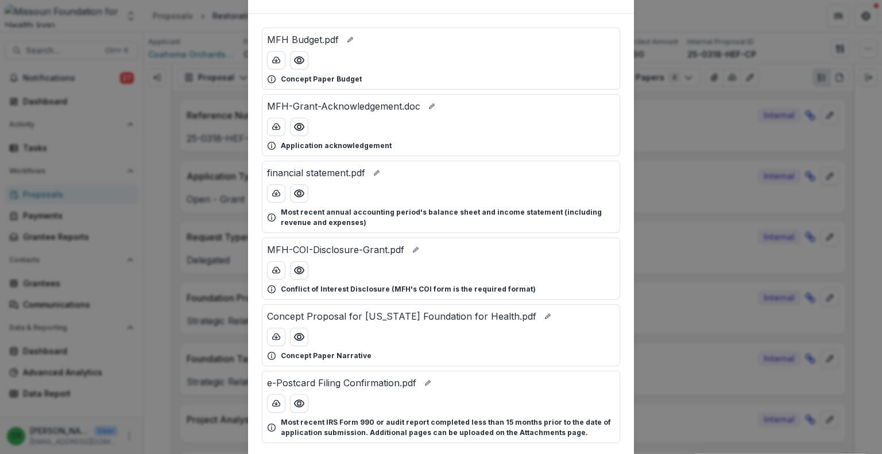
scroll to position [115, 0]
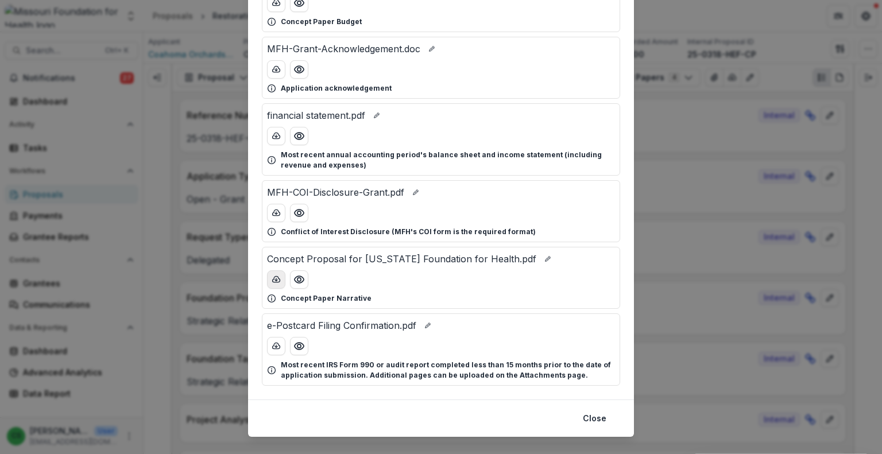
click at [272, 281] on icon "download-button" at bounding box center [276, 279] width 9 height 9
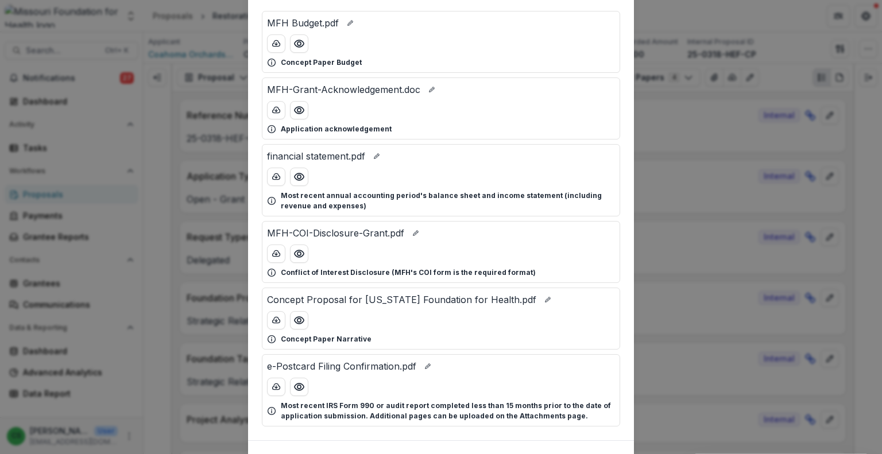
scroll to position [57, 0]
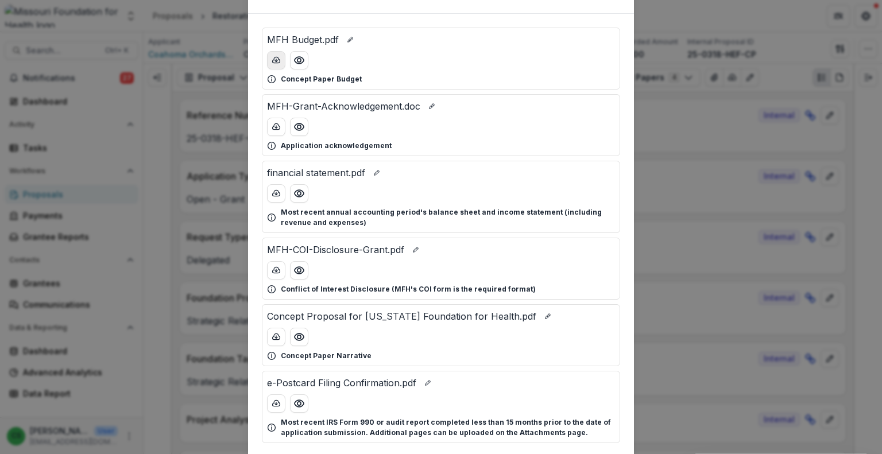
click at [274, 63] on icon "download-button" at bounding box center [276, 60] width 9 height 9
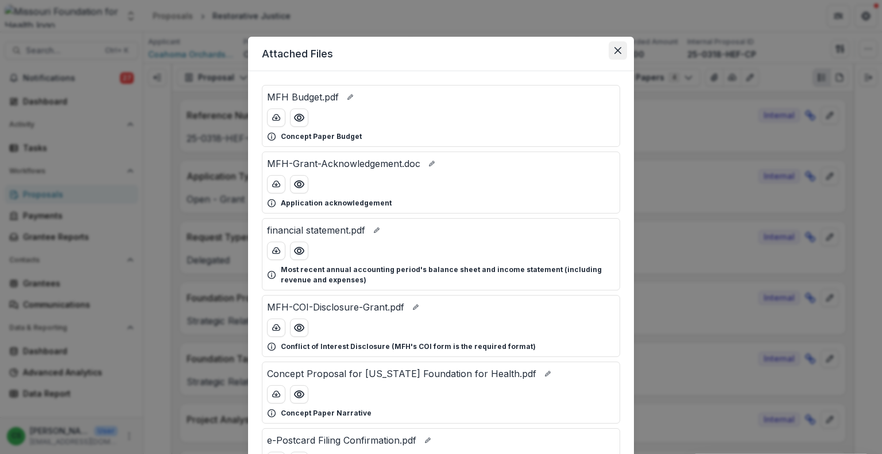
click at [622, 51] on button "Close" at bounding box center [618, 50] width 18 height 18
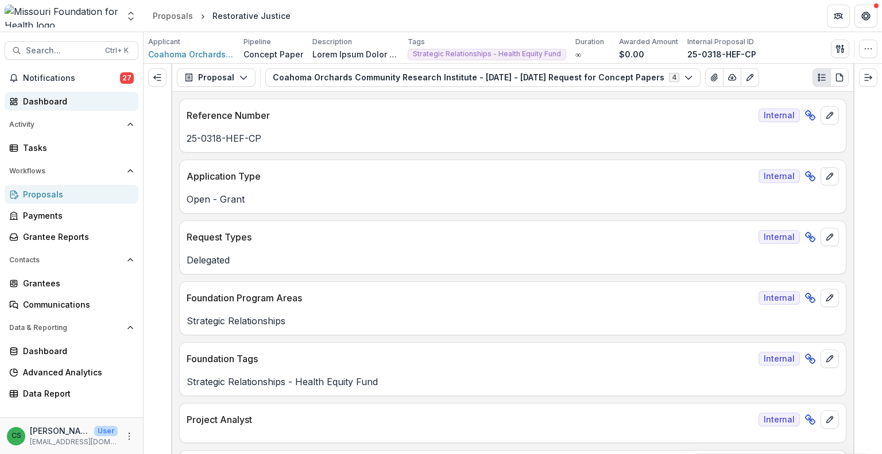
click at [79, 100] on div "Dashboard" at bounding box center [76, 101] width 106 height 12
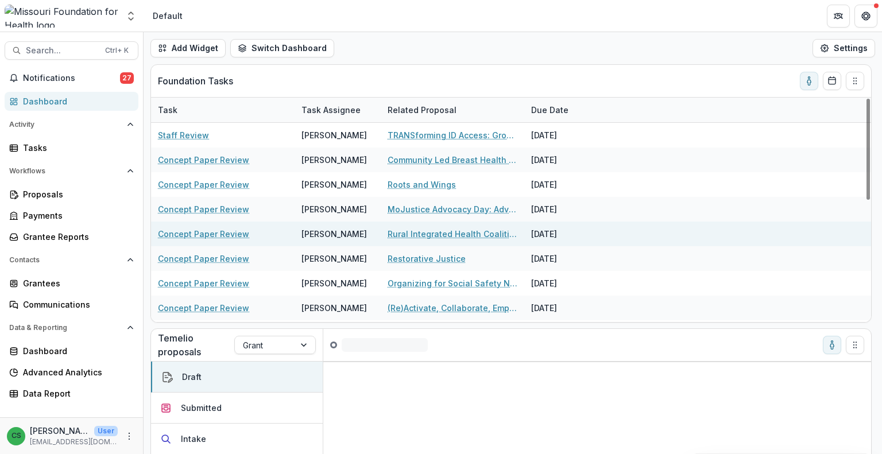
click at [441, 231] on link "Rural Integrated Health Coalition: Advancing Health Equity in [GEOGRAPHIC_DATA]…" at bounding box center [452, 234] width 130 height 12
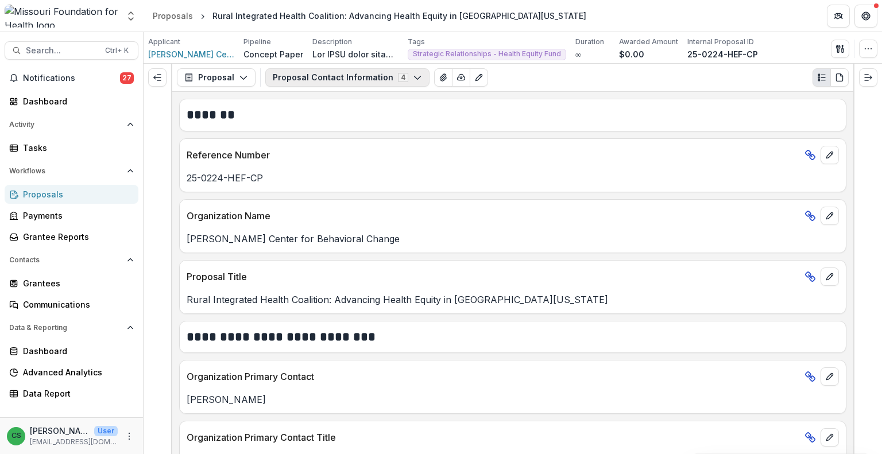
click at [320, 75] on button "Proposal Contact Information 4" at bounding box center [347, 77] width 164 height 18
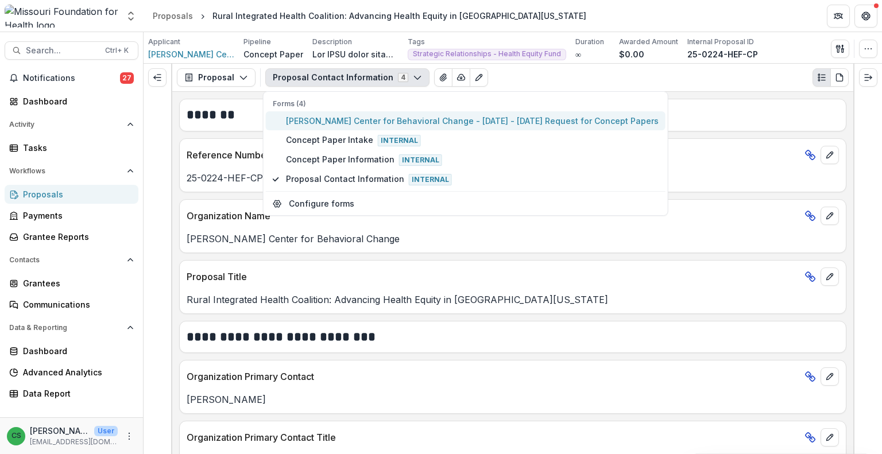
click at [330, 119] on span "[PERSON_NAME] Center for Behavioral Change - [DATE] - [DATE] Request for Concep…" at bounding box center [472, 121] width 373 height 12
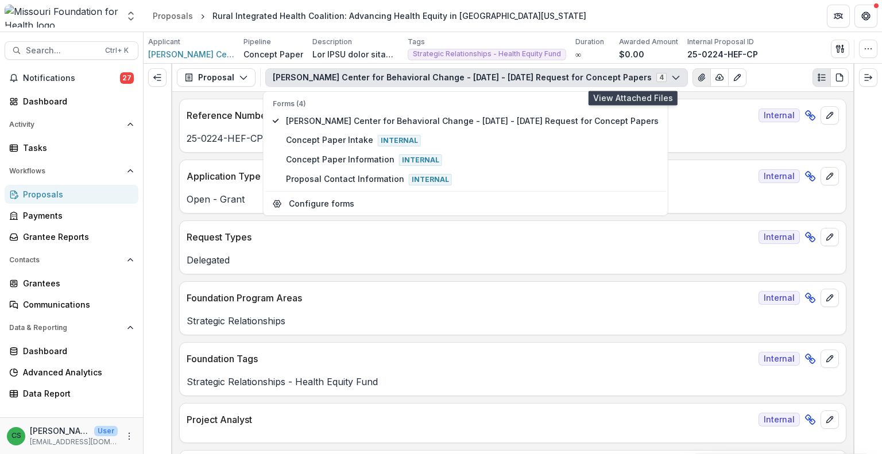
click at [697, 77] on icon "View Attached Files" at bounding box center [701, 77] width 9 height 9
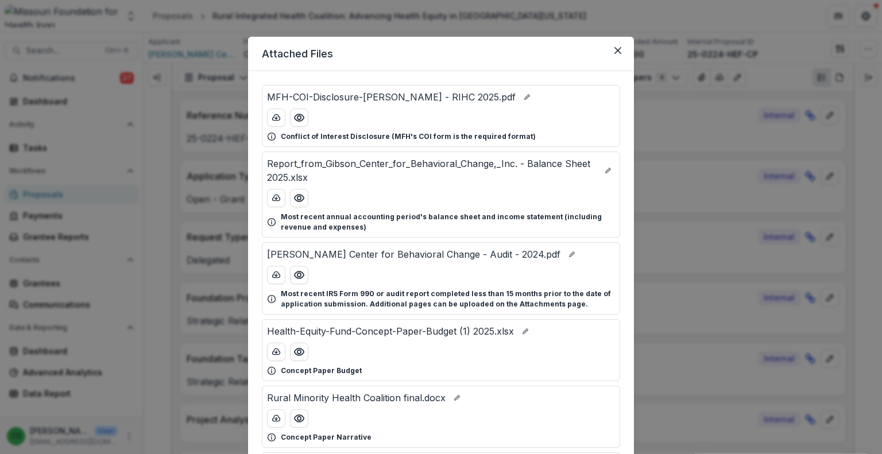
scroll to position [57, 0]
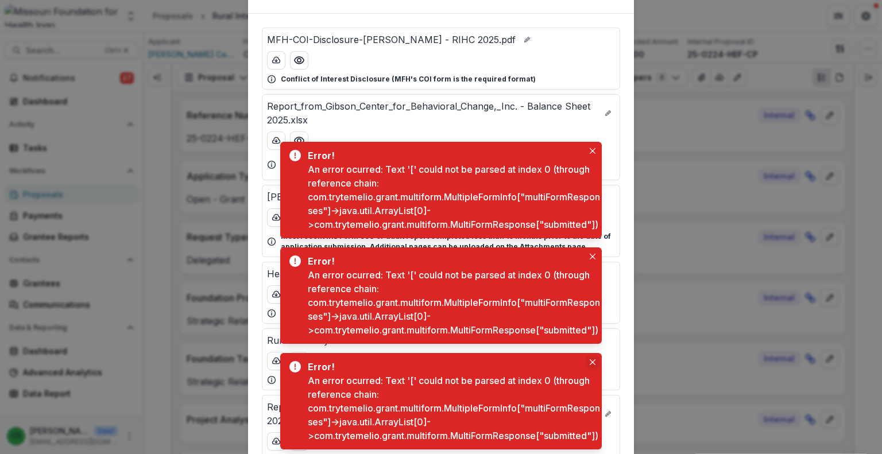
click at [591, 355] on button "Close" at bounding box center [593, 362] width 14 height 14
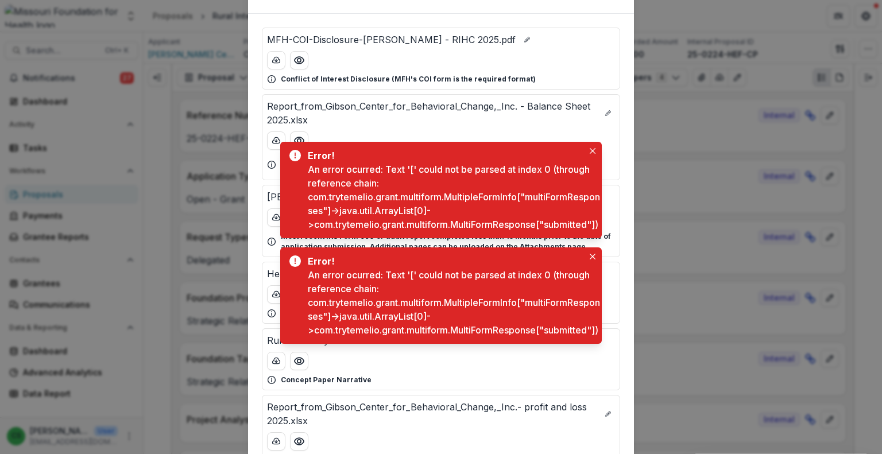
scroll to position [41, 0]
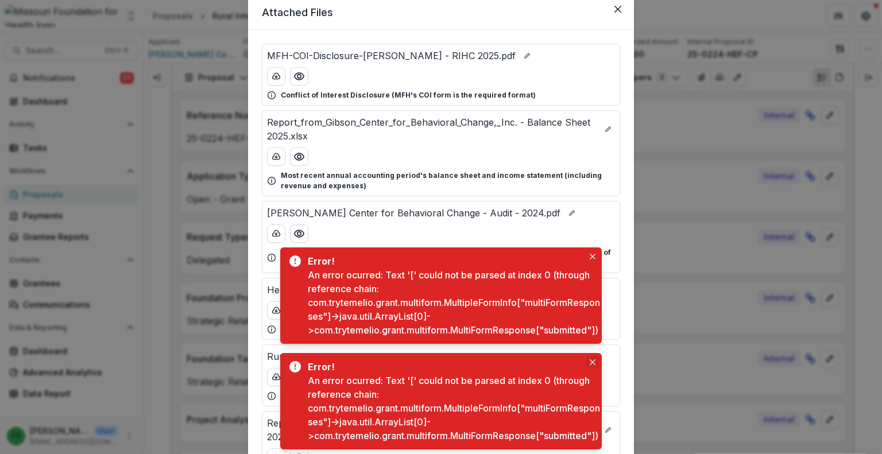
click at [592, 355] on button "Close" at bounding box center [593, 362] width 14 height 14
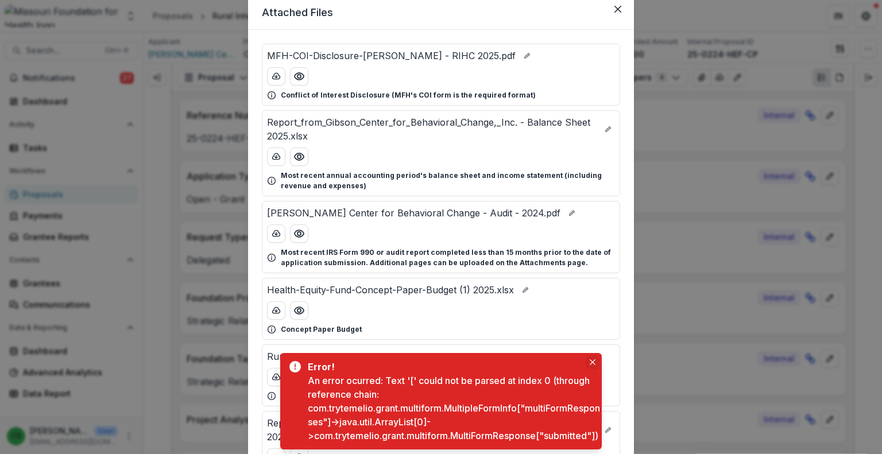
click at [594, 355] on button "Close" at bounding box center [593, 362] width 14 height 14
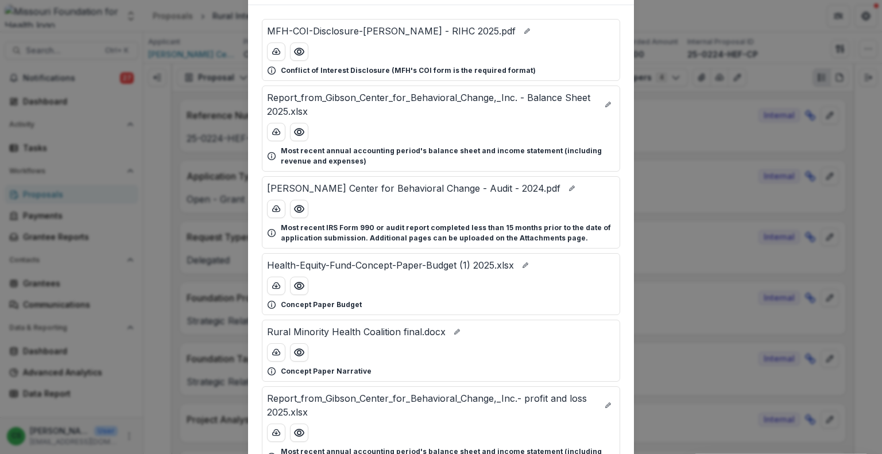
scroll to position [99, 0]
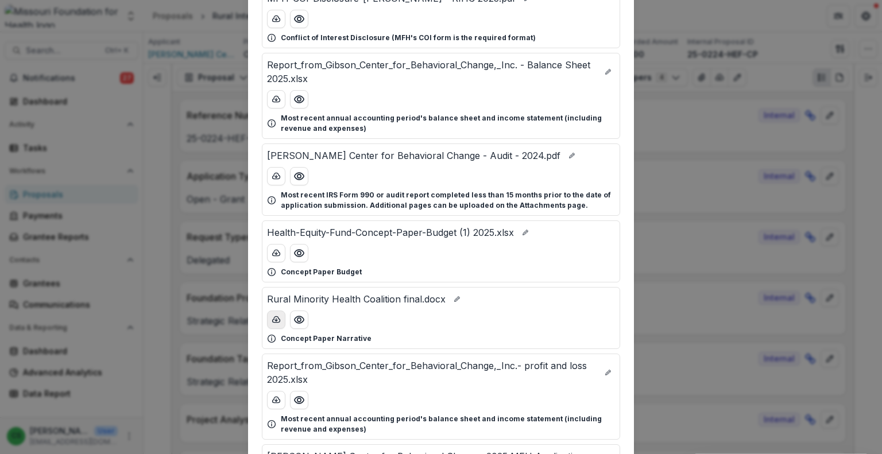
click at [276, 323] on icon "download-button" at bounding box center [276, 319] width 9 height 9
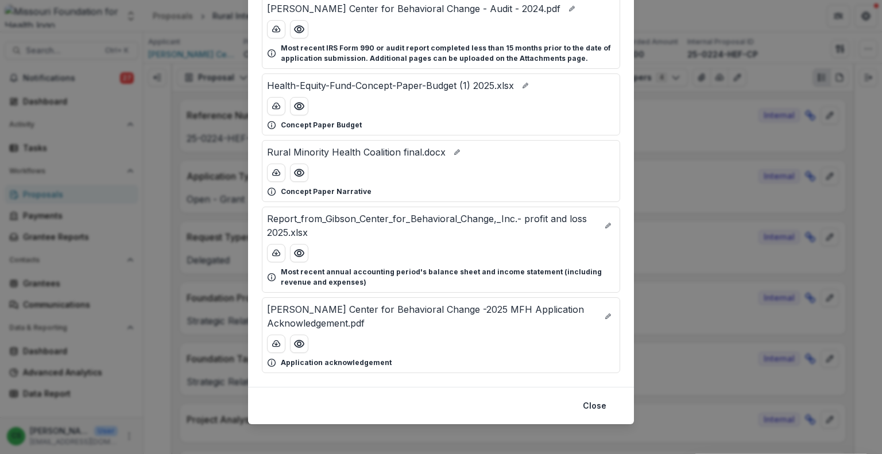
scroll to position [250, 0]
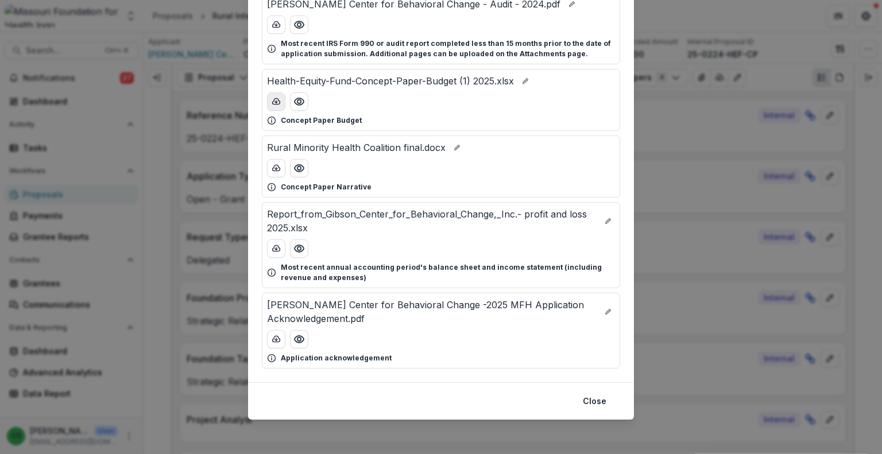
click at [273, 102] on icon "download-button" at bounding box center [276, 101] width 9 height 9
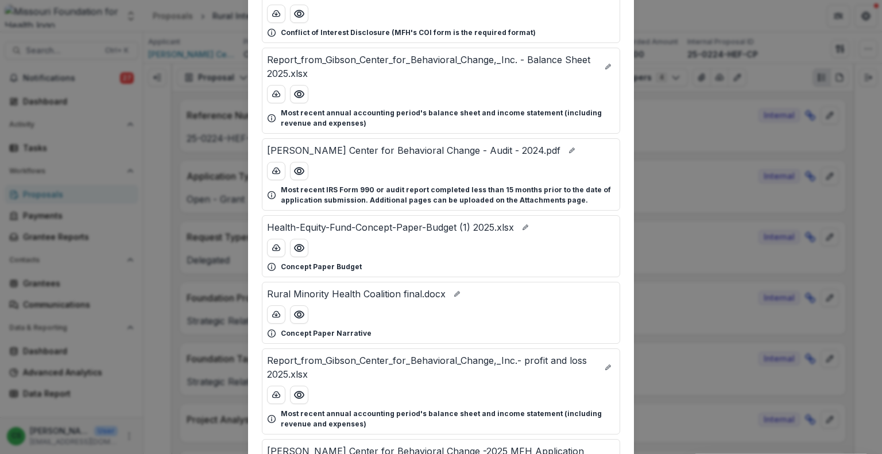
scroll to position [21, 0]
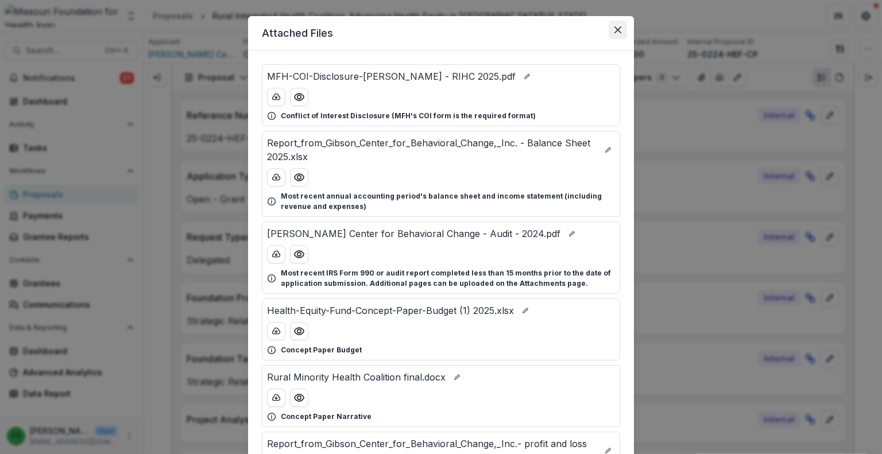
click at [617, 29] on icon "Close" at bounding box center [617, 29] width 7 height 7
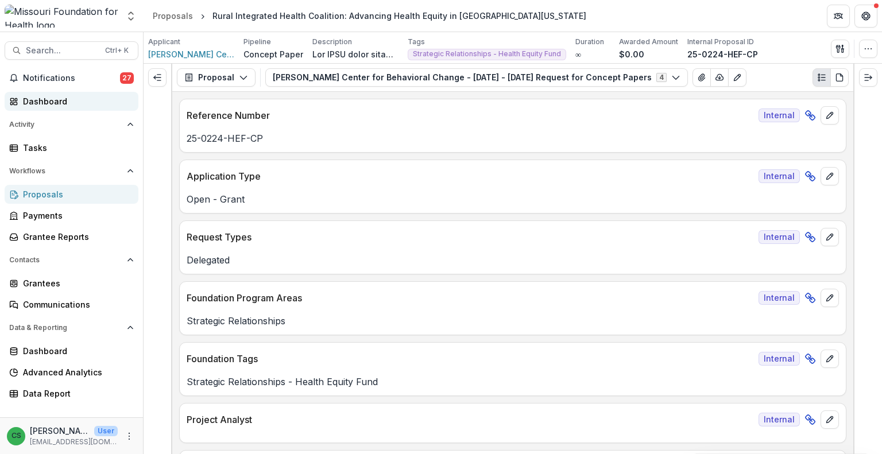
click at [72, 104] on div "Dashboard" at bounding box center [76, 101] width 106 height 12
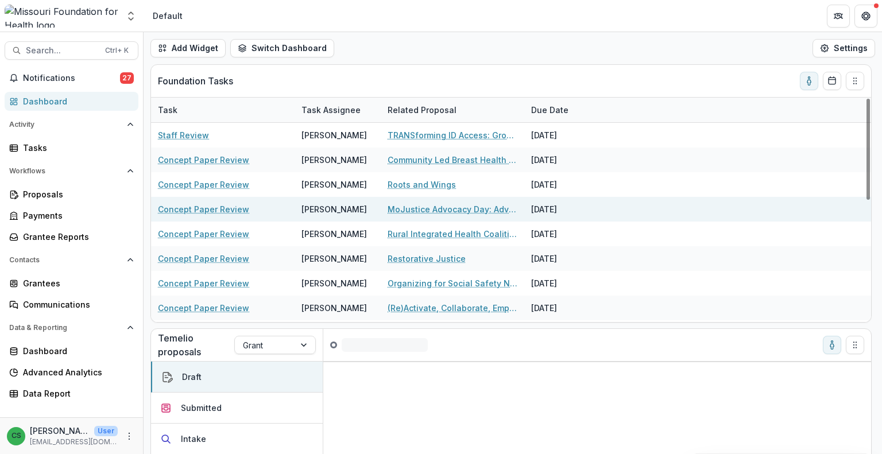
click at [440, 208] on link "MoJustice Advocacy Day: Advancing Health and Justice Equity in [US_STATE] for F…" at bounding box center [452, 209] width 130 height 12
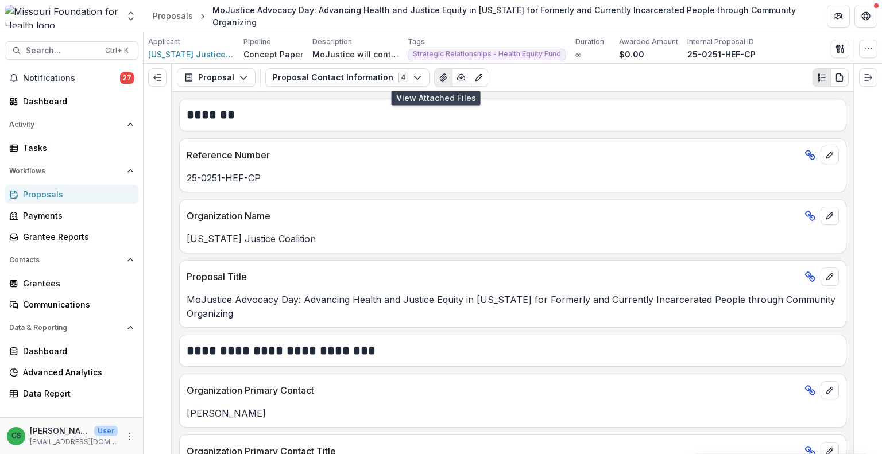
click at [437, 83] on button "View Attached Files" at bounding box center [443, 77] width 18 height 18
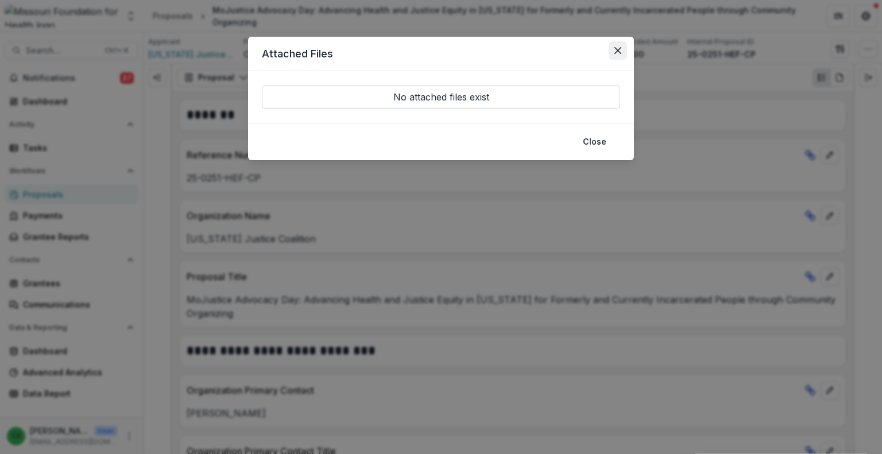
click at [619, 51] on icon "Close" at bounding box center [617, 50] width 7 height 7
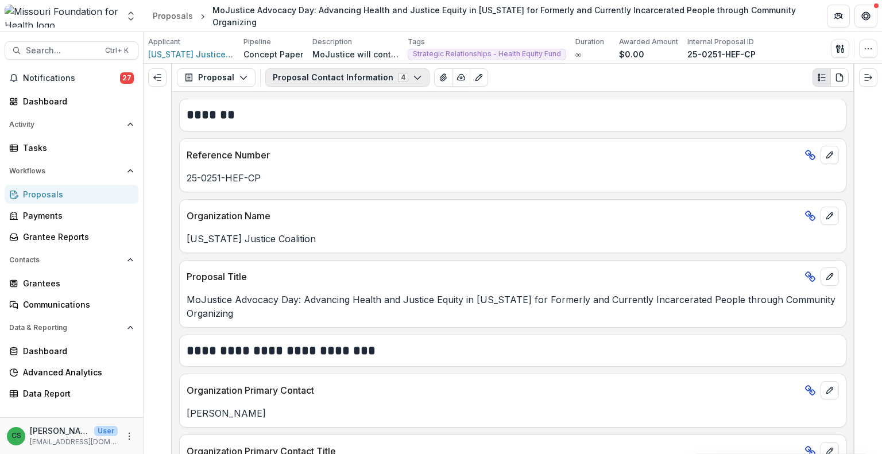
click at [340, 76] on button "Proposal Contact Information 4" at bounding box center [347, 77] width 164 height 18
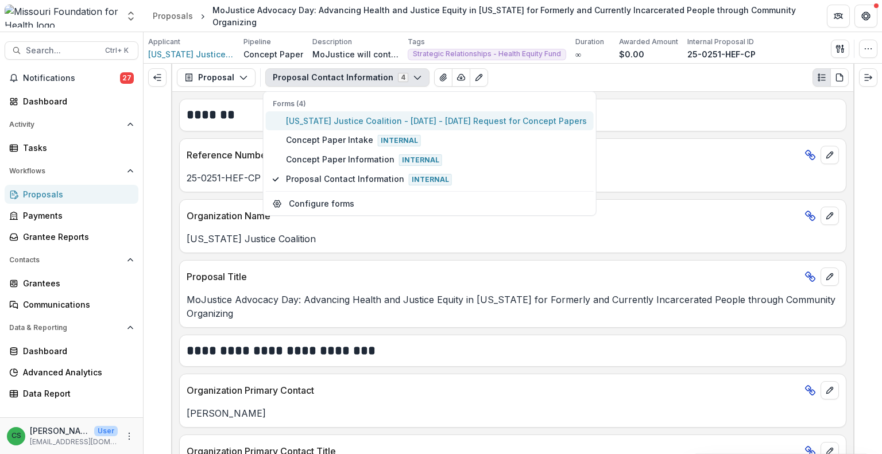
click at [351, 119] on span "[US_STATE] Justice Coalition - [DATE] - [DATE] Request for Concept Papers" at bounding box center [436, 121] width 301 height 12
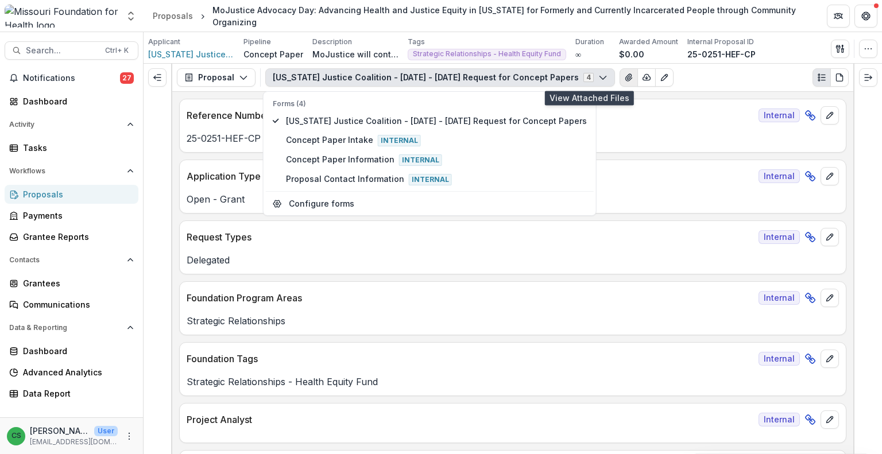
click at [625, 76] on icon "View Attached Files" at bounding box center [628, 77] width 6 height 7
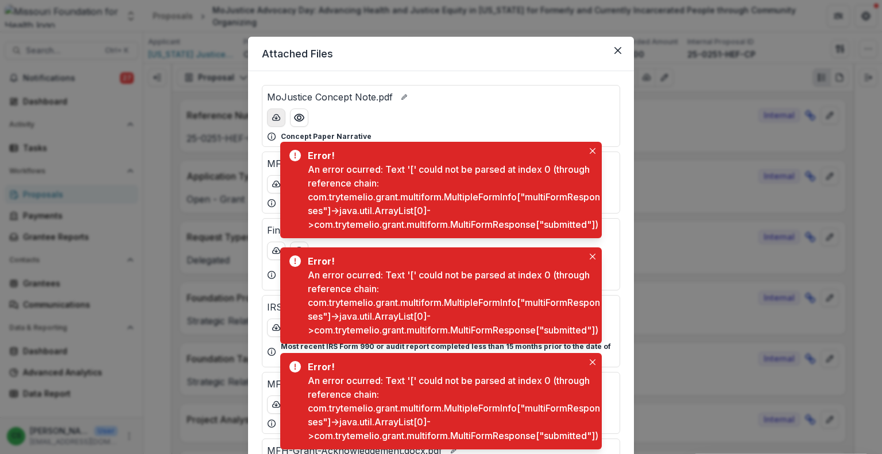
click at [275, 119] on icon "download-button" at bounding box center [276, 117] width 9 height 9
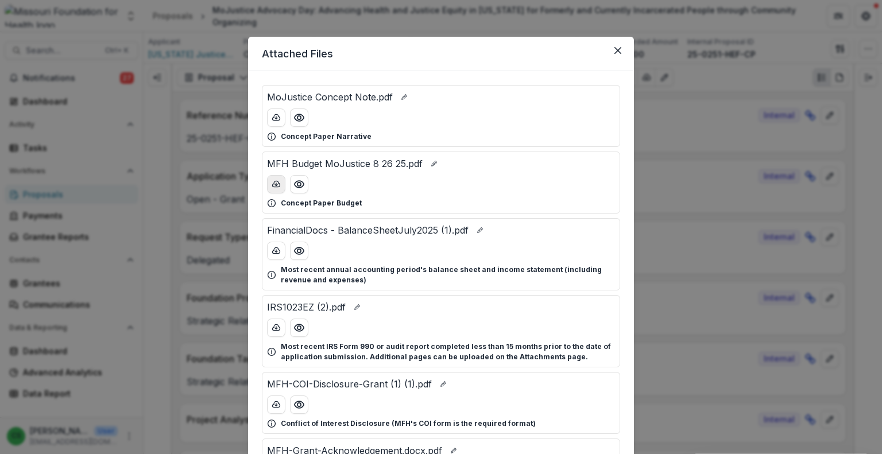
click at [276, 185] on icon "download-button" at bounding box center [276, 184] width 9 height 9
click at [614, 47] on icon "Close" at bounding box center [617, 50] width 7 height 7
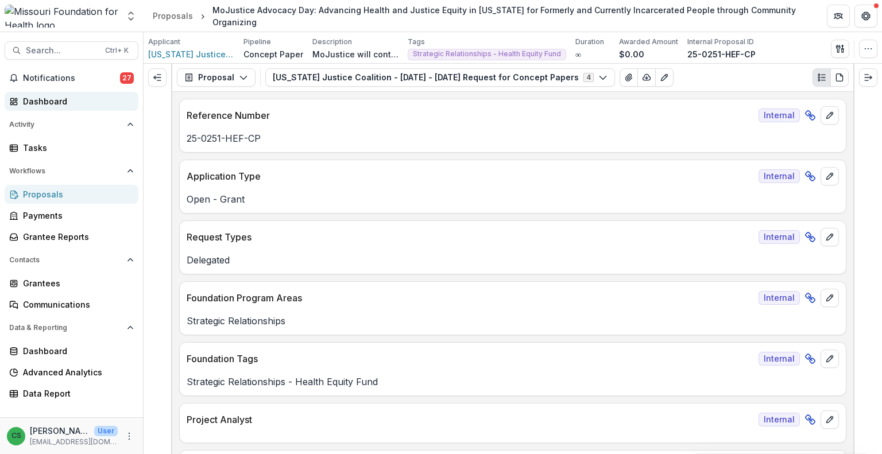
click at [86, 95] on div "Dashboard" at bounding box center [76, 101] width 106 height 12
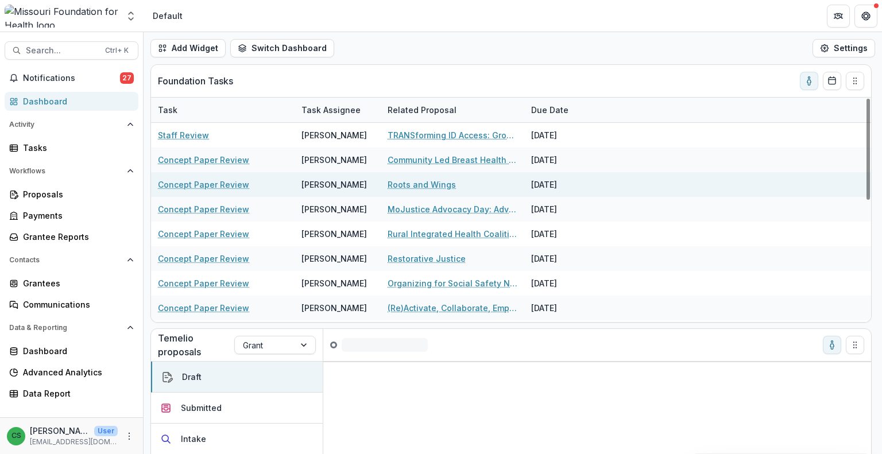
click at [443, 187] on link "Roots and Wings" at bounding box center [421, 185] width 68 height 12
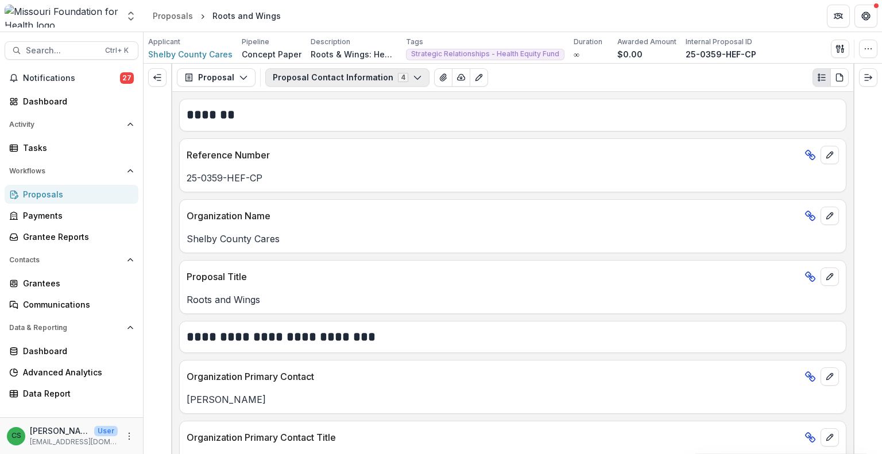
click at [362, 80] on button "Proposal Contact Information 4" at bounding box center [347, 77] width 164 height 18
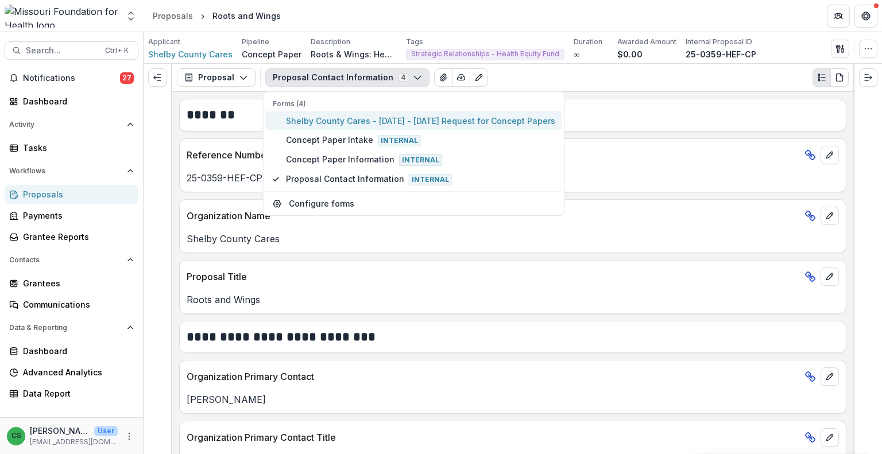
click at [363, 121] on span "Shelby County Cares - [DATE] - [DATE] Request for Concept Papers" at bounding box center [420, 121] width 269 height 12
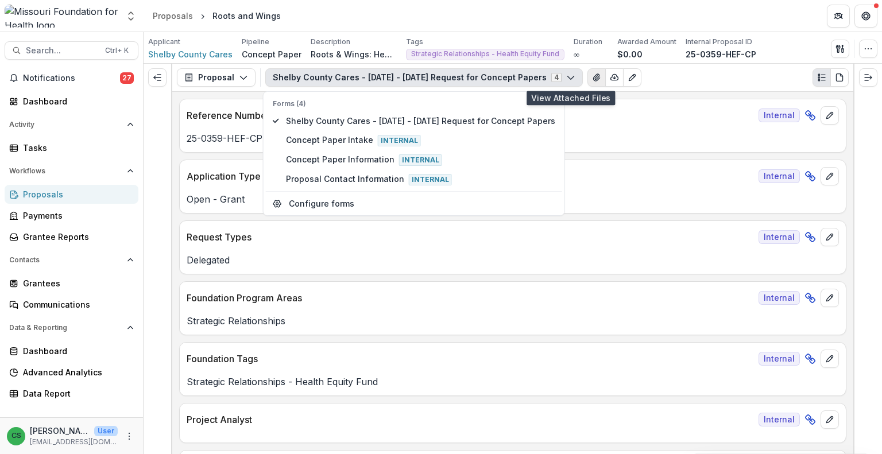
click at [587, 81] on button "View Attached Files" at bounding box center [596, 77] width 18 height 18
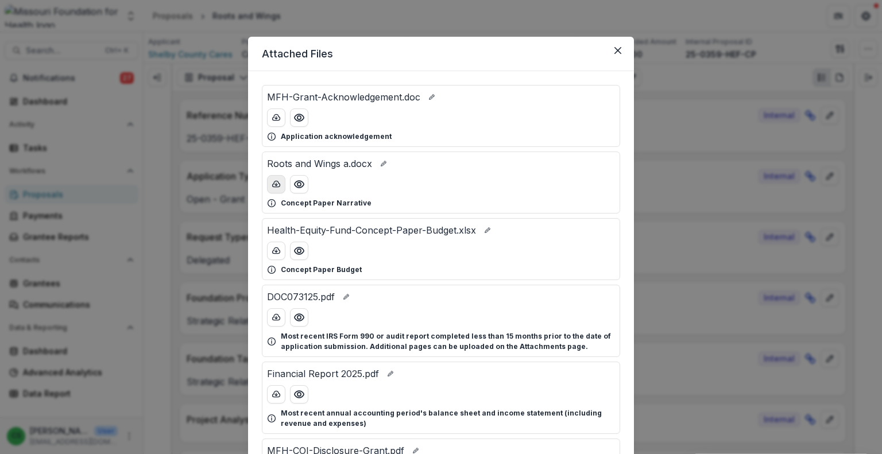
click at [280, 185] on button "download-button" at bounding box center [276, 184] width 18 height 18
click at [278, 255] on button "download-button" at bounding box center [276, 251] width 18 height 18
click at [620, 44] on button "Close" at bounding box center [618, 50] width 18 height 18
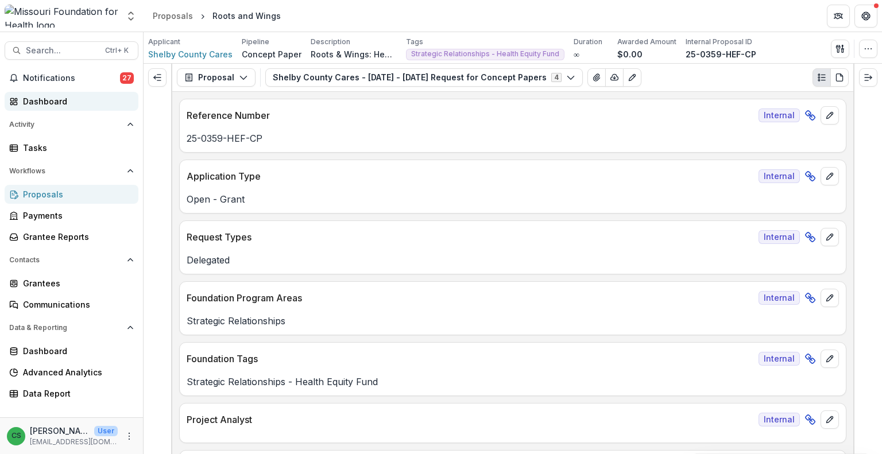
click at [65, 96] on div "Dashboard" at bounding box center [76, 101] width 106 height 12
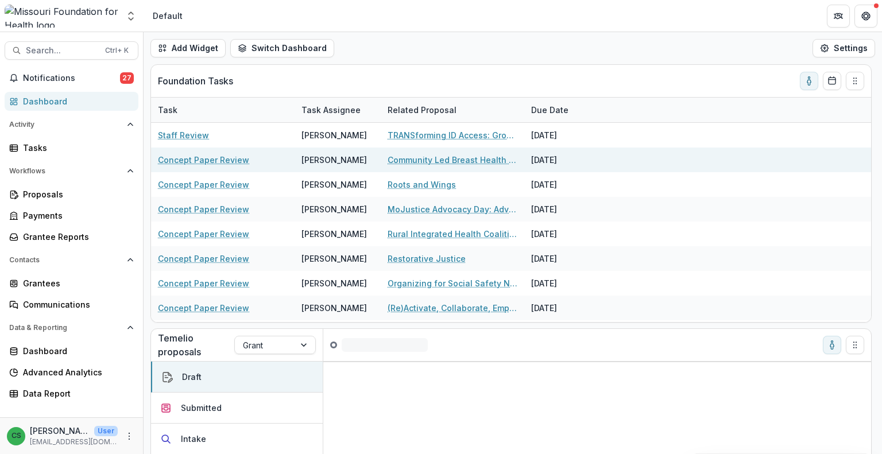
click at [434, 161] on link "Community Led Breast Health Regional Hubs for Sustained System Change" at bounding box center [452, 160] width 130 height 12
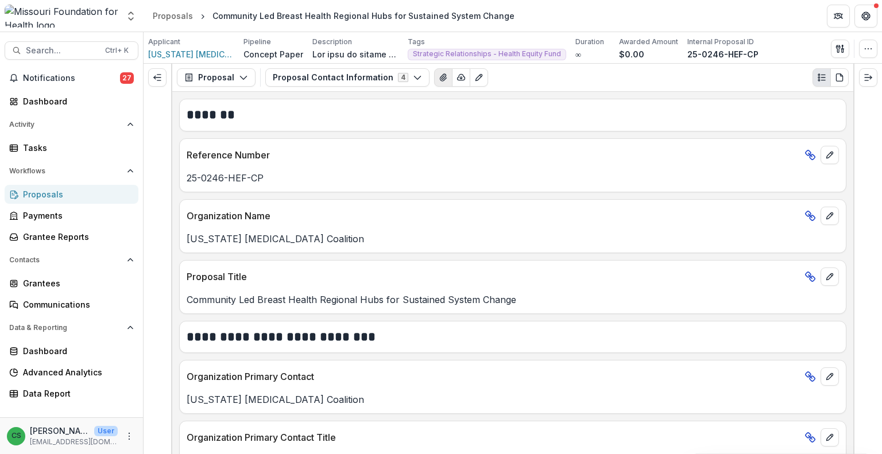
click at [440, 79] on icon "View Attached Files" at bounding box center [443, 77] width 6 height 7
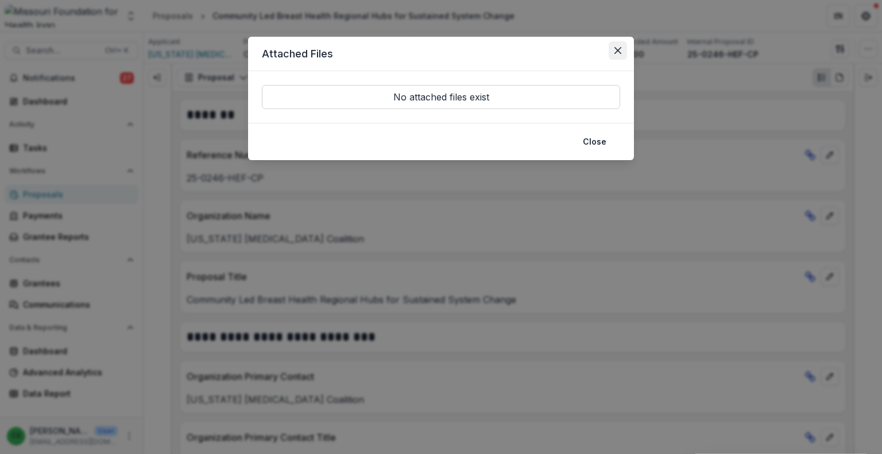
click at [621, 50] on button "Close" at bounding box center [618, 50] width 18 height 18
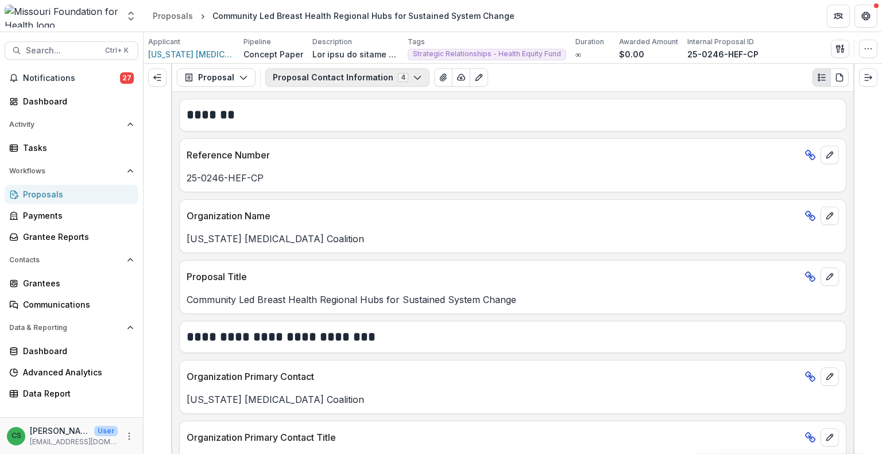
click at [401, 78] on button "Proposal Contact Information 4" at bounding box center [347, 77] width 164 height 18
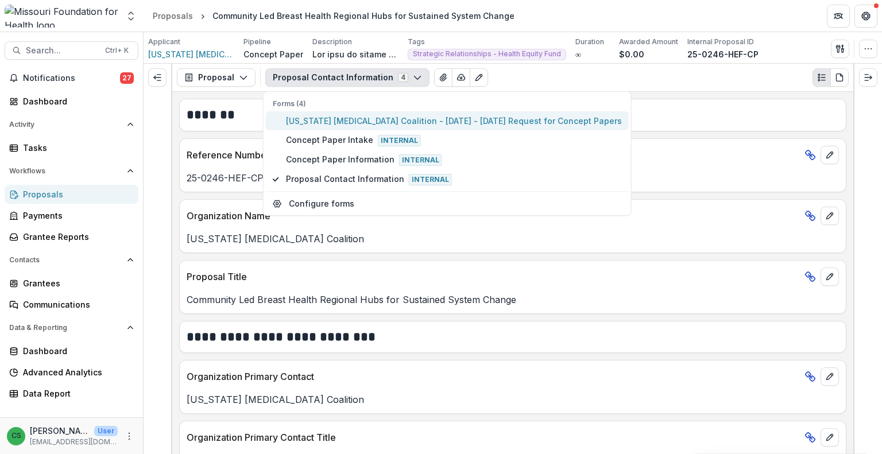
click at [364, 121] on span "[US_STATE] [MEDICAL_DATA] Coalition - [DATE] - [DATE] Request for Concept Papers" at bounding box center [454, 121] width 336 height 12
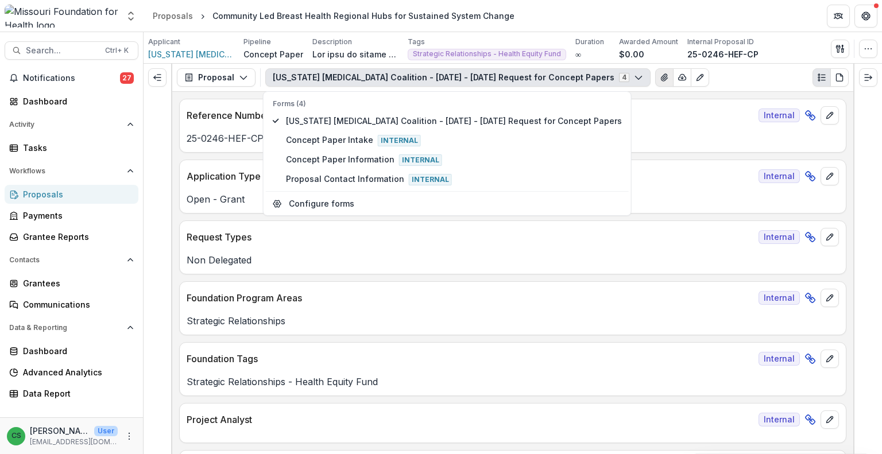
click at [660, 76] on icon "View Attached Files" at bounding box center [664, 77] width 9 height 9
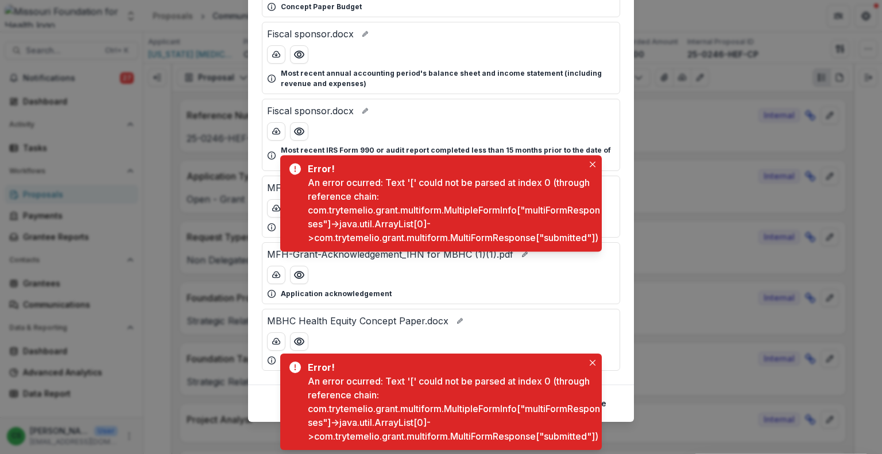
scroll to position [133, 0]
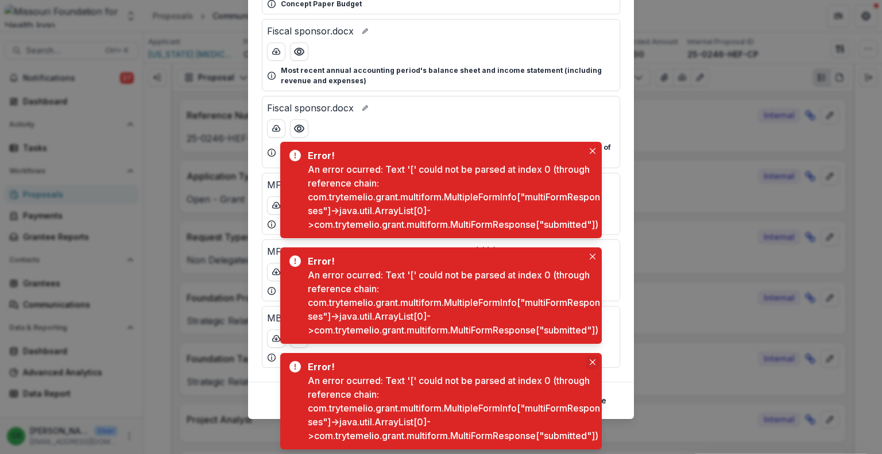
click at [592, 355] on button "Close" at bounding box center [593, 362] width 14 height 14
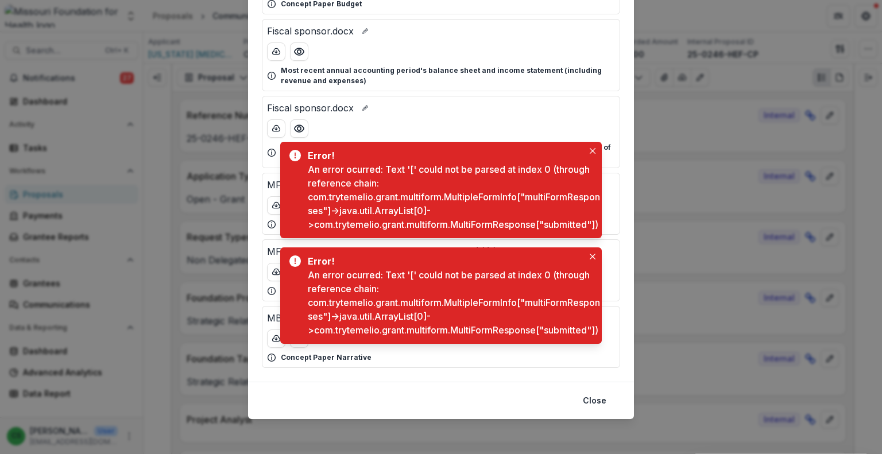
scroll to position [0, 0]
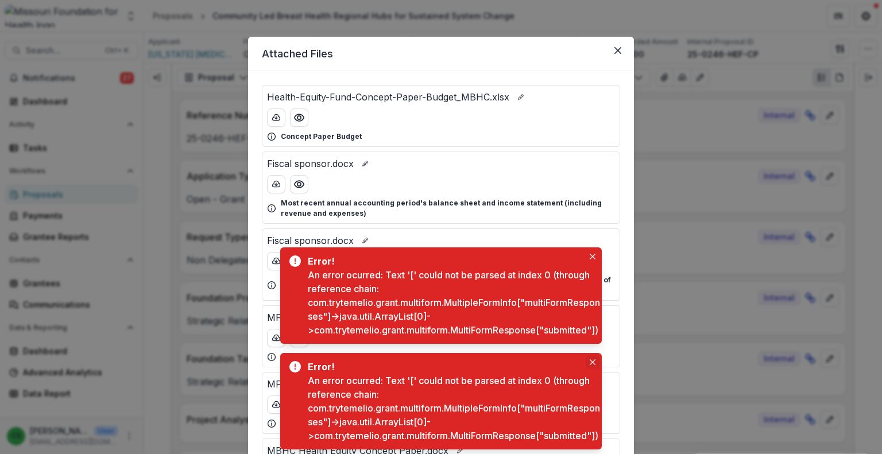
click at [593, 359] on icon "Close" at bounding box center [593, 362] width 6 height 6
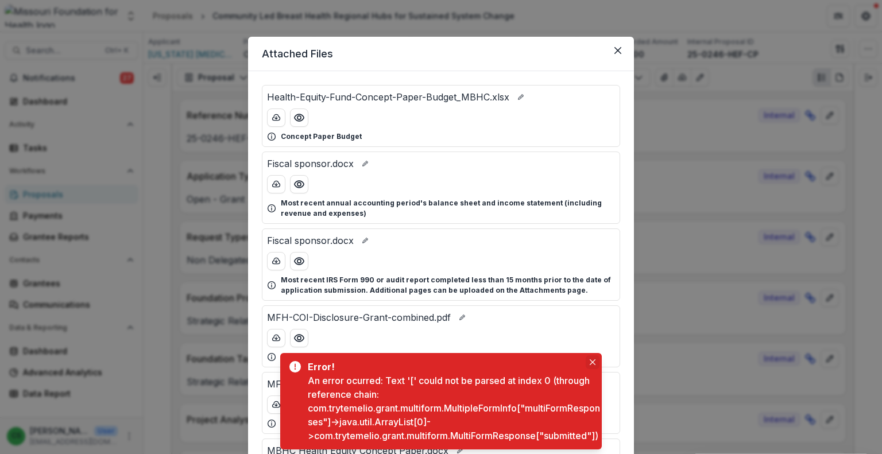
click at [591, 359] on icon "Close" at bounding box center [593, 362] width 6 height 6
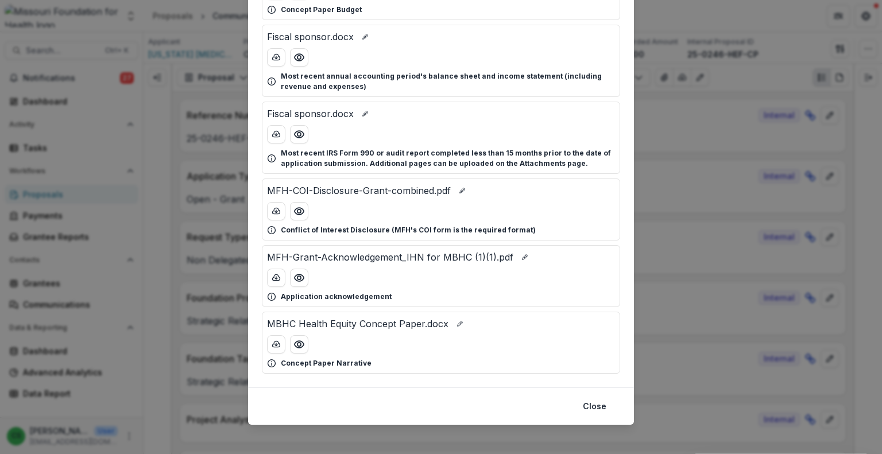
scroll to position [133, 0]
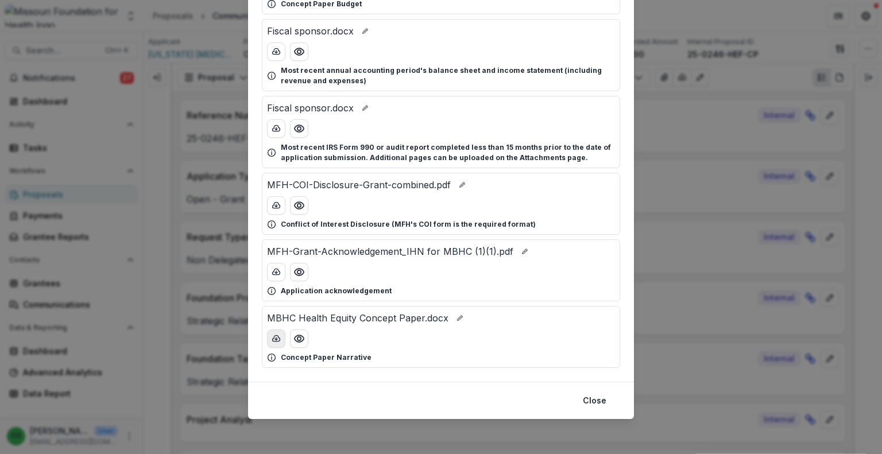
click at [273, 335] on icon "download-button" at bounding box center [276, 338] width 7 height 6
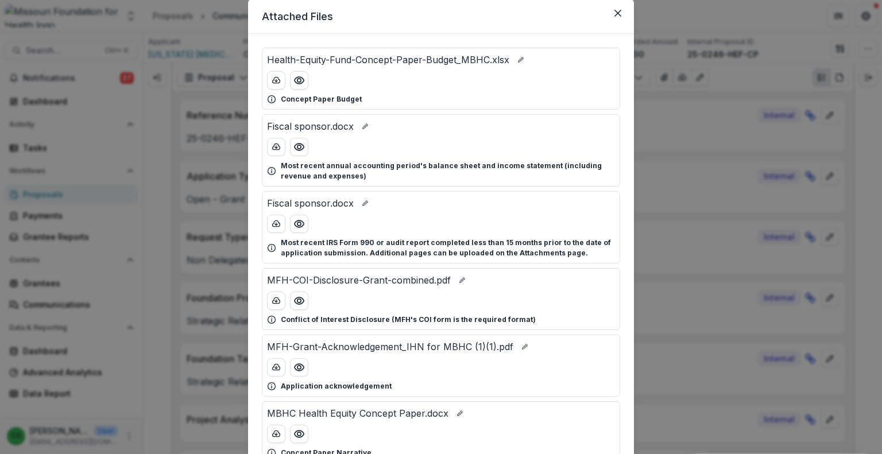
scroll to position [18, 0]
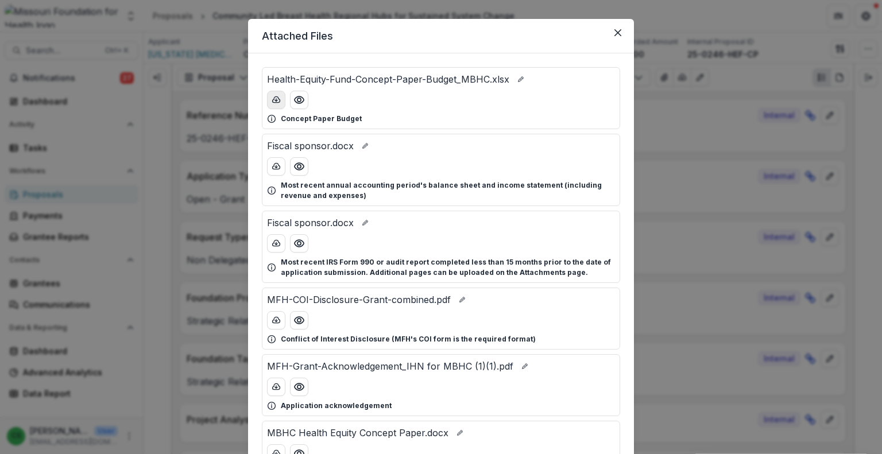
click at [272, 100] on icon "download-button" at bounding box center [276, 99] width 9 height 9
click at [616, 30] on icon "Close" at bounding box center [617, 32] width 7 height 7
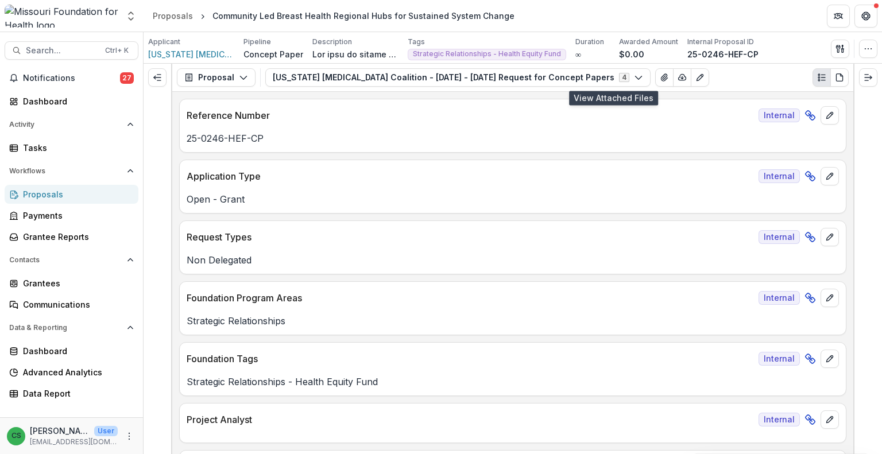
scroll to position [57, 0]
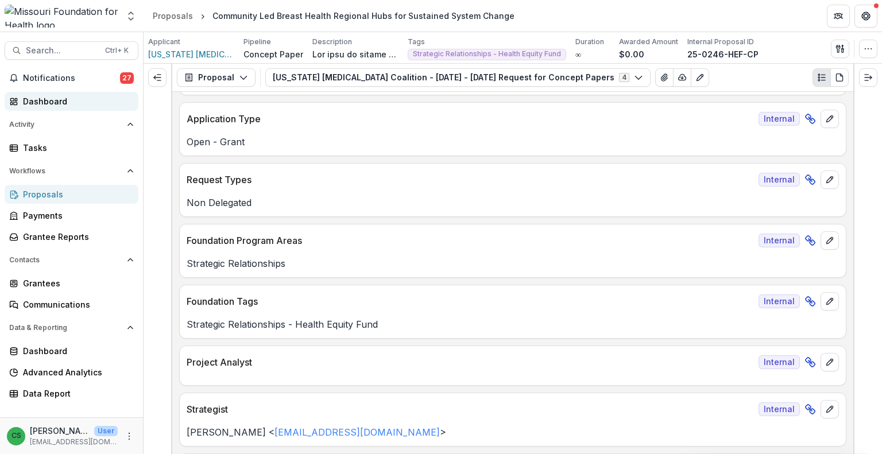
click at [80, 94] on link "Dashboard" at bounding box center [72, 101] width 134 height 19
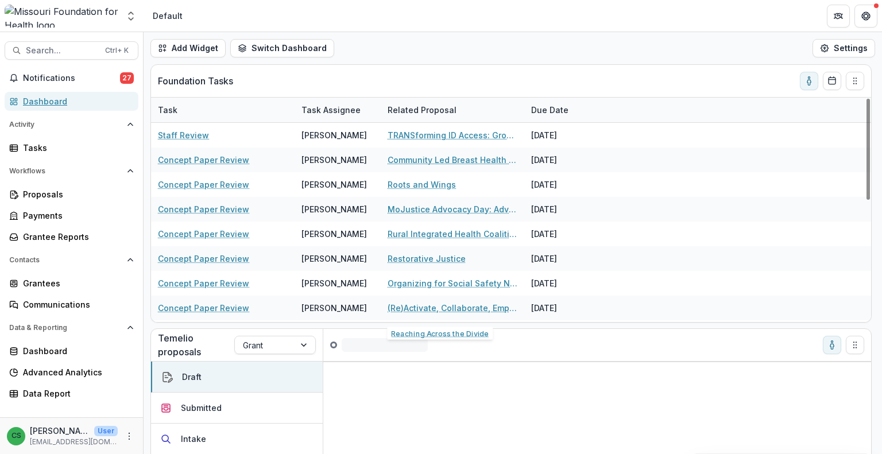
scroll to position [269, 0]
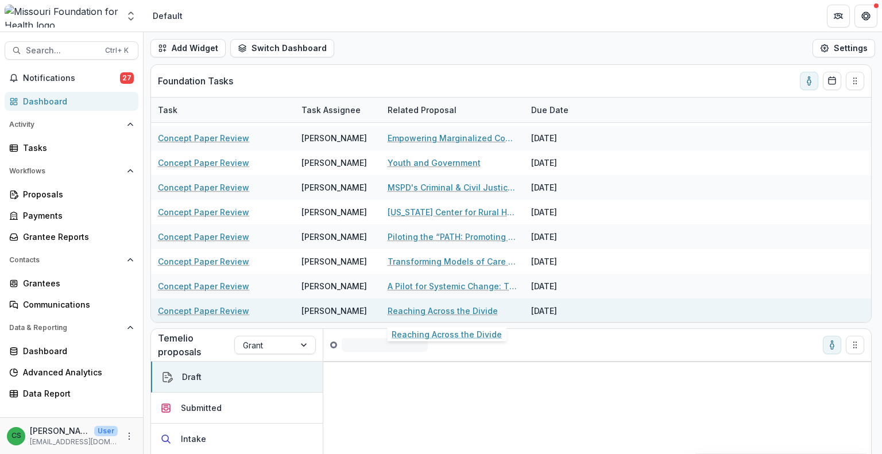
click at [479, 308] on link "Reaching Across the Divide" at bounding box center [442, 311] width 110 height 12
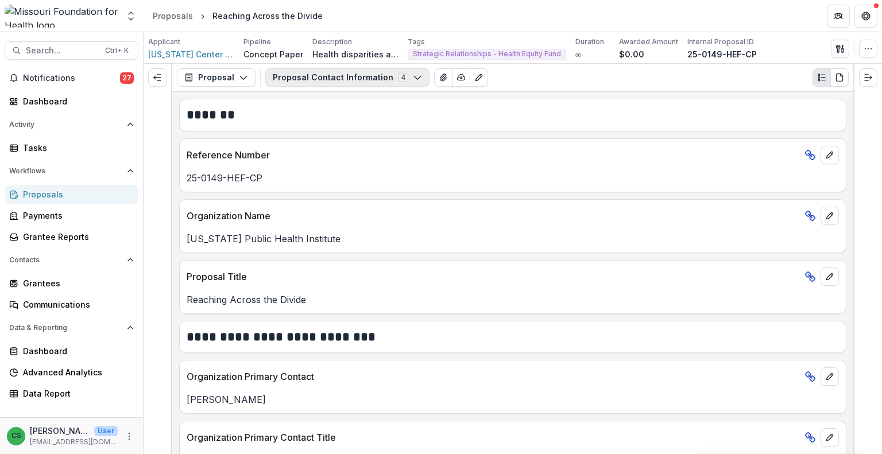
click at [382, 83] on button "Proposal Contact Information 4" at bounding box center [347, 77] width 164 height 18
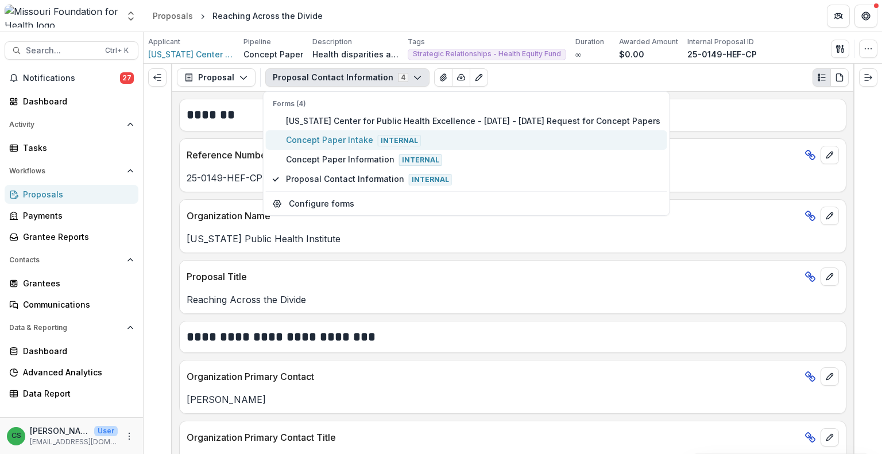
click at [347, 143] on span "Concept Paper Intake Internal" at bounding box center [473, 140] width 374 height 13
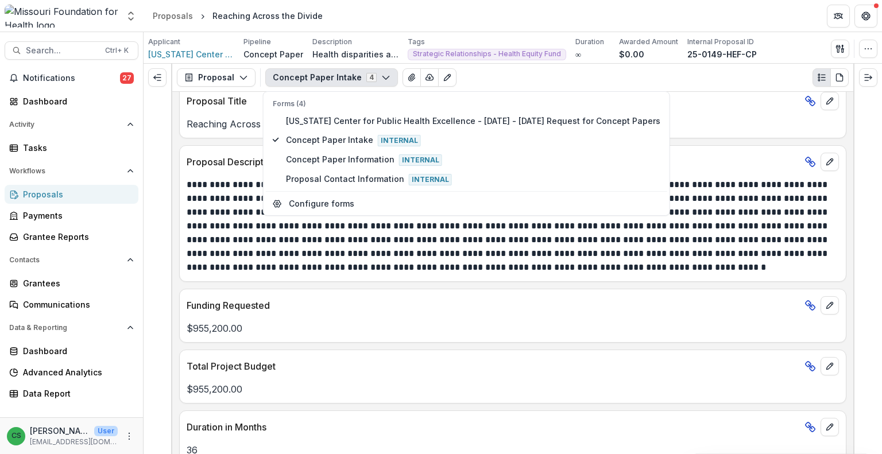
scroll to position [287, 0]
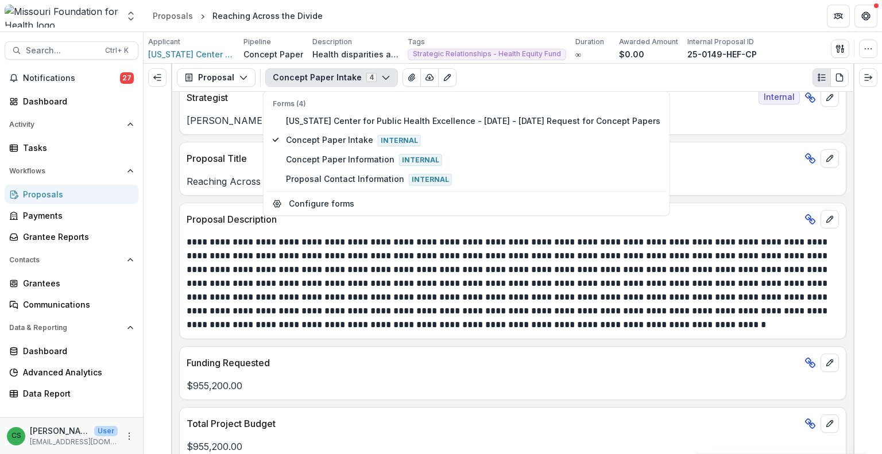
click at [533, 311] on p "**********" at bounding box center [511, 283] width 649 height 96
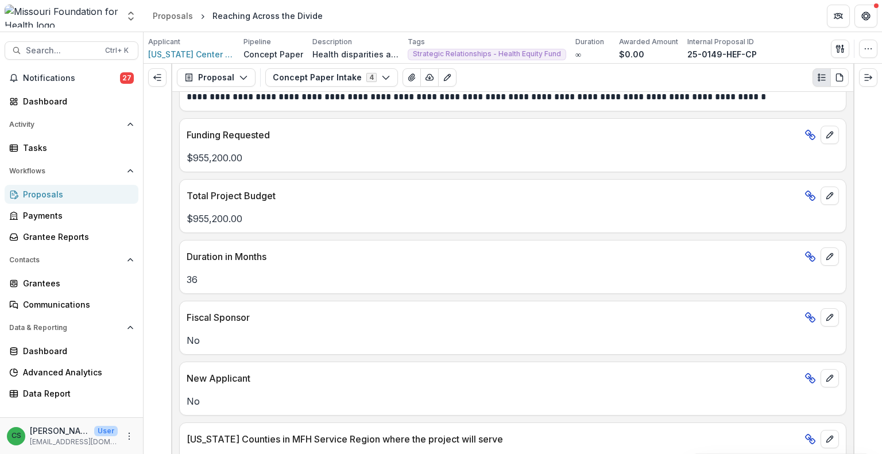
scroll to position [517, 0]
click at [161, 79] on icon "Expand left" at bounding box center [157, 77] width 9 height 9
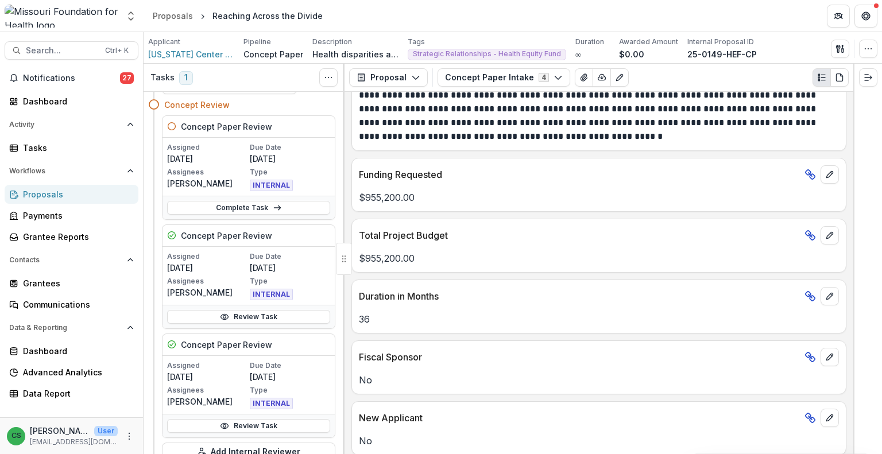
scroll to position [57, 0]
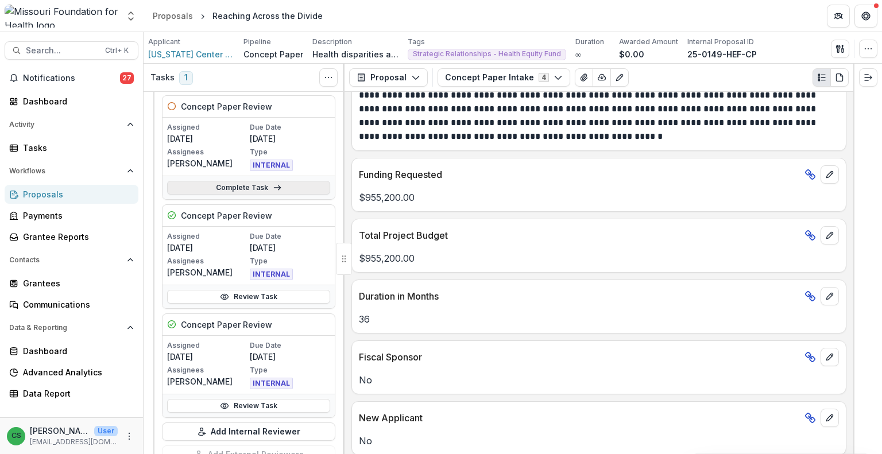
click at [254, 183] on link "Complete Task" at bounding box center [248, 188] width 163 height 14
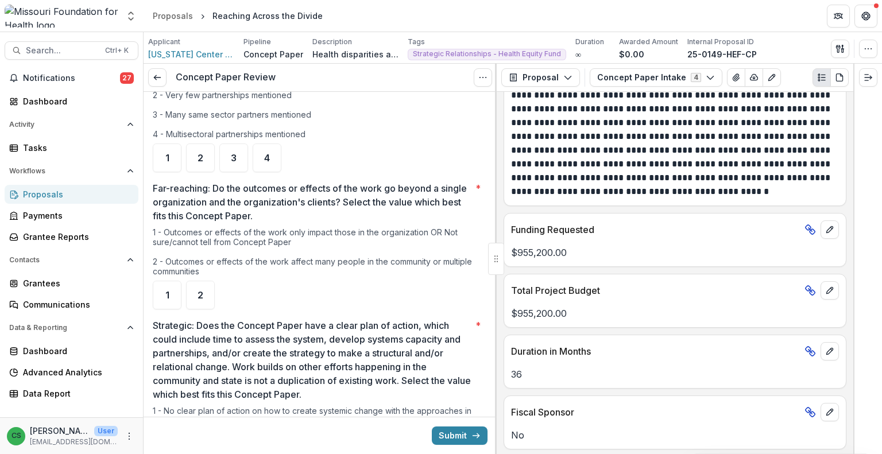
scroll to position [862, 0]
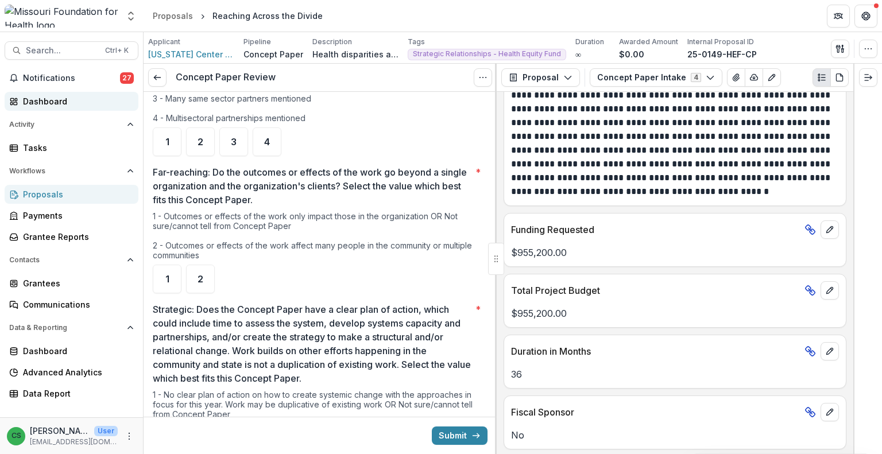
click at [33, 99] on div "Dashboard" at bounding box center [76, 101] width 106 height 12
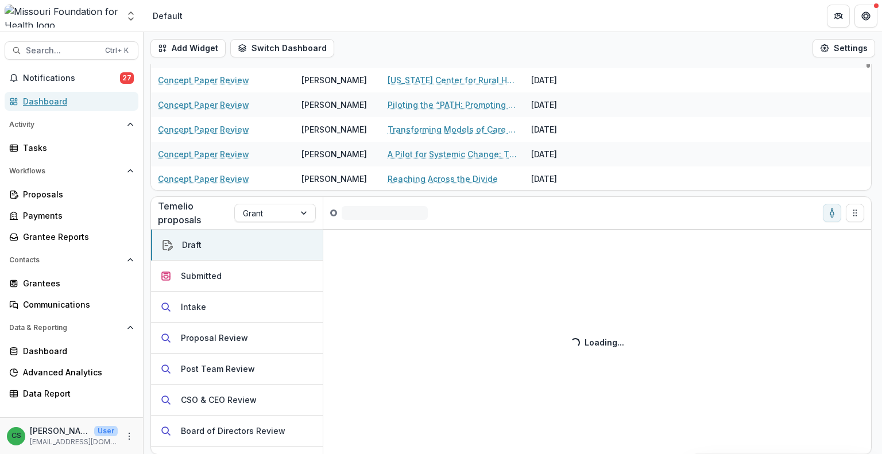
scroll to position [75, 0]
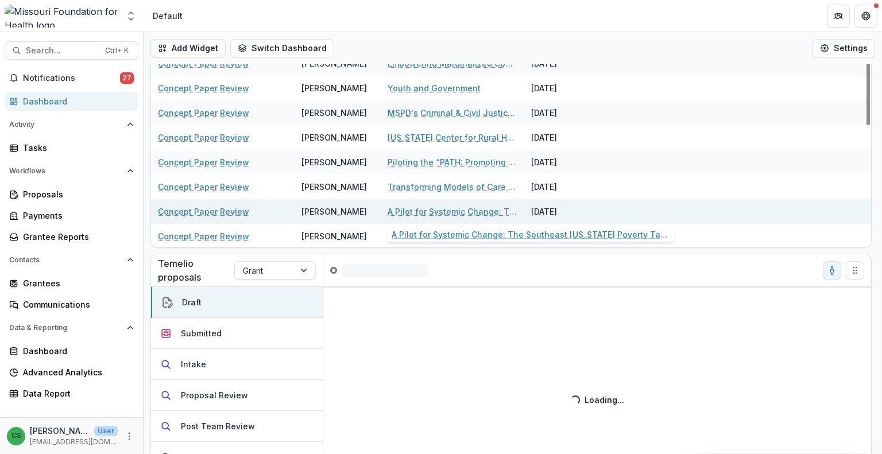
click at [449, 210] on link "A Pilot for Systemic Change: The Southeast [US_STATE] Poverty Task Force" at bounding box center [452, 212] width 130 height 12
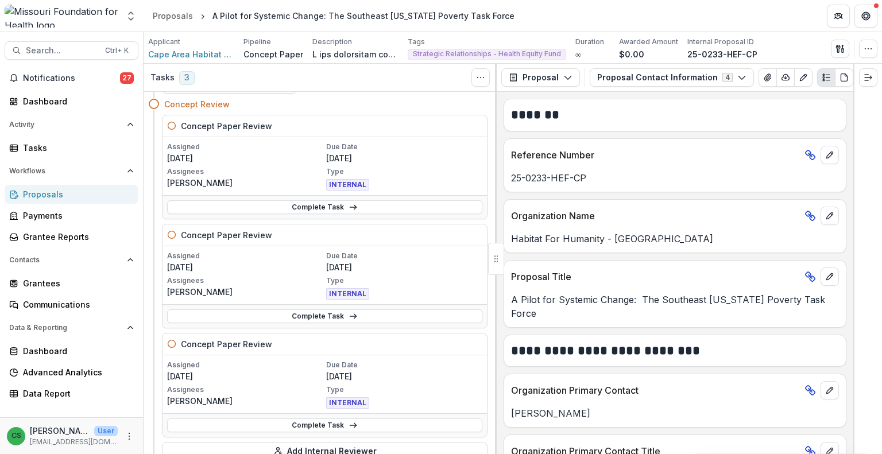
scroll to position [57, 0]
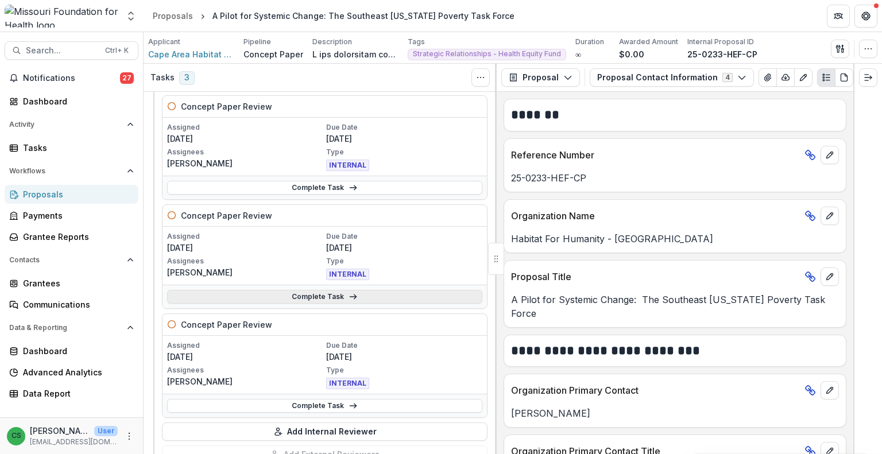
click at [320, 298] on link "Complete Task" at bounding box center [324, 297] width 315 height 14
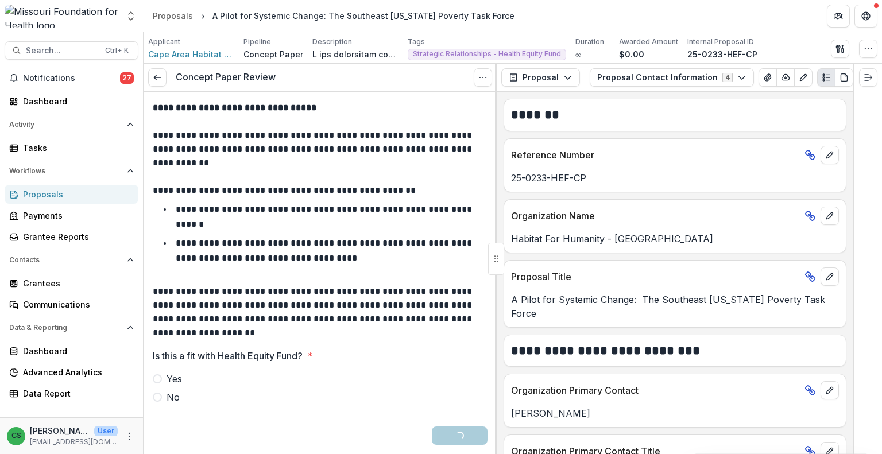
scroll to position [115, 0]
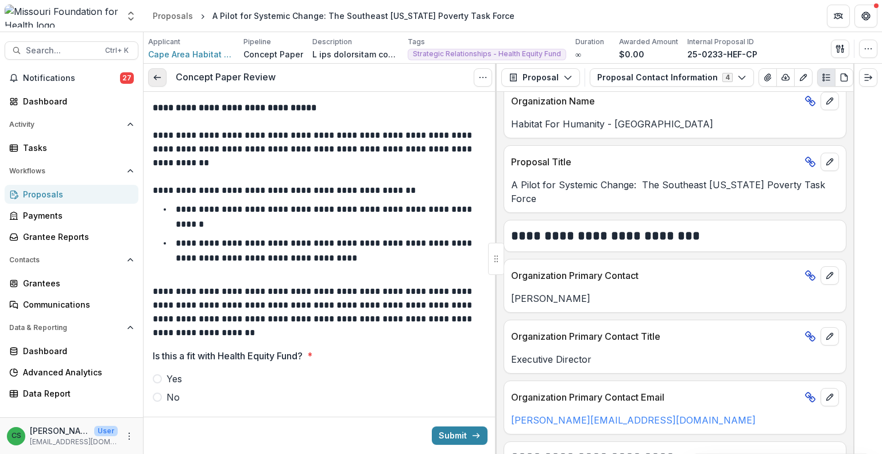
click at [152, 73] on link at bounding box center [157, 77] width 18 height 18
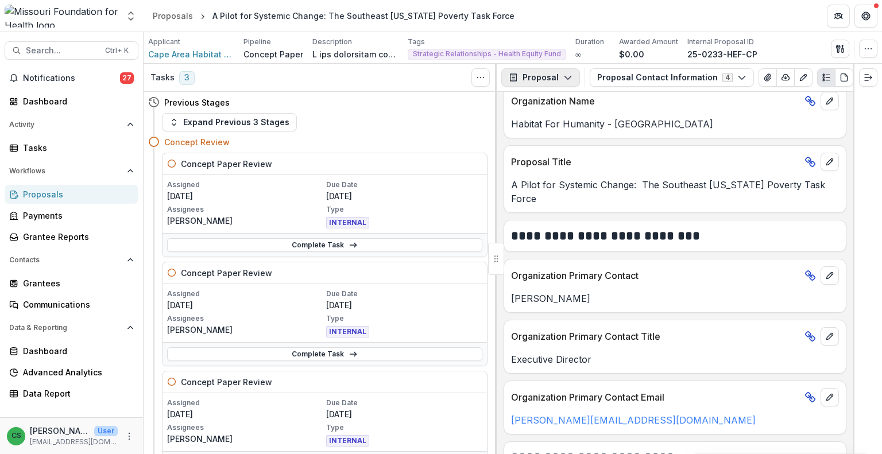
click at [556, 77] on button "Proposal" at bounding box center [540, 77] width 79 height 18
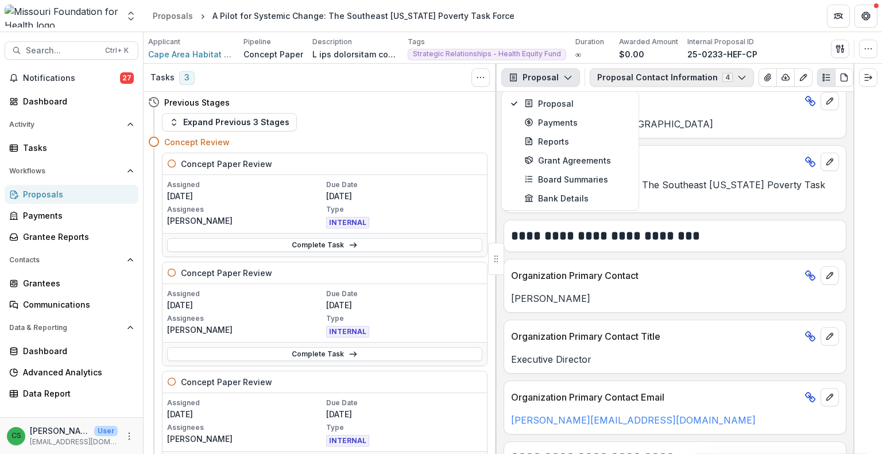
click at [662, 71] on button "Proposal Contact Information 4" at bounding box center [672, 77] width 164 height 18
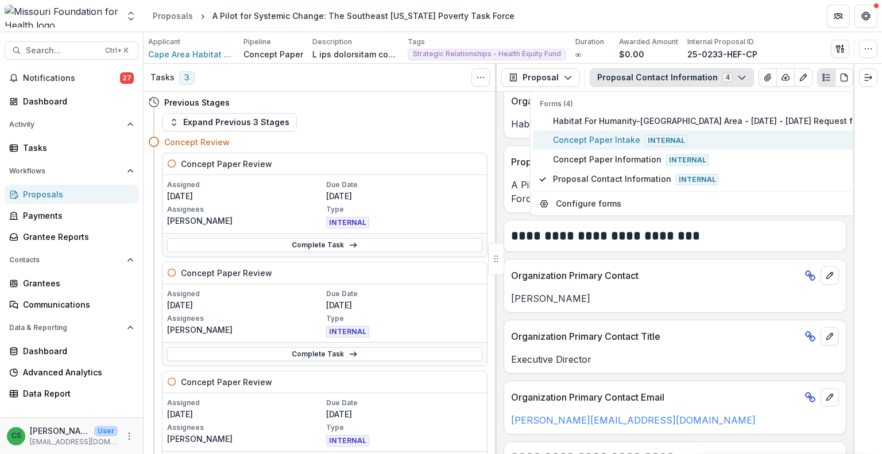
click at [625, 134] on span "Concept Paper Intake Internal" at bounding box center [740, 140] width 374 height 13
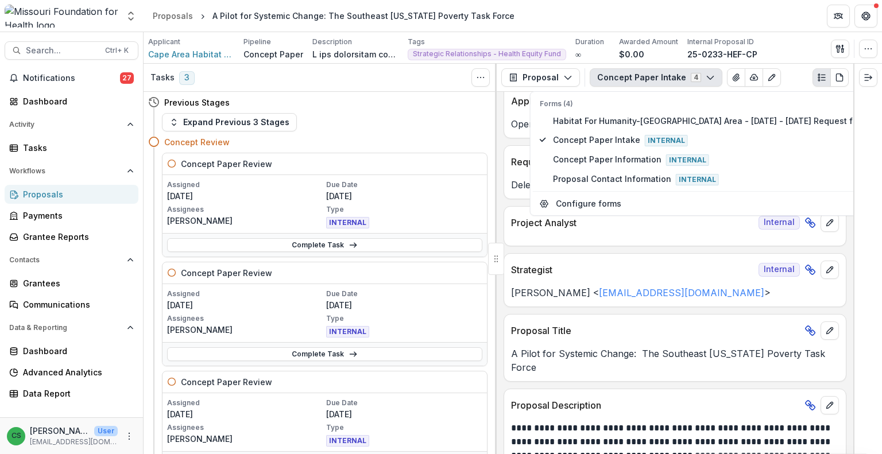
scroll to position [133, 0]
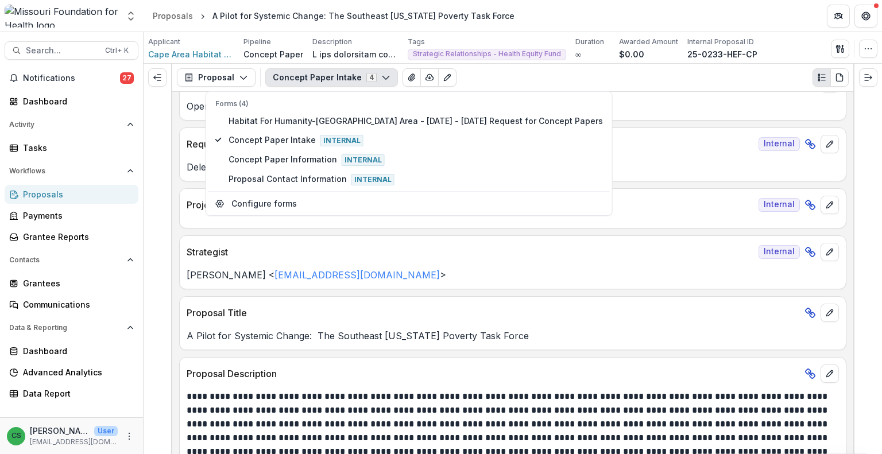
click at [543, 252] on p "Strategist" at bounding box center [470, 252] width 567 height 14
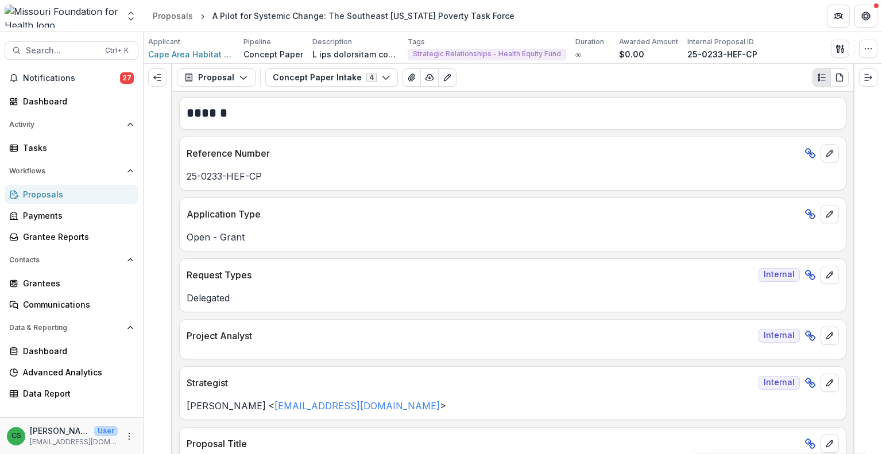
scroll to position [0, 0]
click at [158, 75] on icon "Expand left" at bounding box center [157, 77] width 9 height 9
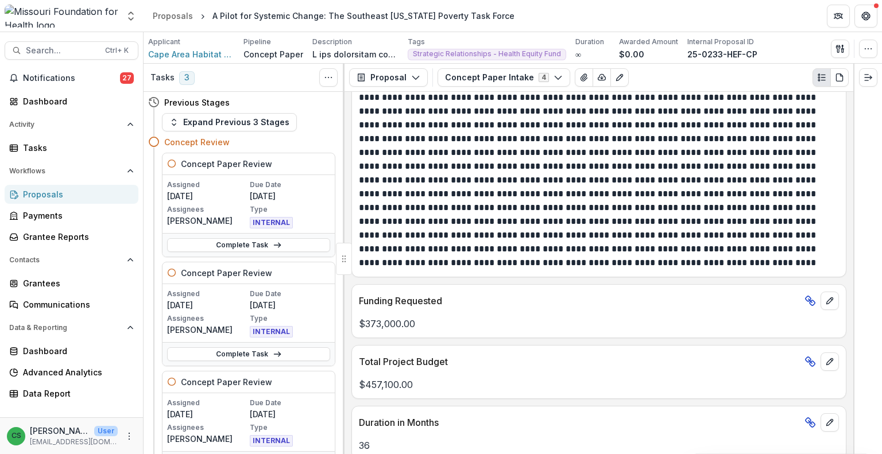
scroll to position [631, 0]
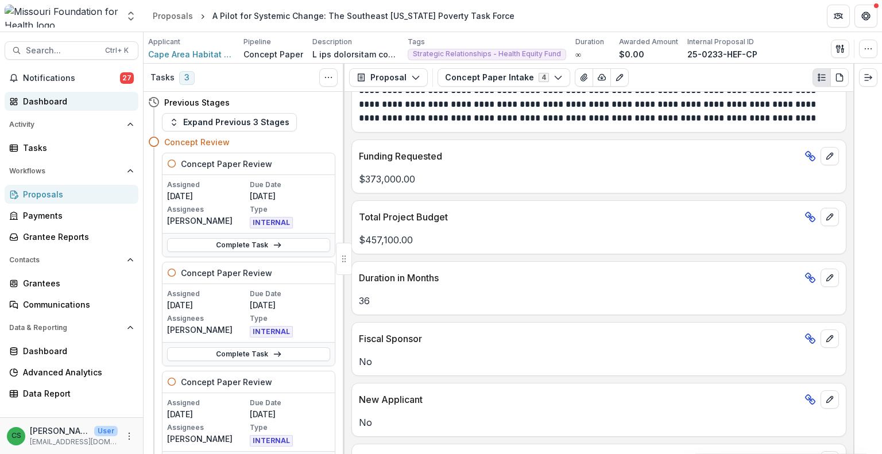
click at [82, 98] on div "Dashboard" at bounding box center [76, 101] width 106 height 12
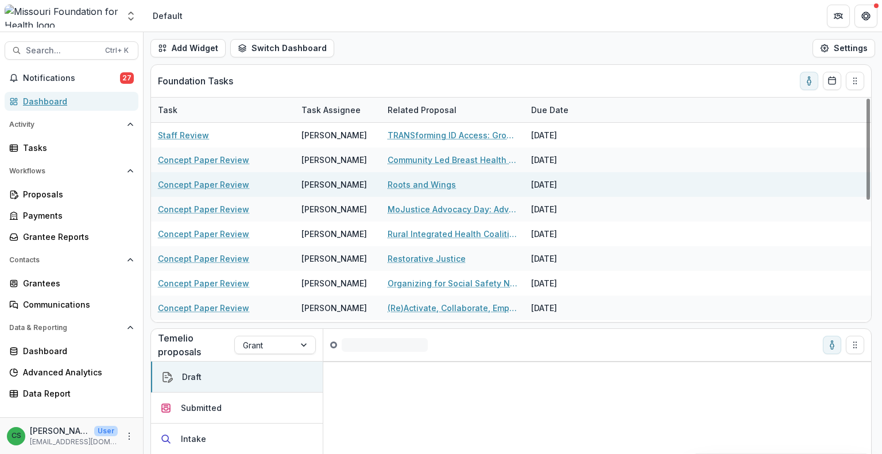
scroll to position [269, 0]
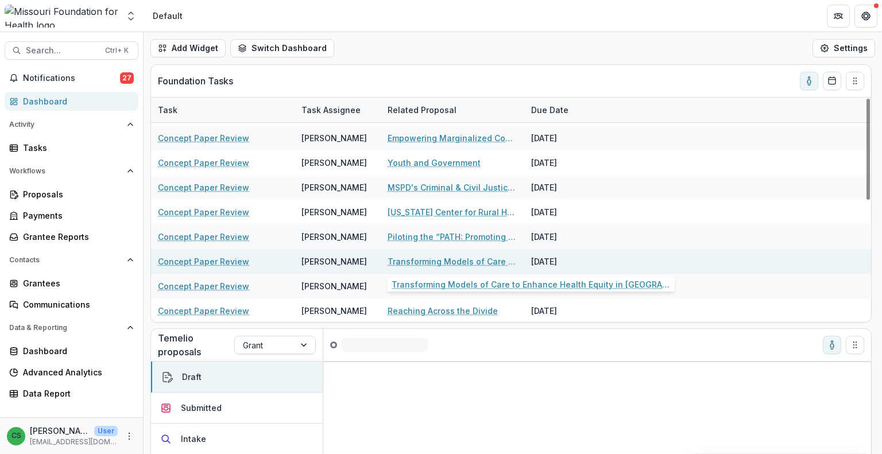
click at [462, 257] on link "Transforming Models of Care to Enhance Health Equity in [GEOGRAPHIC_DATA][US_ST…" at bounding box center [452, 261] width 130 height 12
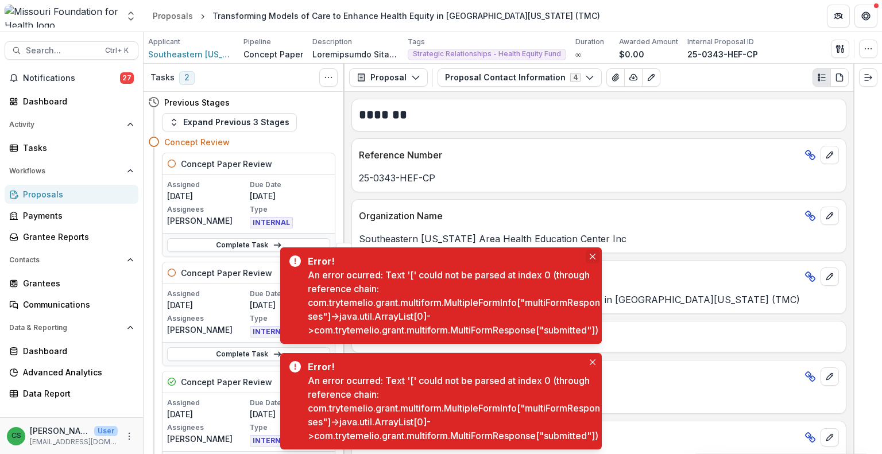
click at [594, 254] on icon "Close" at bounding box center [593, 257] width 6 height 6
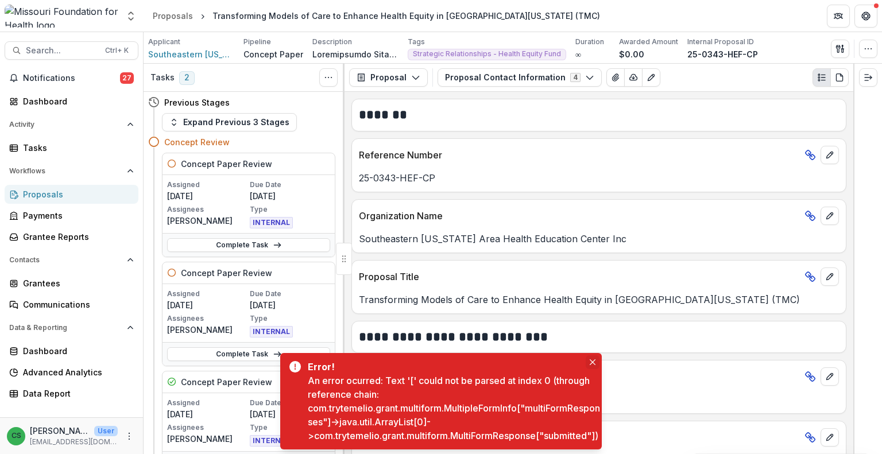
click at [592, 359] on icon "Close" at bounding box center [593, 362] width 6 height 6
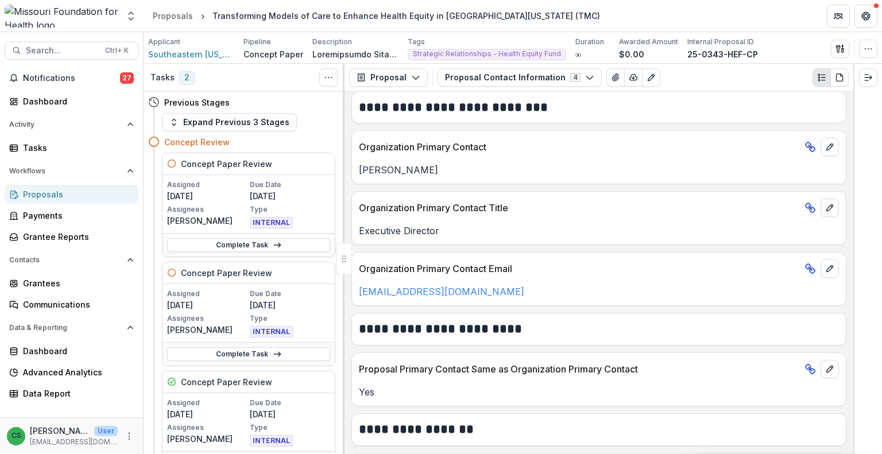
scroll to position [228, 0]
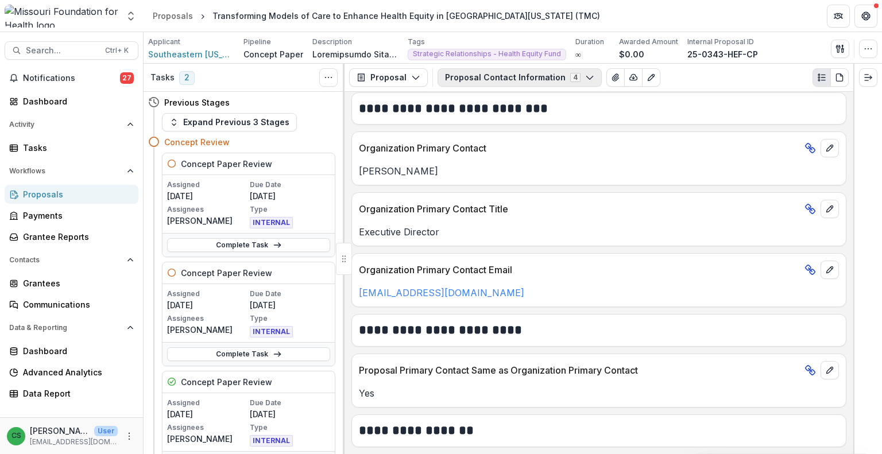
click at [518, 82] on button "Proposal Contact Information 4" at bounding box center [519, 77] width 164 height 18
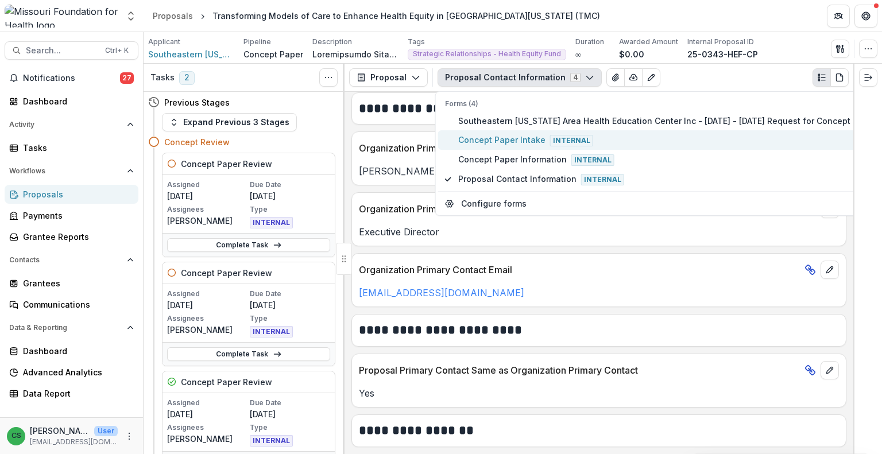
click at [499, 146] on button "Concept Paper Intake Internal" at bounding box center [662, 140] width 449 height 20
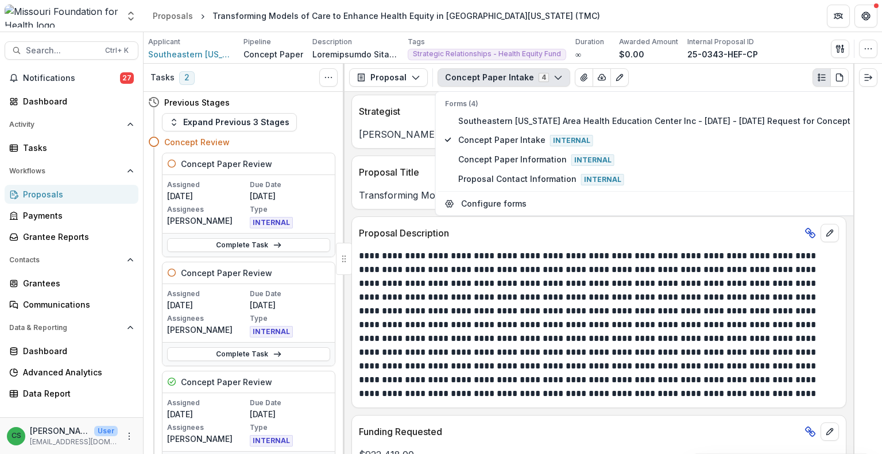
scroll to position [287, 0]
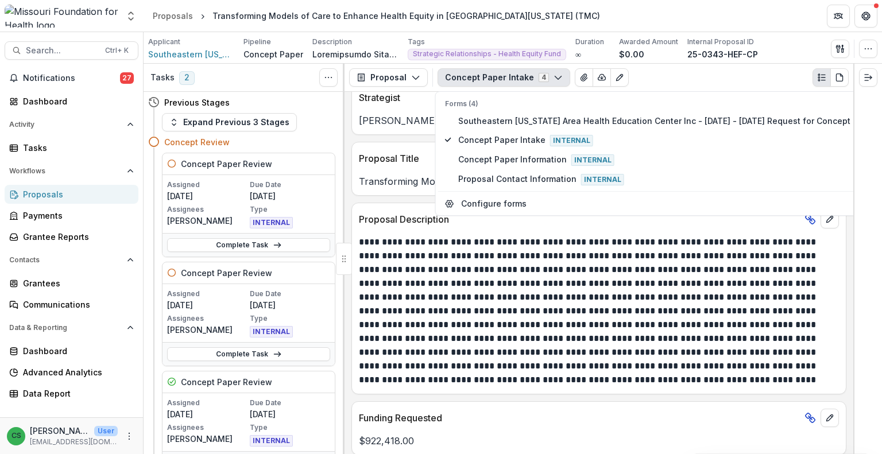
click at [575, 328] on p at bounding box center [597, 311] width 477 height 152
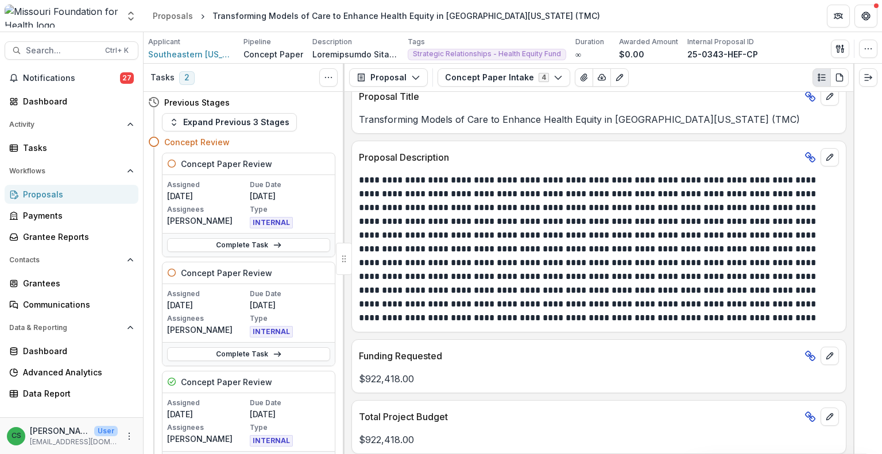
scroll to position [344, 0]
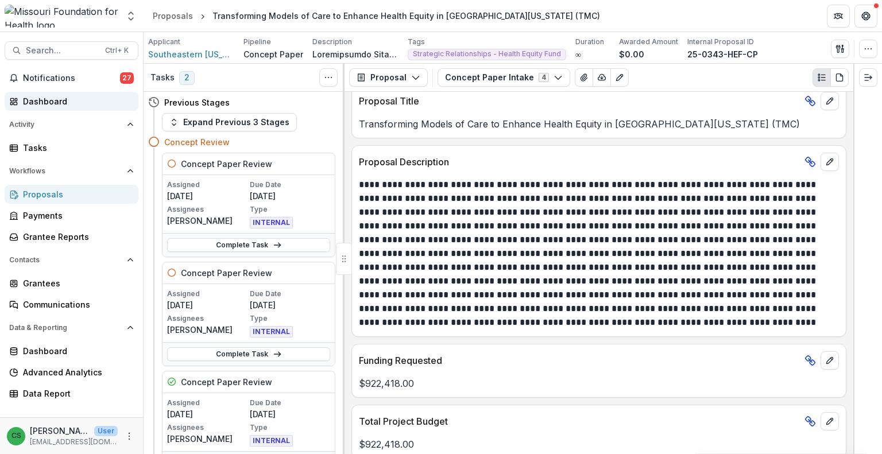
click at [80, 101] on div "Dashboard" at bounding box center [76, 101] width 106 height 12
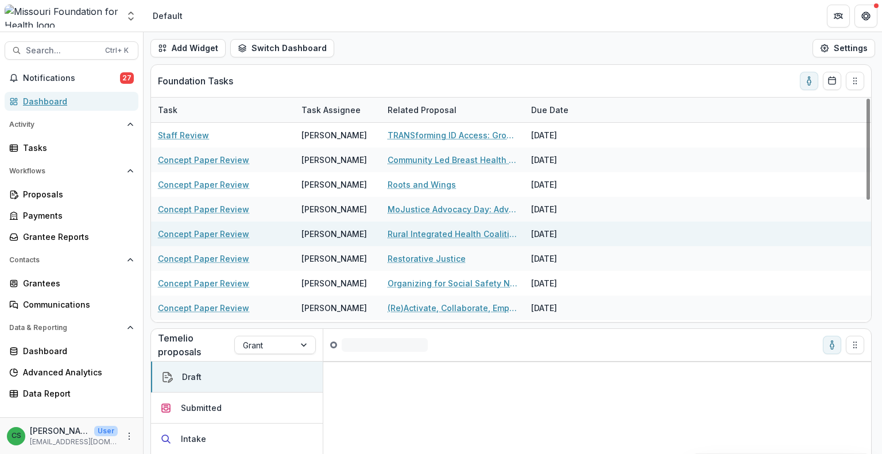
scroll to position [269, 0]
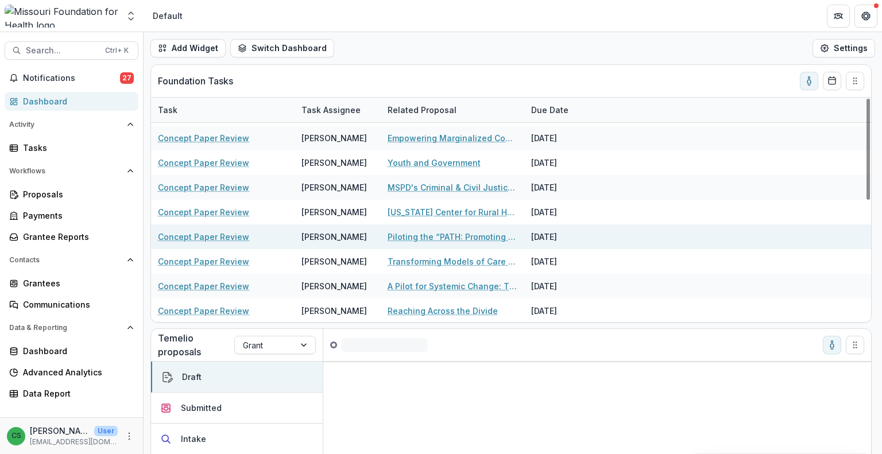
click at [449, 235] on link "Piloting the “PATH: Promoting Access To Health” Program" at bounding box center [452, 237] width 130 height 12
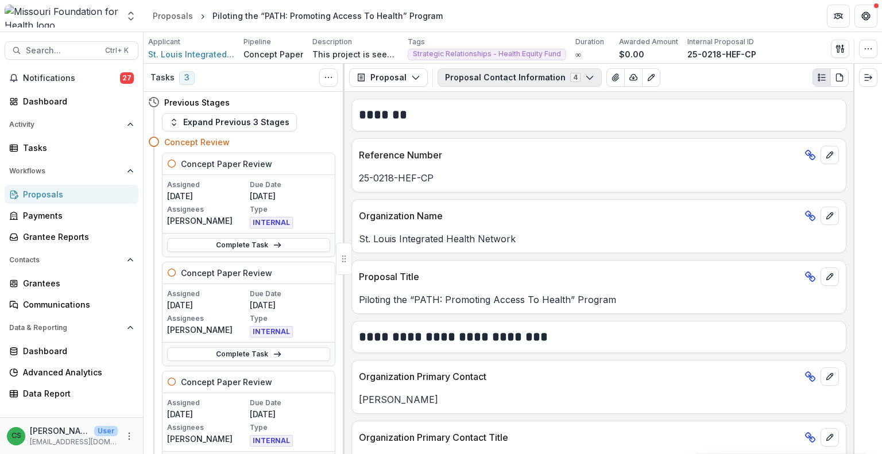
click at [483, 73] on button "Proposal Contact Information 4" at bounding box center [519, 77] width 164 height 18
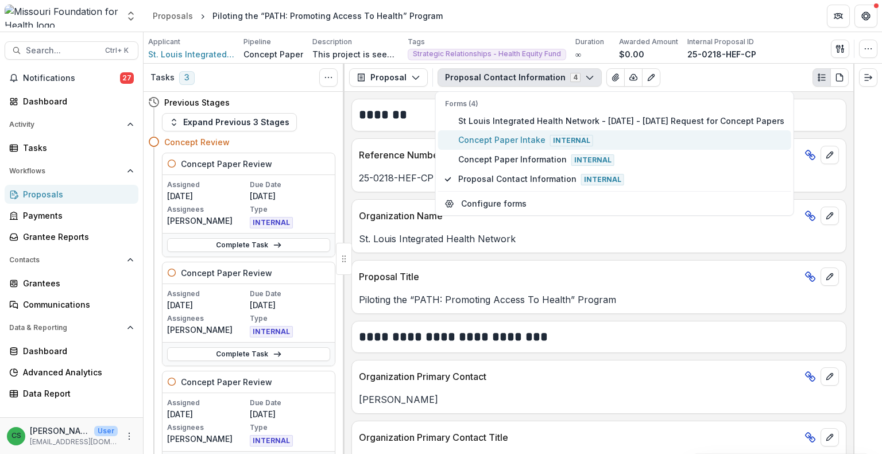
click at [499, 144] on span "Concept Paper Intake Internal" at bounding box center [621, 140] width 326 height 13
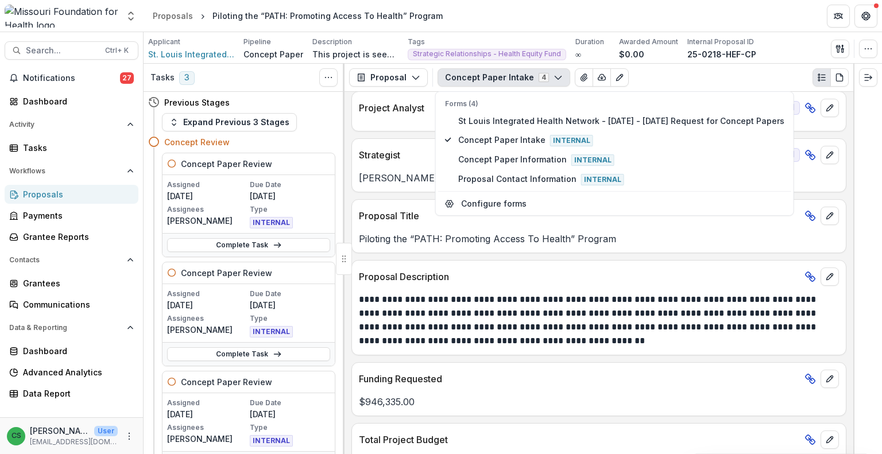
scroll to position [287, 0]
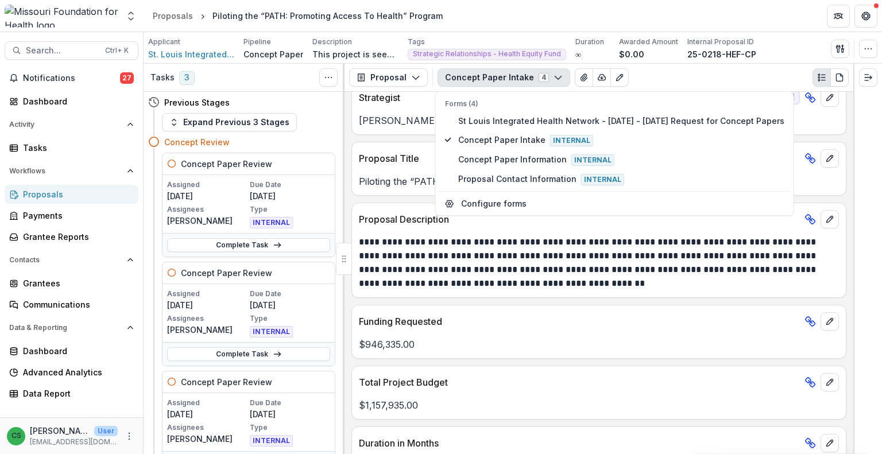
click at [632, 308] on div "Funding Requested" at bounding box center [599, 317] width 494 height 25
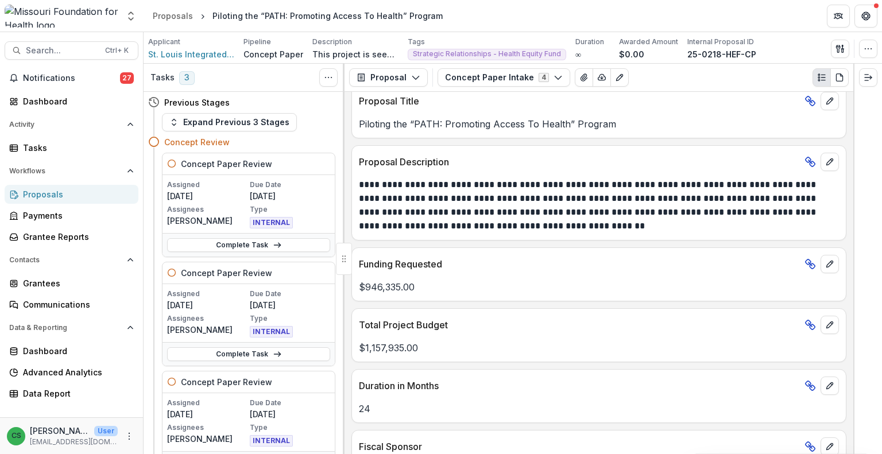
scroll to position [402, 0]
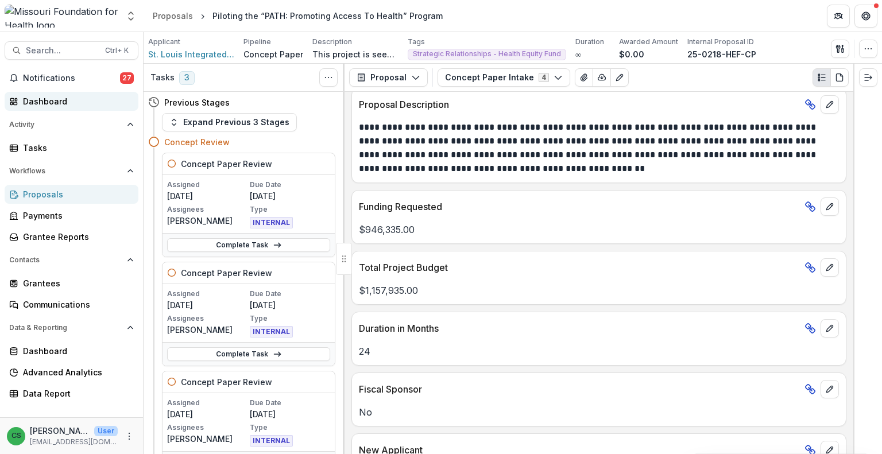
click at [64, 104] on div "Dashboard" at bounding box center [76, 101] width 106 height 12
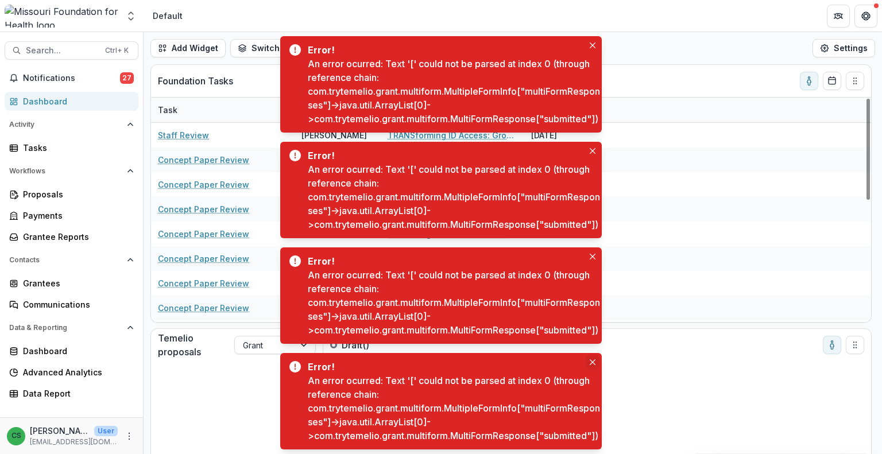
click at [592, 355] on button "Close" at bounding box center [593, 362] width 14 height 14
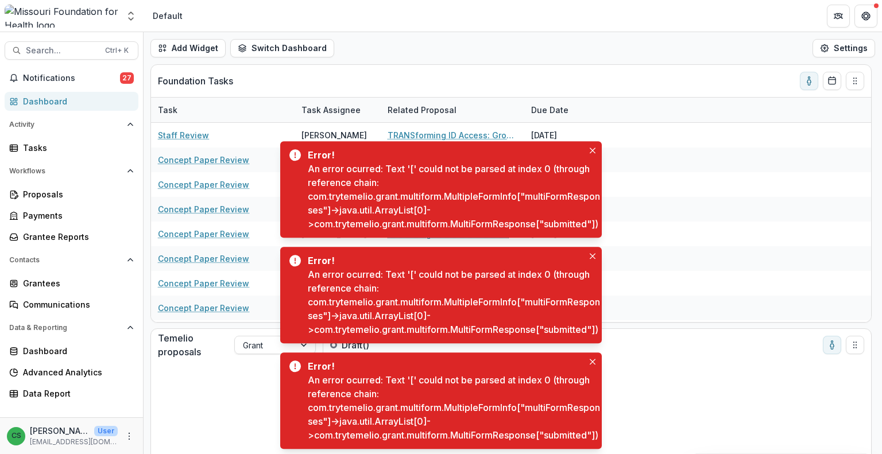
click at [592, 355] on button "Close" at bounding box center [593, 362] width 14 height 14
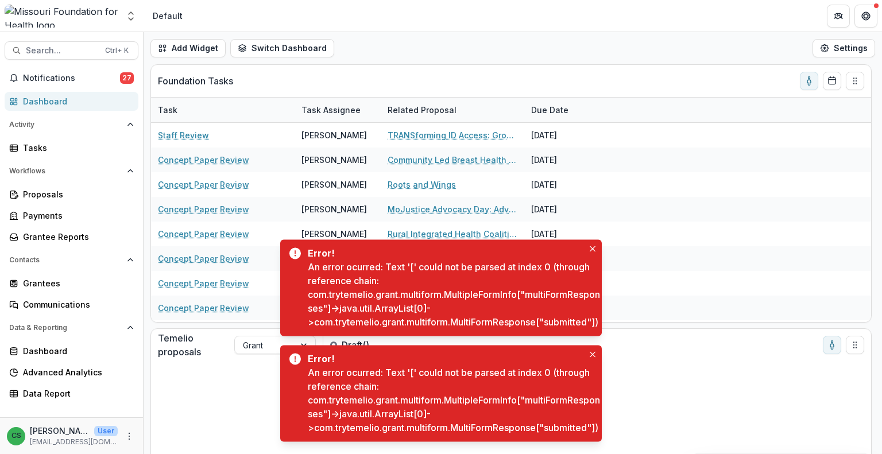
click at [592, 353] on button "Close" at bounding box center [593, 354] width 14 height 14
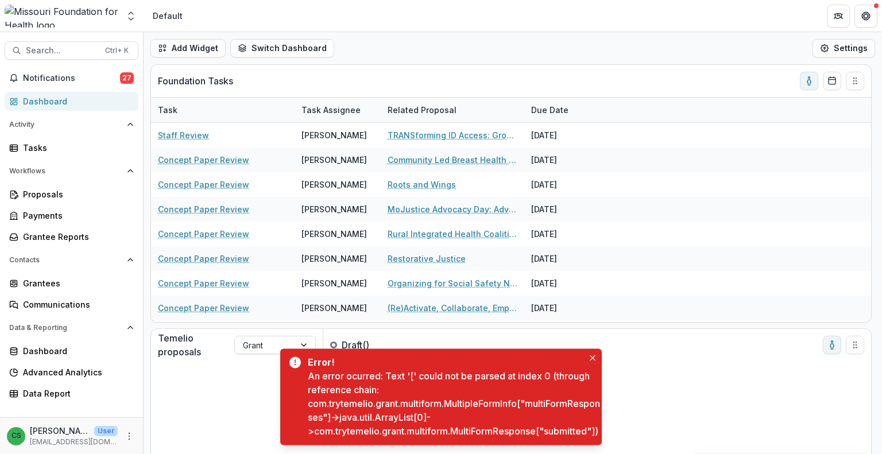
click at [592, 353] on button "Close" at bounding box center [593, 358] width 14 height 14
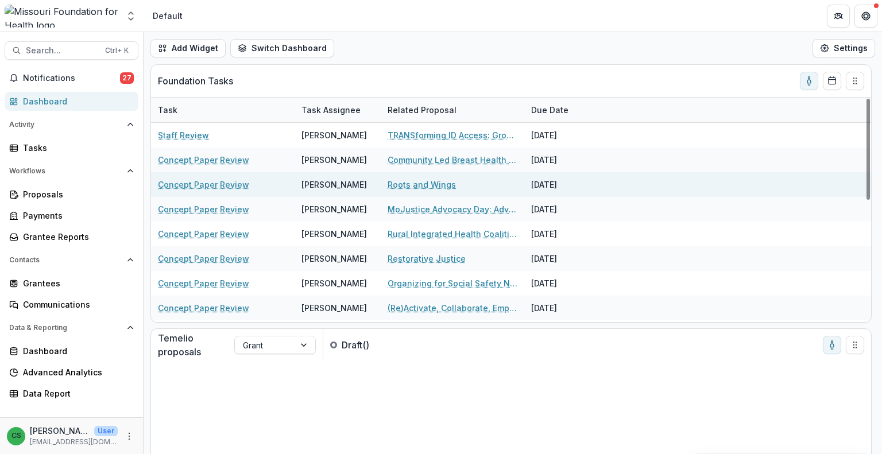
scroll to position [269, 0]
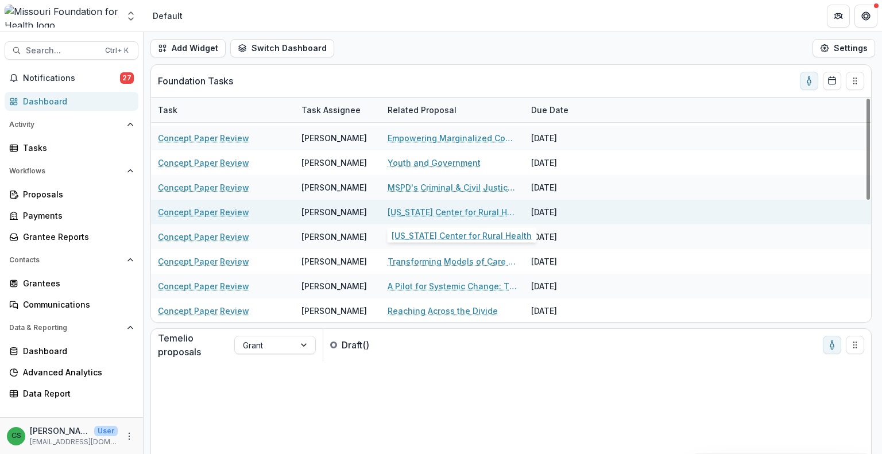
click at [470, 215] on link "[US_STATE] Center for Rural Health" at bounding box center [452, 212] width 130 height 12
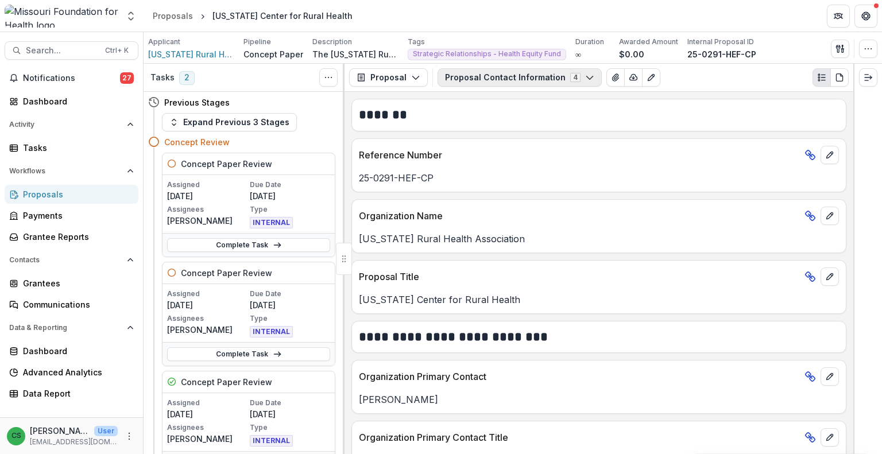
click at [498, 81] on button "Proposal Contact Information 4" at bounding box center [519, 77] width 164 height 18
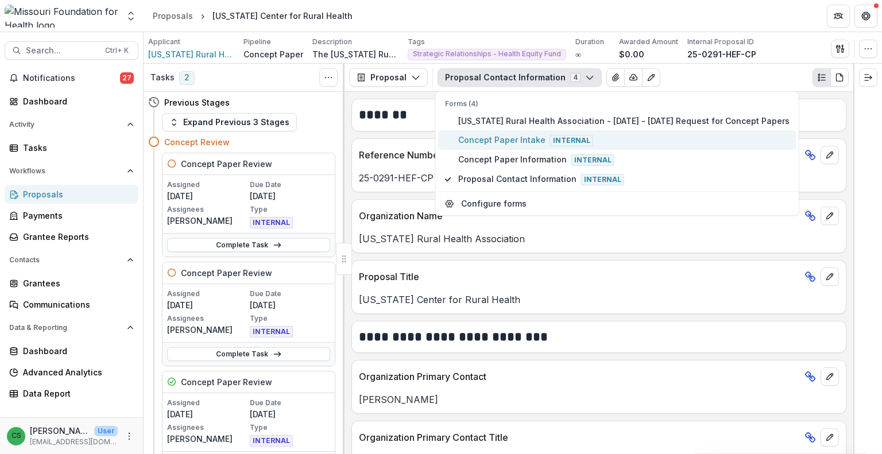
click at [510, 137] on span "Concept Paper Intake Internal" at bounding box center [623, 140] width 331 height 13
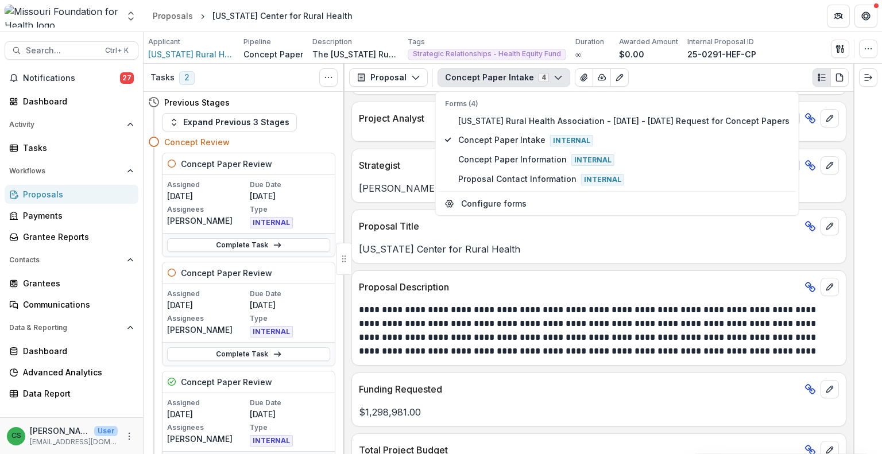
scroll to position [230, 0]
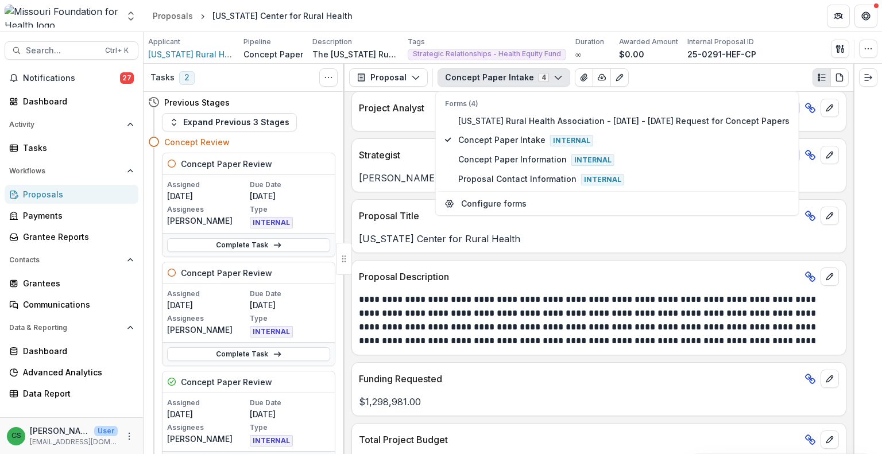
click at [634, 335] on p "**********" at bounding box center [597, 320] width 477 height 55
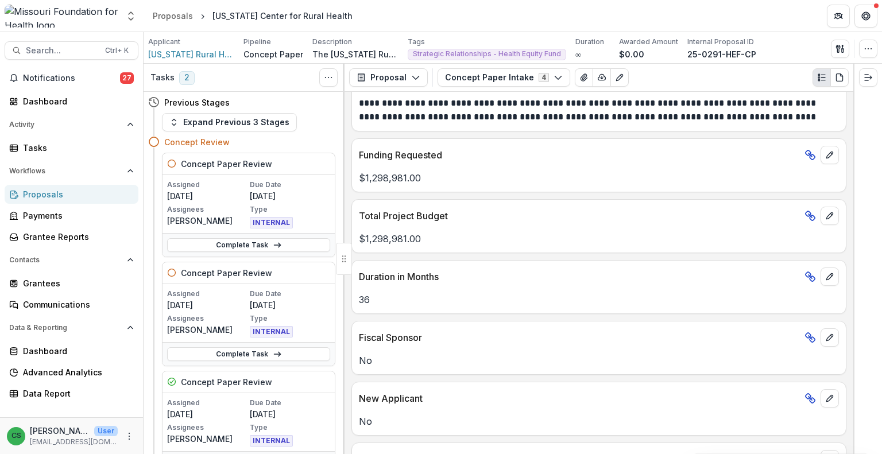
scroll to position [459, 0]
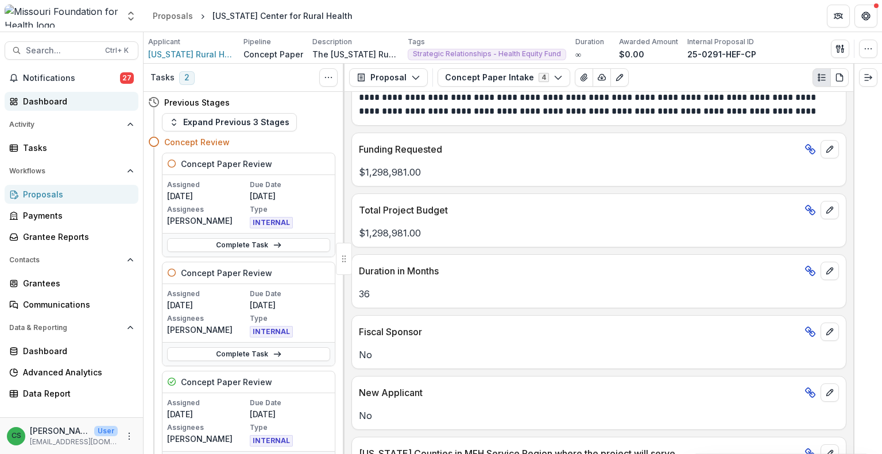
click at [78, 100] on div "Dashboard" at bounding box center [76, 101] width 106 height 12
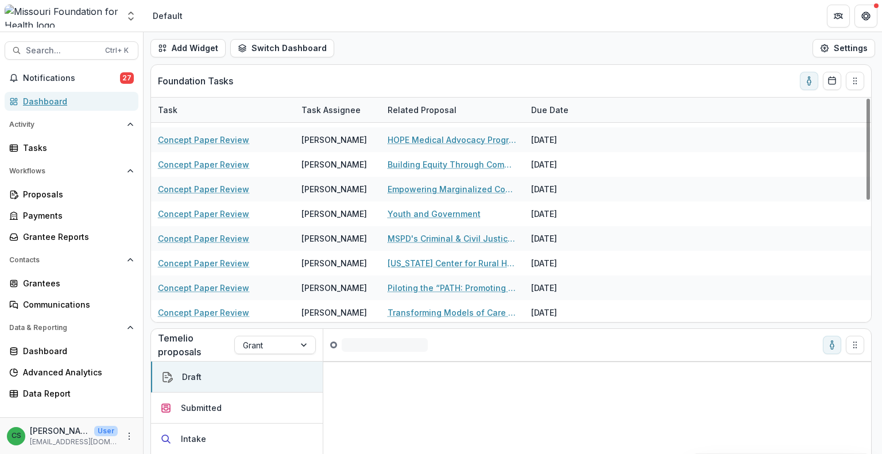
scroll to position [269, 0]
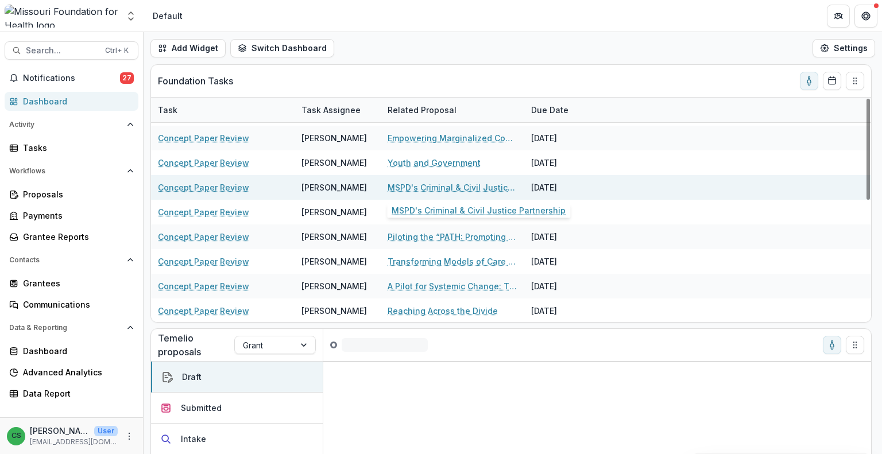
click at [444, 185] on link "MSPD's Criminal & Civil Justice Partnership" at bounding box center [452, 187] width 130 height 12
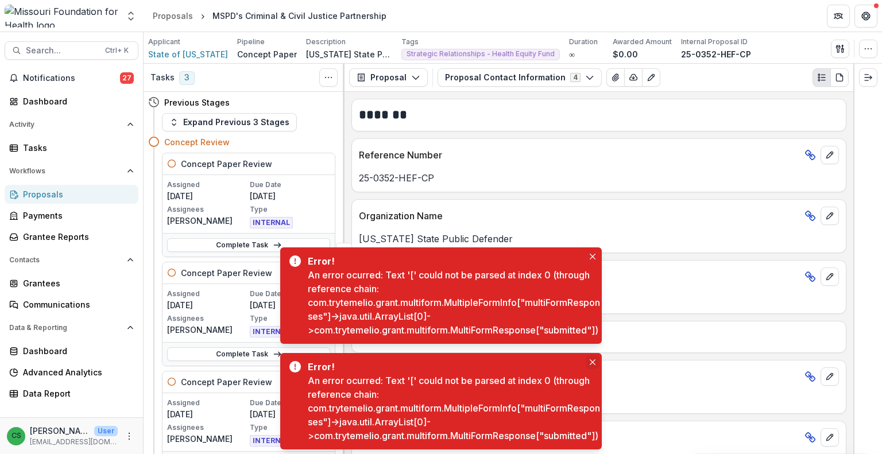
click at [595, 359] on icon "Close" at bounding box center [593, 362] width 6 height 6
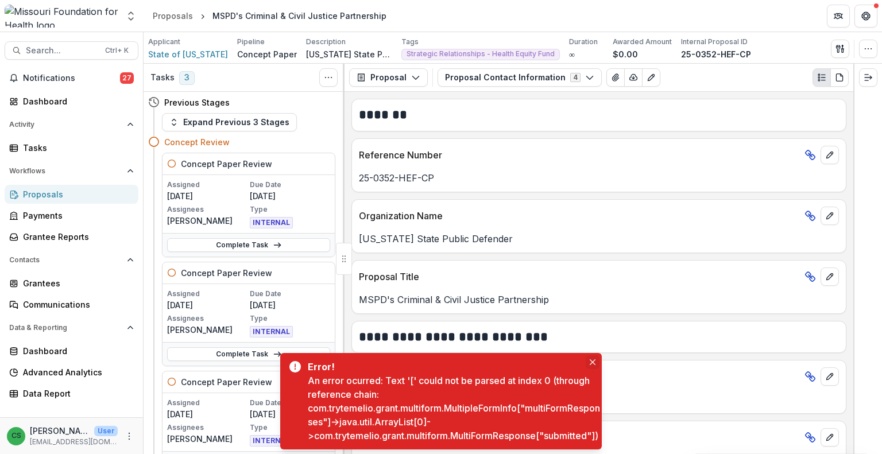
click at [595, 359] on icon "Close" at bounding box center [593, 362] width 6 height 6
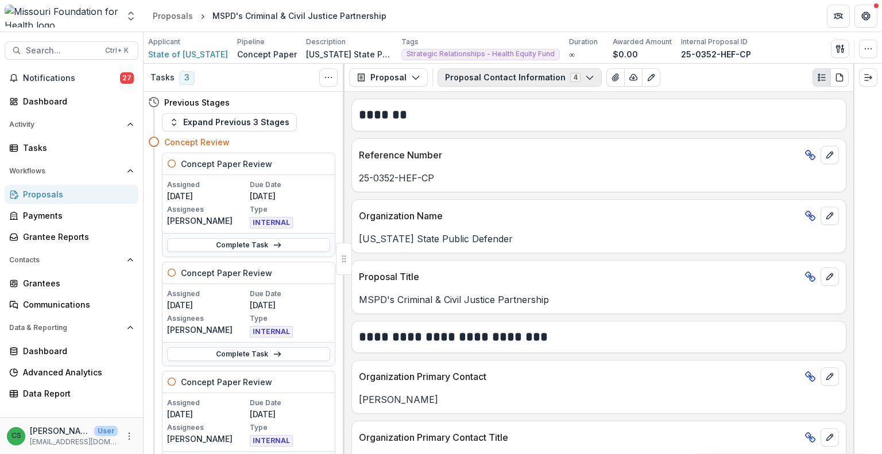
click at [471, 80] on button "Proposal Contact Information 4" at bounding box center [519, 77] width 164 height 18
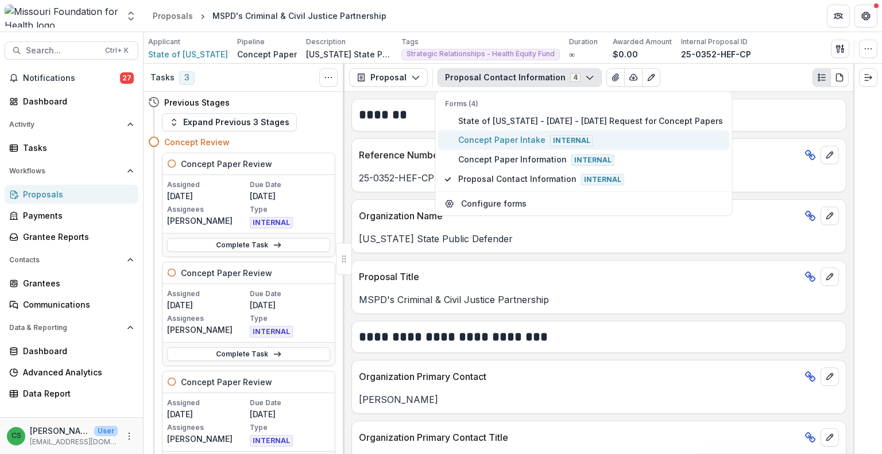
click at [498, 135] on span "Concept Paper Intake Internal" at bounding box center [590, 140] width 265 height 13
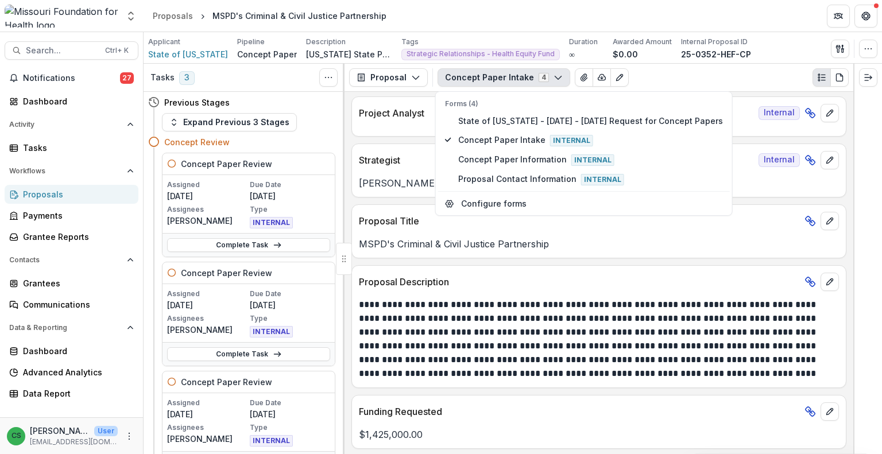
scroll to position [287, 0]
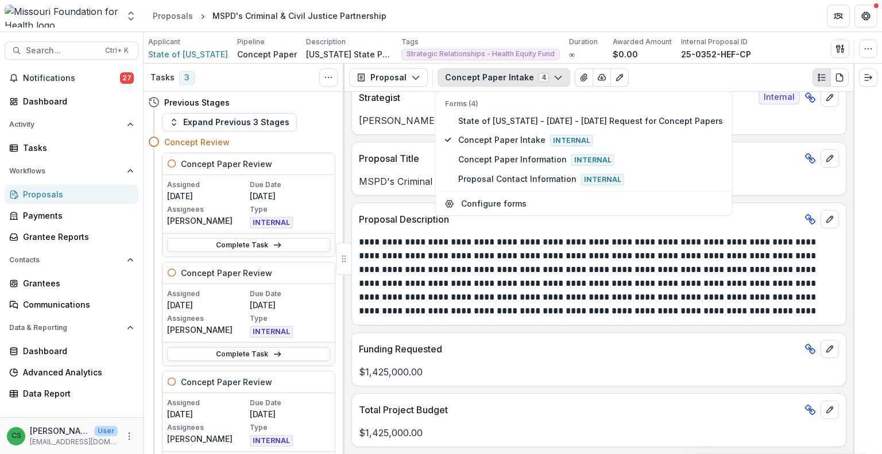
click at [535, 280] on p "**********" at bounding box center [597, 276] width 477 height 83
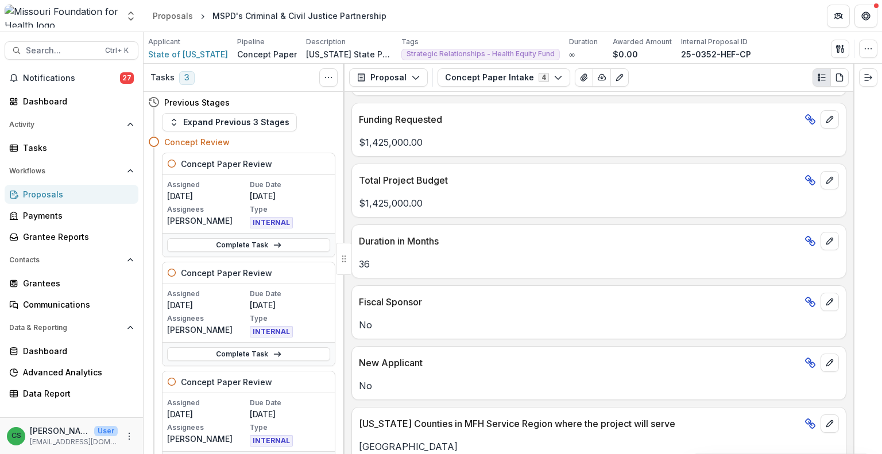
scroll to position [459, 0]
